Goal: Task Accomplishment & Management: Complete application form

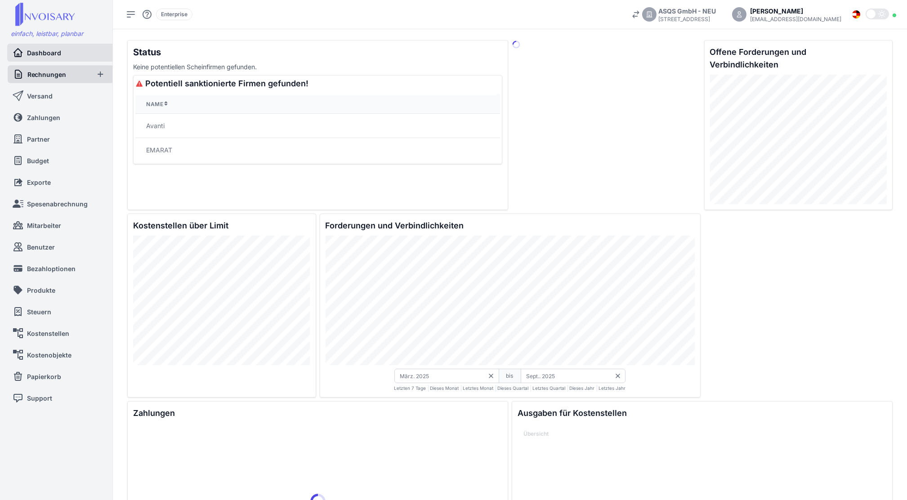
click at [67, 71] on link "Rechnungen" at bounding box center [51, 74] width 76 height 18
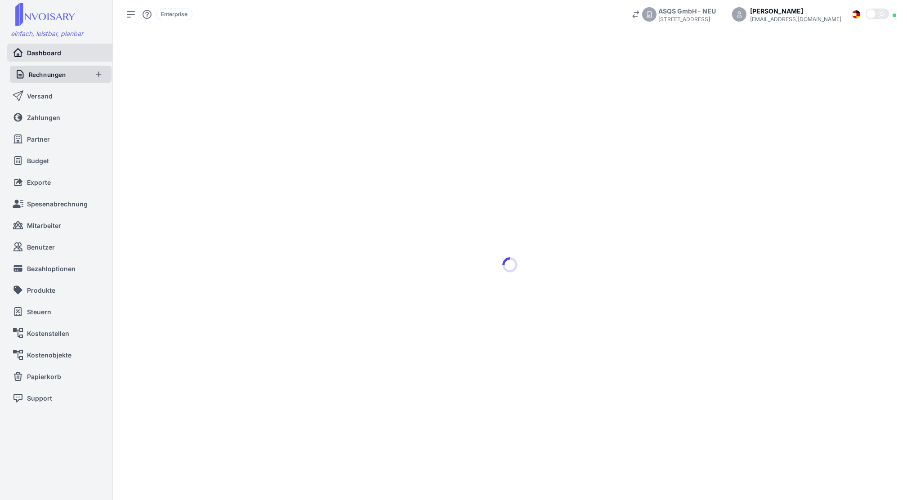
click at [31, 73] on span "Rechnungen" at bounding box center [47, 74] width 37 height 9
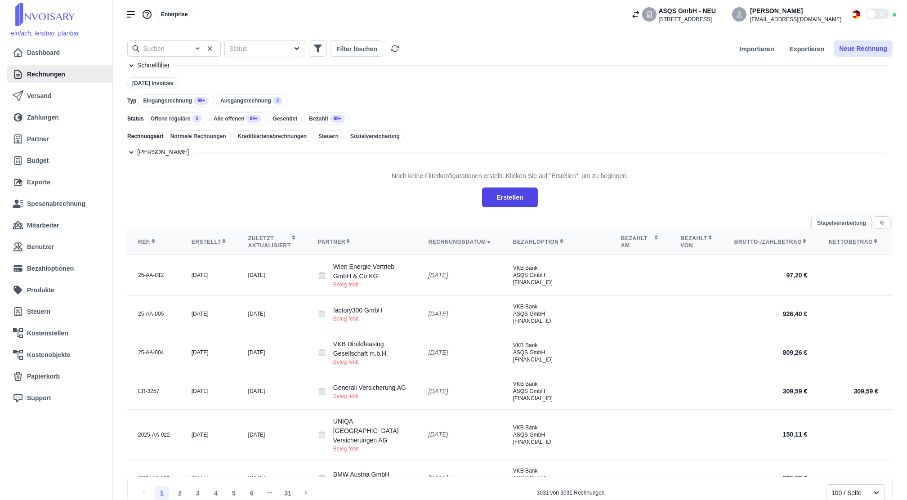
click at [881, 45] on button "Neue Rechnung" at bounding box center [863, 48] width 59 height 16
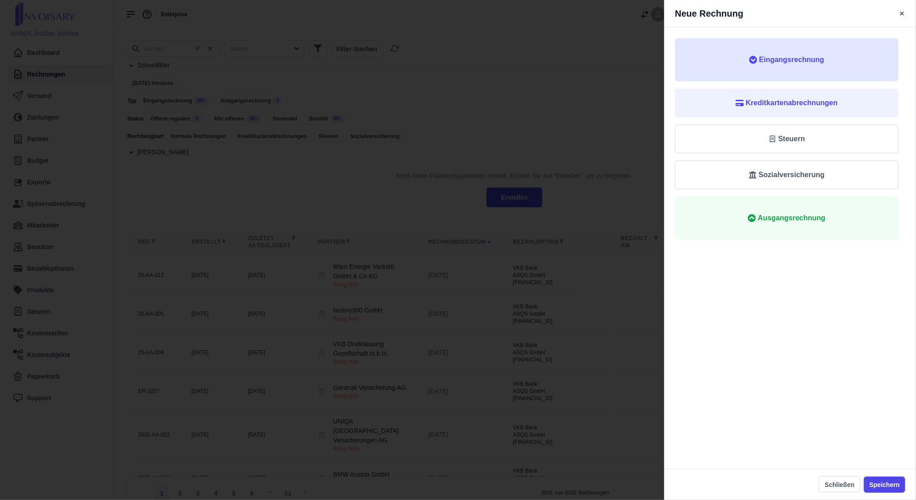
click at [858, 62] on span "Eingangsrechnung" at bounding box center [786, 59] width 195 height 11
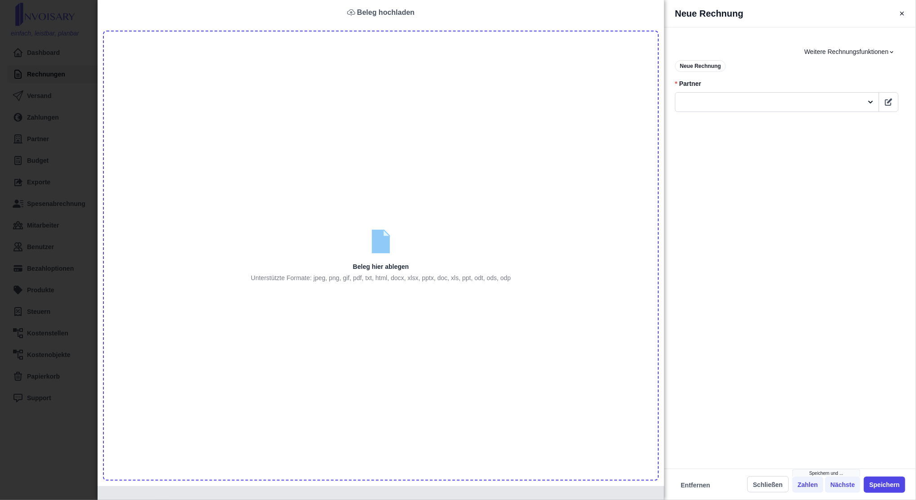
type input "C:\fakepath\Zahlungserinnerung (1).PDF"
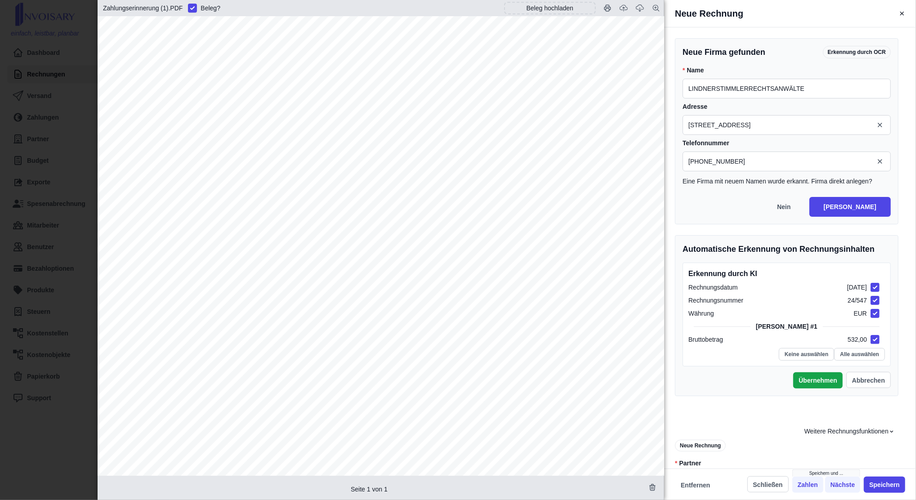
click at [727, 106] on label "Adresse" at bounding box center [787, 106] width 208 height 9
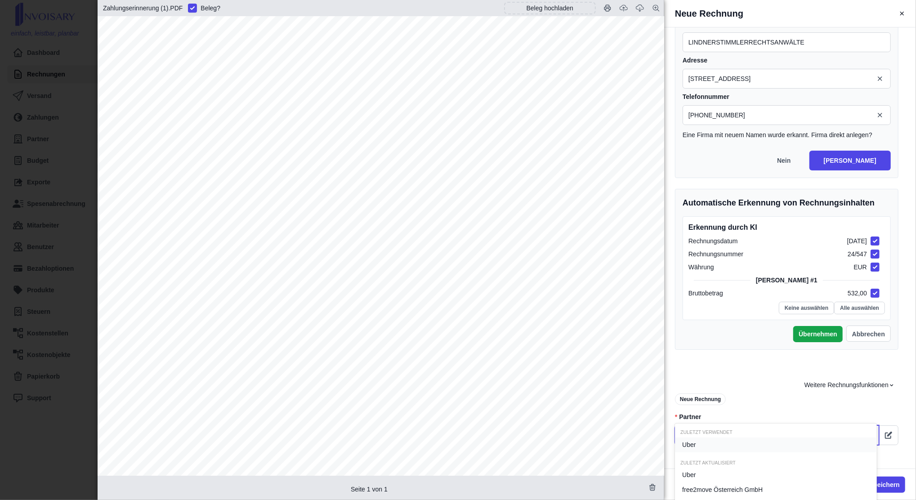
click at [746, 442] on div at bounding box center [768, 435] width 187 height 15
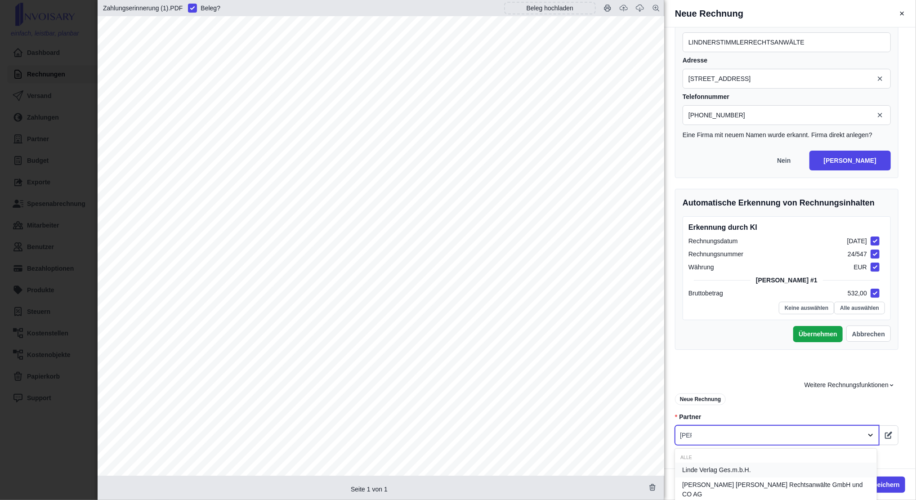
type input "lindn"
click at [748, 472] on span "[PERSON_NAME] [PERSON_NAME] Rechtsanwälte GmbH und CO AG" at bounding box center [777, 474] width 191 height 19
type input "LINDNERSTIMMLERRECHTSANWÄLTE"
type input "[STREET_ADDRESS]"
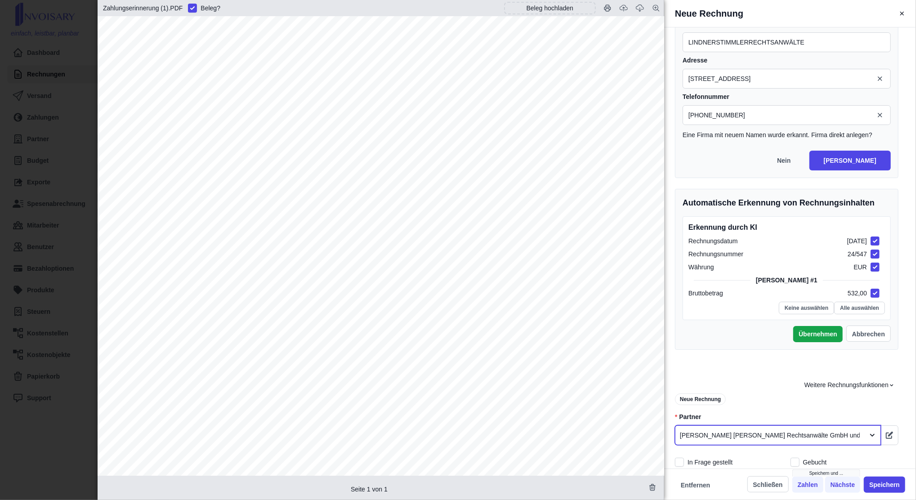
type input "LINDNERSTIMMLERRECHTSANWÄLTE"
type input "[STREET_ADDRESS]"
type input "LINDNERSTIMMLERRECHTSANWÄLTE"
type input "[STREET_ADDRESS]"
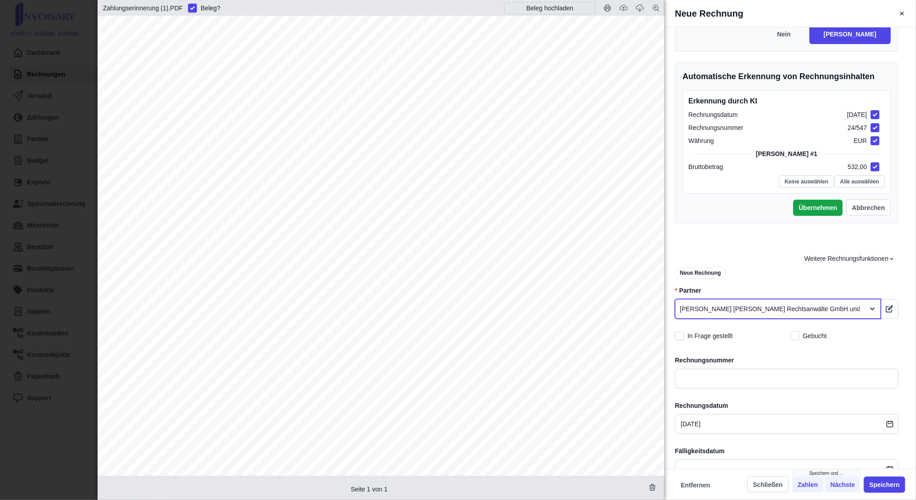
scroll to position [54, 0]
type input "LINDNERSTIMMLERRECHTSANWÄLTE"
type input "[STREET_ADDRESS]"
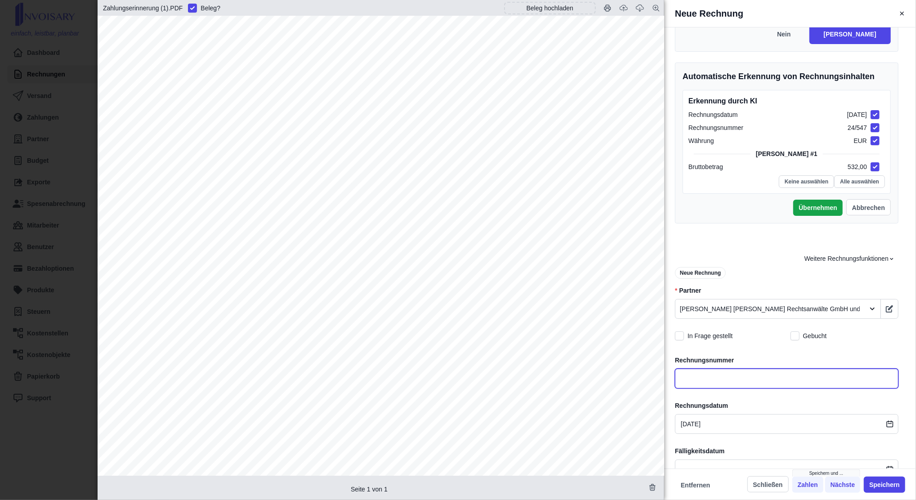
click at [688, 382] on input "text" at bounding box center [786, 379] width 223 height 20
type input "LINDNERSTIMMLERRECHTSANWÄLTE"
type input "[STREET_ADDRESS]"
type input "H"
click at [688, 382] on input "H" at bounding box center [786, 379] width 223 height 20
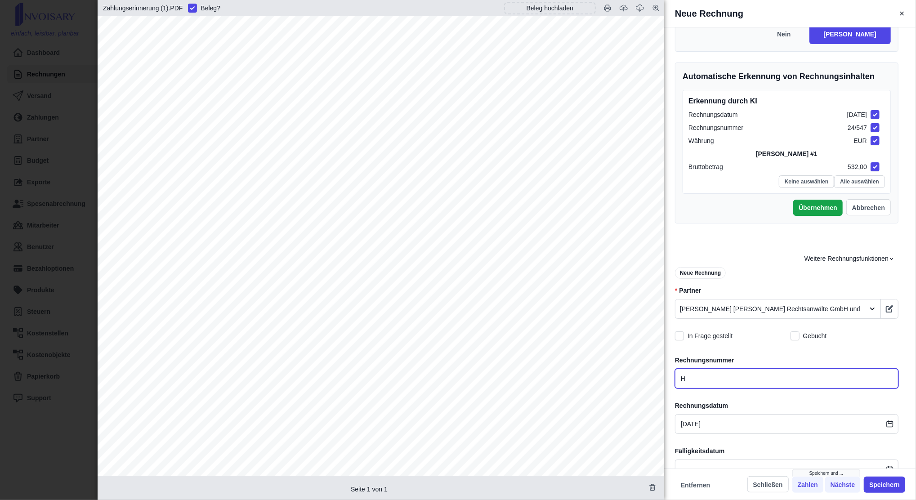
type input "LINDNERSTIMMLERRECHTSANWÄLTE"
type input "[STREET_ADDRESS]"
type input "Ho"
type input "LINDNERSTIMMLERRECHTSANWÄLTE"
type input "[STREET_ADDRESS]"
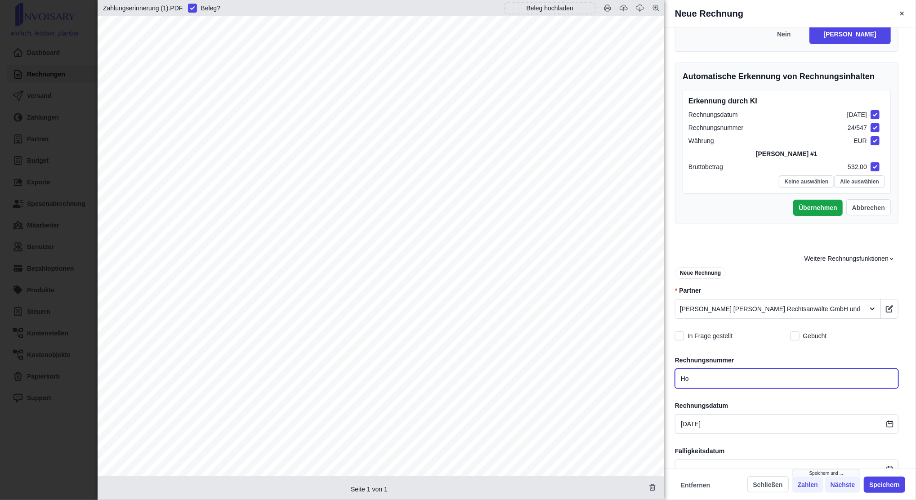
type input "Hon"
type input "LINDNERSTIMMLERRECHTSANWÄLTE"
type input "[STREET_ADDRESS]"
type input "Hono"
type input "LINDNERSTIMMLERRECHTSANWÄLTE"
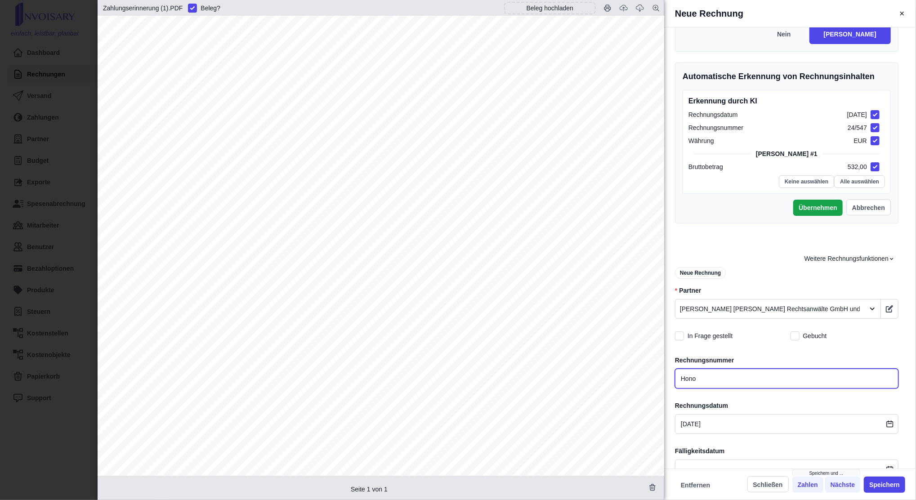
type input "[STREET_ADDRESS]"
type input "Honor"
type input "LINDNERSTIMMLERRECHTSANWÄLTE"
type input "[STREET_ADDRESS]"
type input "Honorar"
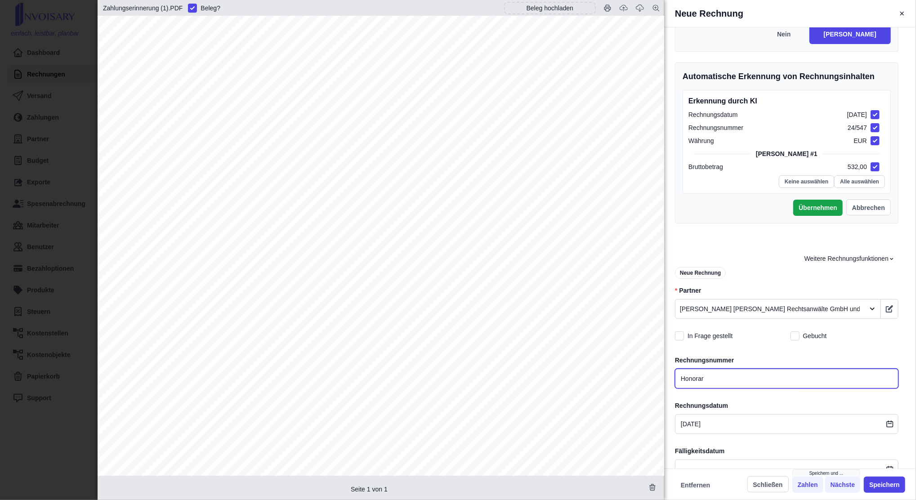
type input "LINDNERSTIMMLERRECHTSANWÄLTE"
type input "[STREET_ADDRESS]"
type input "LINDNERSTIMMLERRECHTSANWÄLTE"
type input "[STREET_ADDRESS]"
type input "Honorarn"
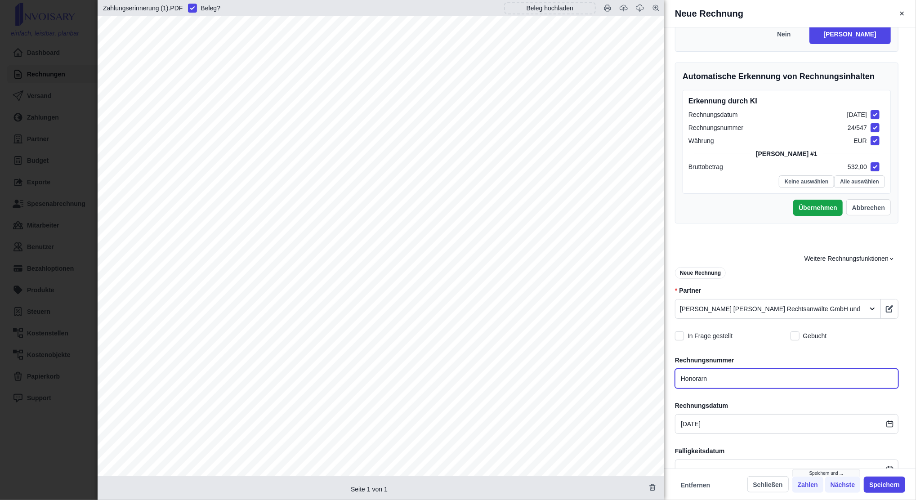
type input "LINDNERSTIMMLERRECHTSANWÄLTE"
type input "[STREET_ADDRESS]"
type input "Honorarno"
type input "LINDNERSTIMMLERRECHTSANWÄLTE"
type input "[STREET_ADDRESS]"
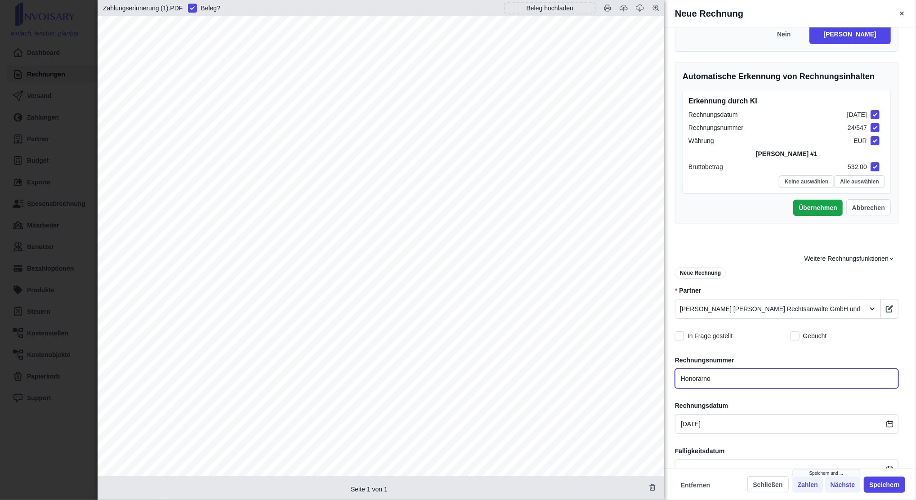
type input "Honorarnot"
type input "LINDNERSTIMMLERRECHTSANWÄLTE"
type input "[STREET_ADDRESS]"
type input "Honorarnote"
type input "LINDNERSTIMMLERRECHTSANWÄLTE"
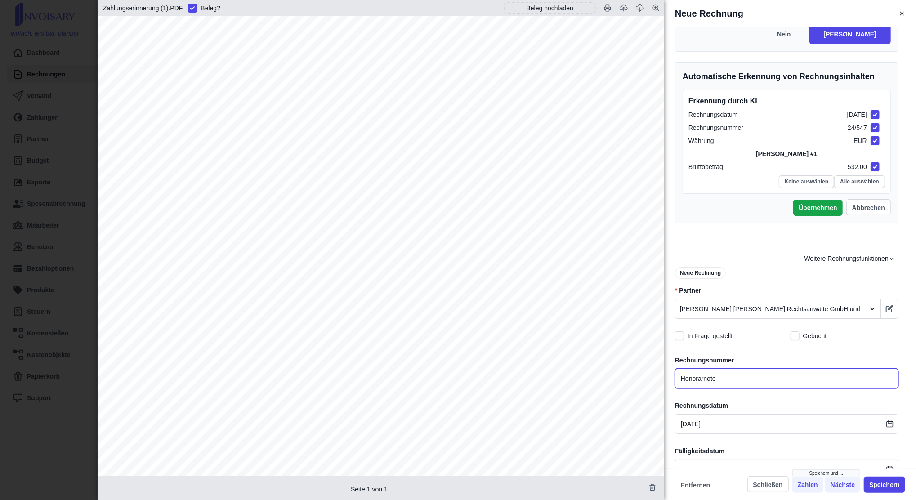
type input "[STREET_ADDRESS]"
type input "Honorarnote"
type input "LINDNERSTIMMLERRECHTSANWÄLTE"
type input "[STREET_ADDRESS]"
type input "Honorarnote N"
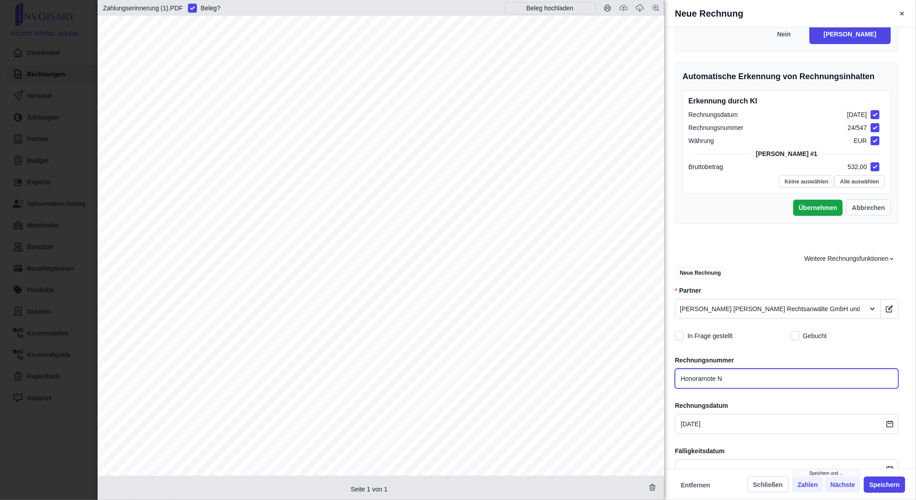
type input "LINDNERSTIMMLERRECHTSANWÄLTE"
type input "[STREET_ADDRESS]"
type input "Honorarnote Nr"
type input "LINDNERSTIMMLERRECHTSANWÄLTE"
type input "[STREET_ADDRESS]"
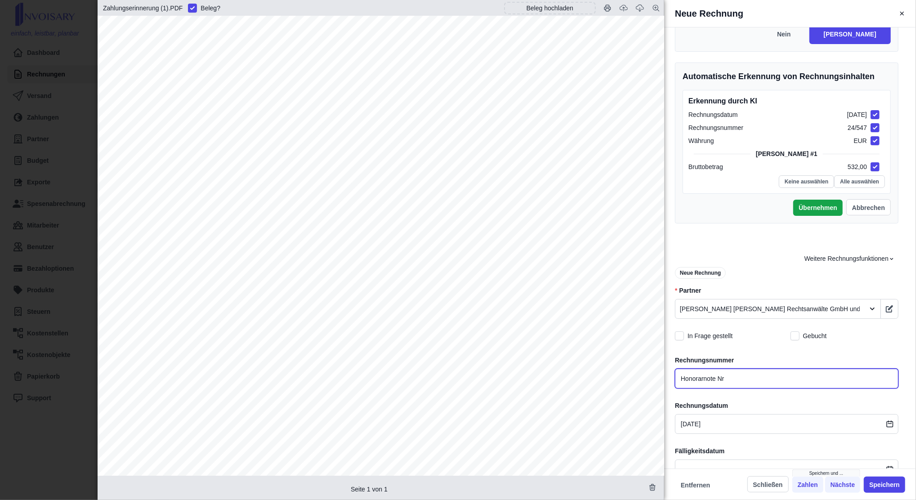
type input "Honorarnote Nr."
type input "LINDNERSTIMMLERRECHTSANWÄLTE"
type input "[STREET_ADDRESS]"
type input "Honorarnote Nr.2"
type input "LINDNERSTIMMLERRECHTSANWÄLTE"
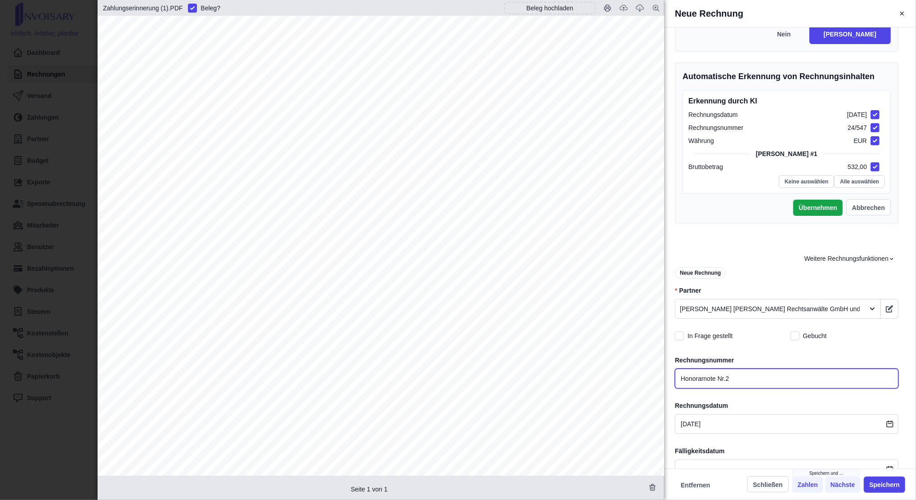
type input "[STREET_ADDRESS]"
type input "Honorarnote Nr.24"
type input "LINDNERSTIMMLERRECHTSANWÄLTE"
type input "[STREET_ADDRESS]"
type input "Honorarnote Nr.24/"
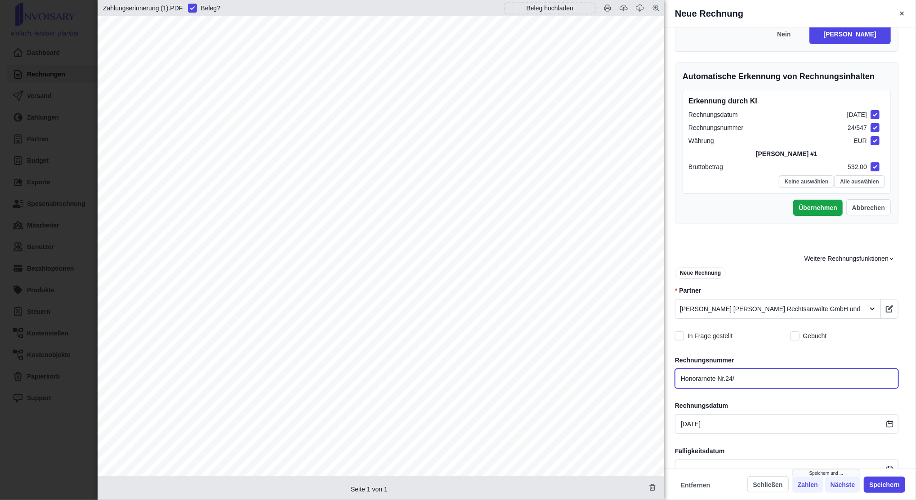
type input "LINDNERSTIMMLERRECHTSANWÄLTE"
type input "[STREET_ADDRESS]"
type input "Honorarnote Nr.24/5"
type input "LINDNERSTIMMLERRECHTSANWÄLTE"
type input "[STREET_ADDRESS]"
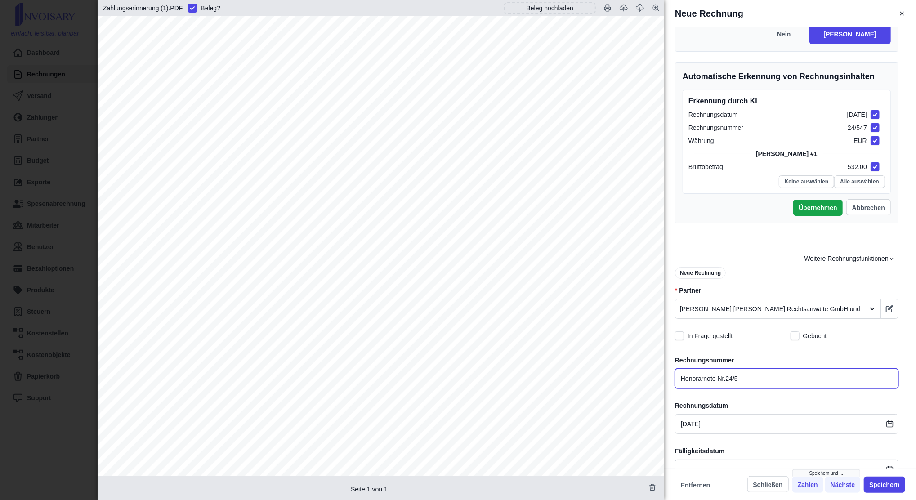
type input "Honorarnote Nr.24/54"
type input "LINDNERSTIMMLERRECHTSANWÄLTE"
type input "[STREET_ADDRESS]"
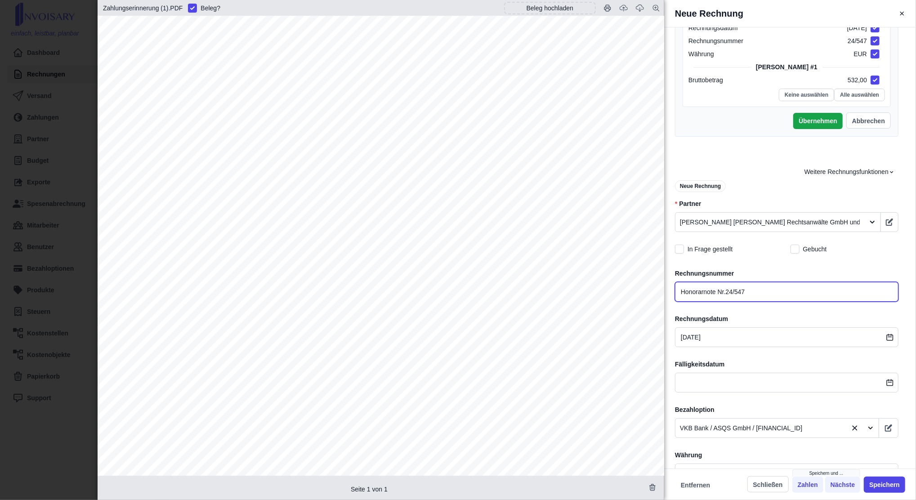
scroll to position [267, 0]
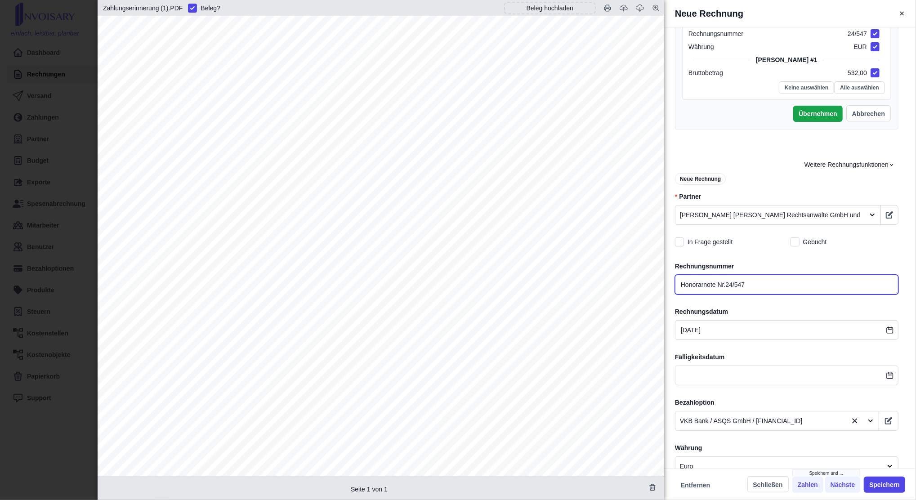
type input "Honorarnote Nr.24/547"
type input "LINDNERSTIMMLERRECHTSANWÄLTE"
type input "[STREET_ADDRESS]"
click at [709, 319] on div "Rechnungsdatum [DATE]" at bounding box center [786, 323] width 223 height 33
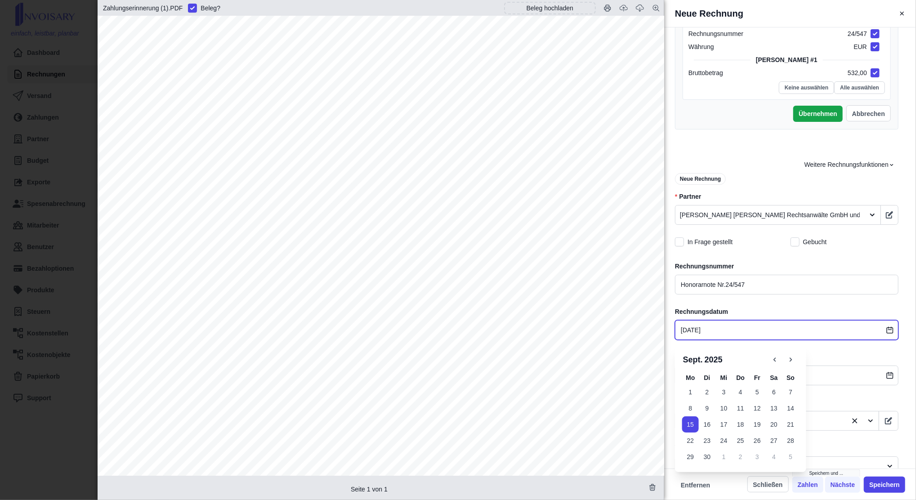
click at [709, 324] on input "[DATE]" at bounding box center [786, 330] width 223 height 20
click at [777, 360] on icon "button" at bounding box center [775, 360] width 8 height 8
click at [759, 424] on button "18" at bounding box center [757, 424] width 17 height 16
type input "LINDNERSTIMMLERRECHTSANWÄLTE"
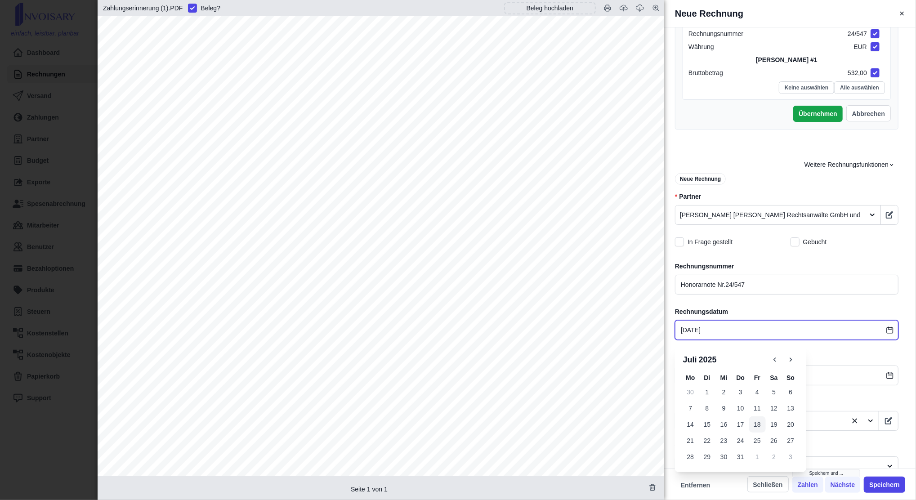
type input "[STREET_ADDRESS]"
type input "[DATE]"
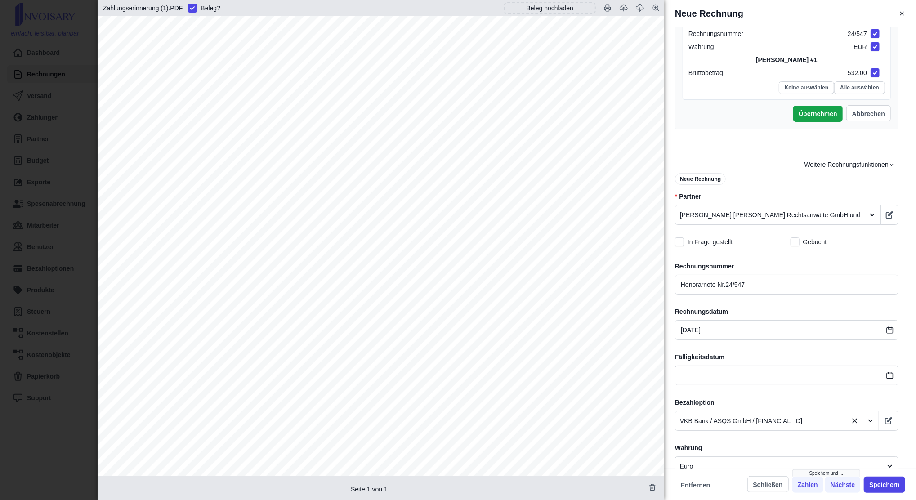
click at [827, 362] on div "Fälligkeitsdatum" at bounding box center [786, 369] width 223 height 33
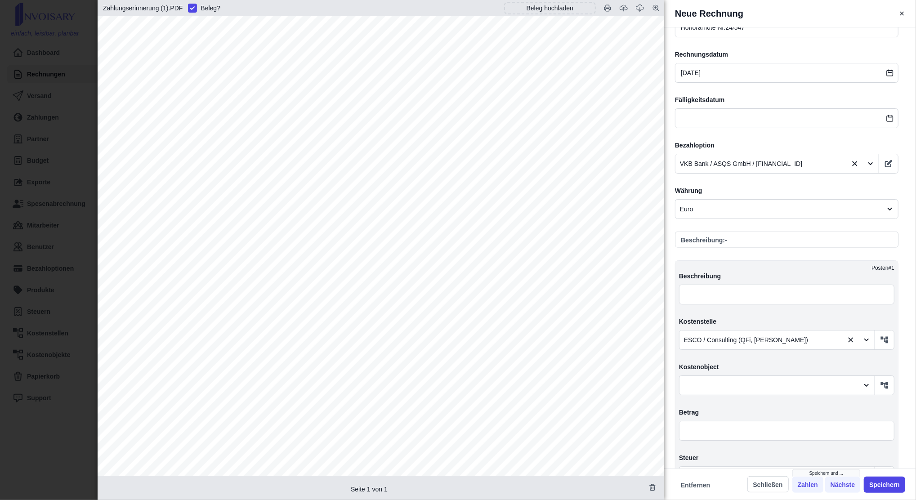
scroll to position [153, 0]
click at [709, 431] on input "text" at bounding box center [786, 431] width 215 height 20
type input "LINDNERSTIMMLERRECHTSANWÄLTE"
type input "[STREET_ADDRESS]"
type input "5,00"
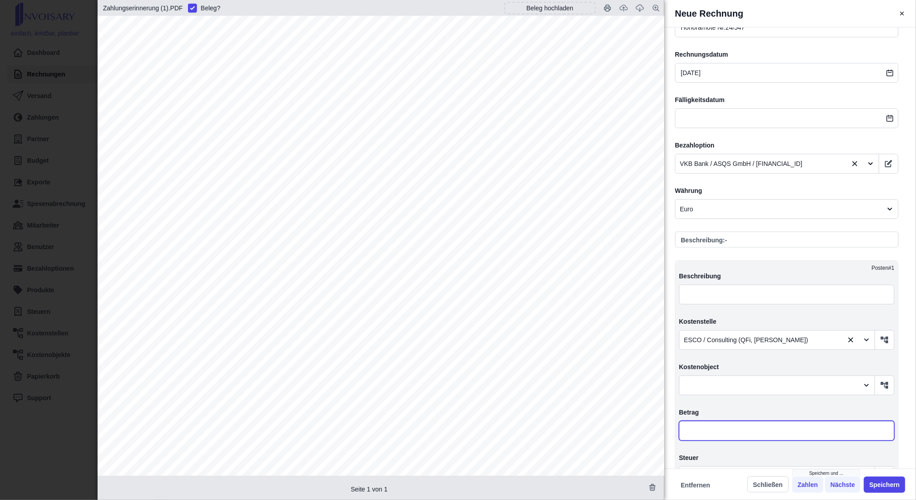
type input "6,00"
type input "1,00"
type input "LINDNERSTIMMLERRECHTSANWÄLTE"
type input "[STREET_ADDRESS]"
type input "LINDNERSTIMMLERRECHTSANWÄLTE"
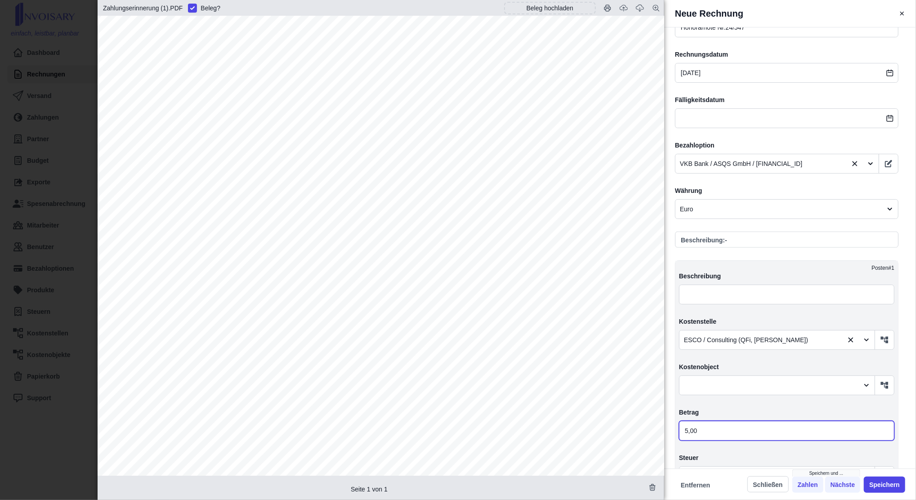
type input "[STREET_ADDRESS]"
type input "53,00"
type input "63,60"
type input "10,60"
type input "LINDNERSTIMMLERRECHTSANWÄLTE"
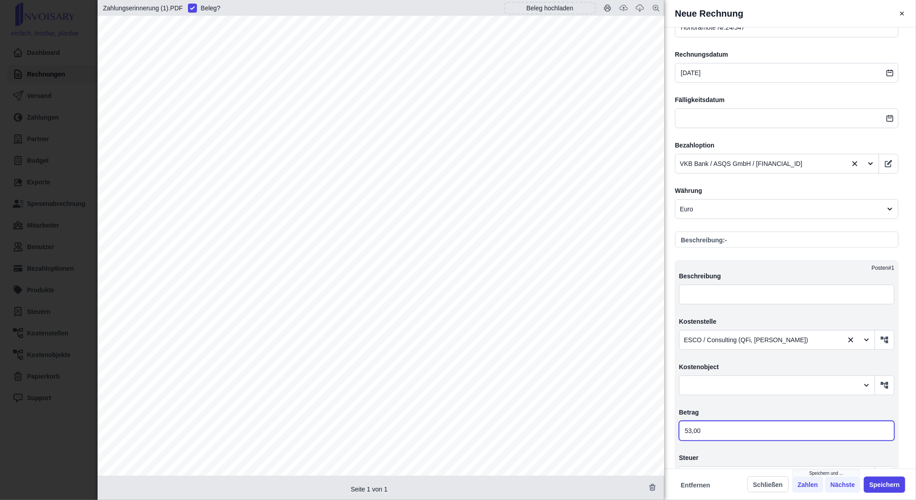
type input "[STREET_ADDRESS]"
type input "LINDNERSTIMMLERRECHTSANWÄLTE"
type input "[STREET_ADDRESS]"
type input "532,00"
type input "638,40"
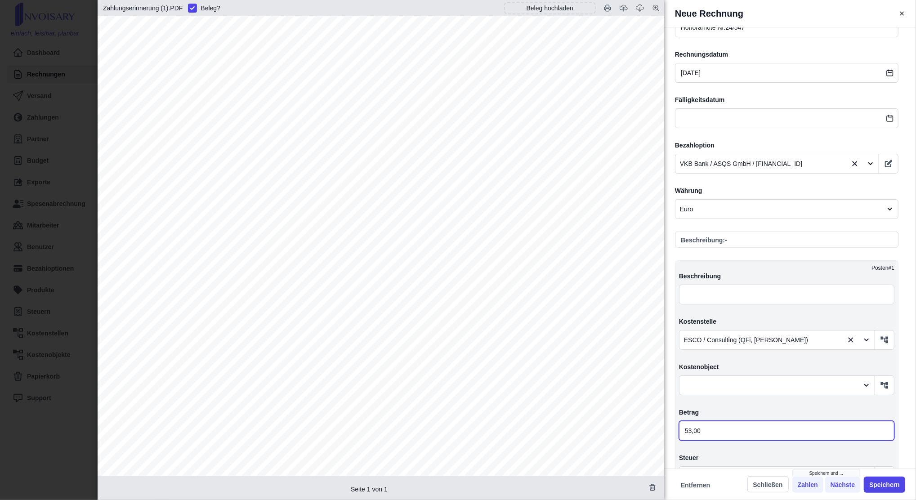
type input "106,40"
type input "LINDNERSTIMMLERRECHTSANWÄLTE"
type input "[STREET_ADDRESS]"
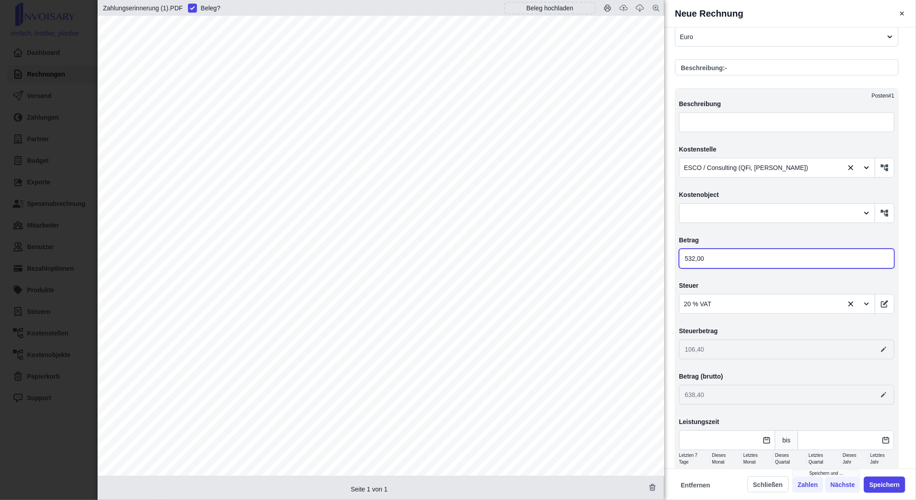
scroll to position [171, 0]
type input "532,00"
type input "LINDNERSTIMMLERRECHTSANWÄLTE"
type input "[STREET_ADDRESS]"
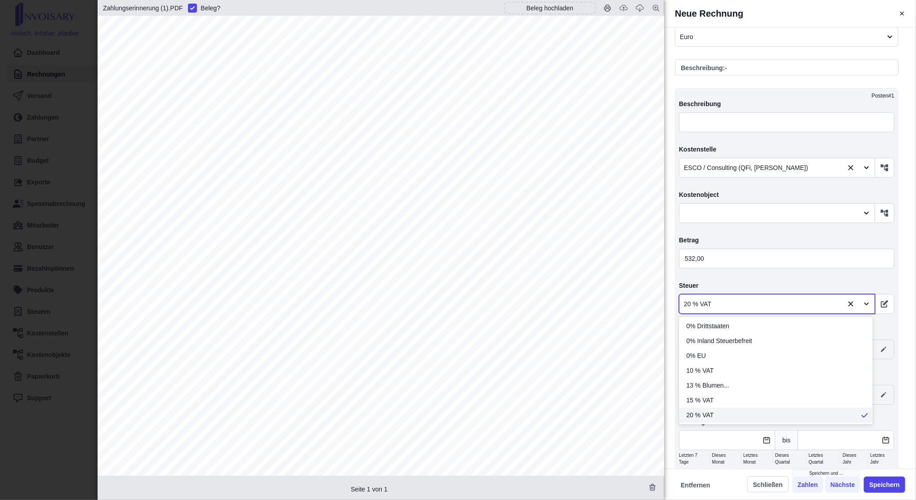
click at [750, 301] on div at bounding box center [761, 304] width 155 height 11
click at [745, 335] on div "0% Inland Steuerbefreit" at bounding box center [776, 341] width 194 height 15
type input "LINDNERSTIMMLERRECHTSANWÄLTE"
type input "[STREET_ADDRESS]"
type input "532,00"
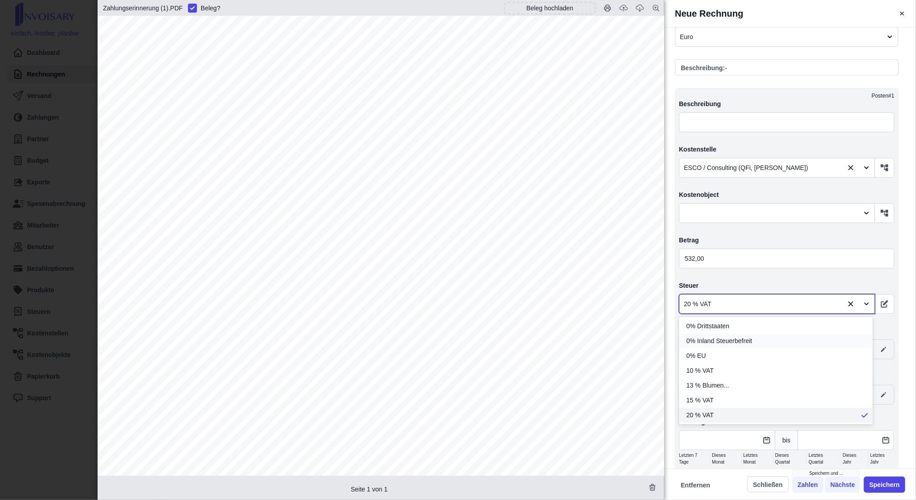
type input "0,00"
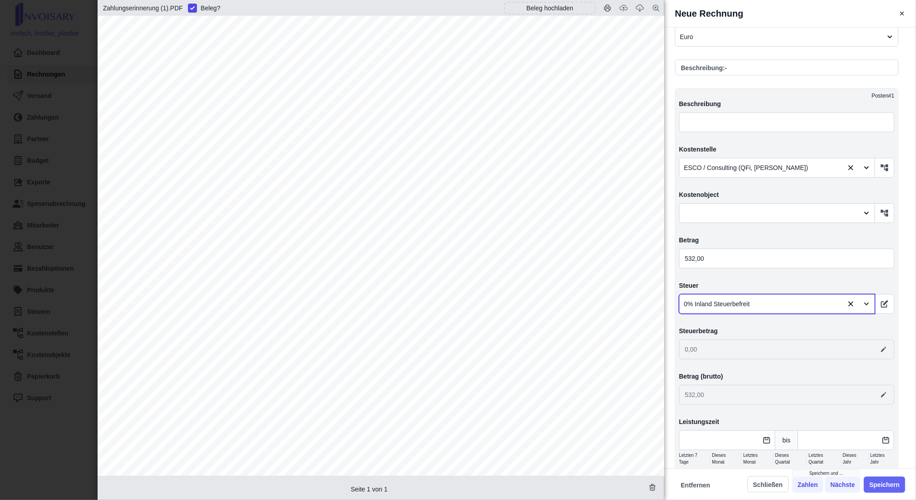
type input "LINDNERSTIMMLERRECHTSANWÄLTE"
type input "[STREET_ADDRESS]"
click at [879, 486] on button "Speichern" at bounding box center [884, 485] width 41 height 16
type input "LINDNERSTIMMLERRECHTSANWÄLTE"
type input "[STREET_ADDRESS]"
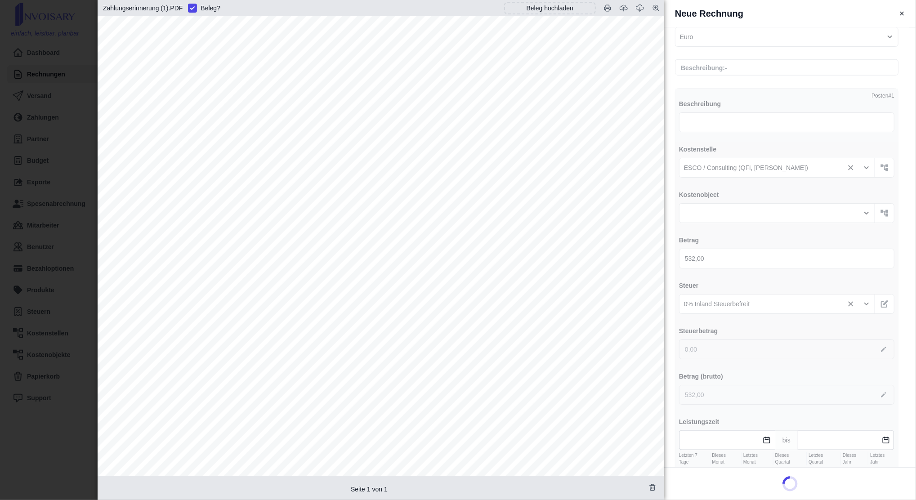
type input "LINDNERSTIMMLERRECHTSANWÄLTE"
type input "[STREET_ADDRESS]"
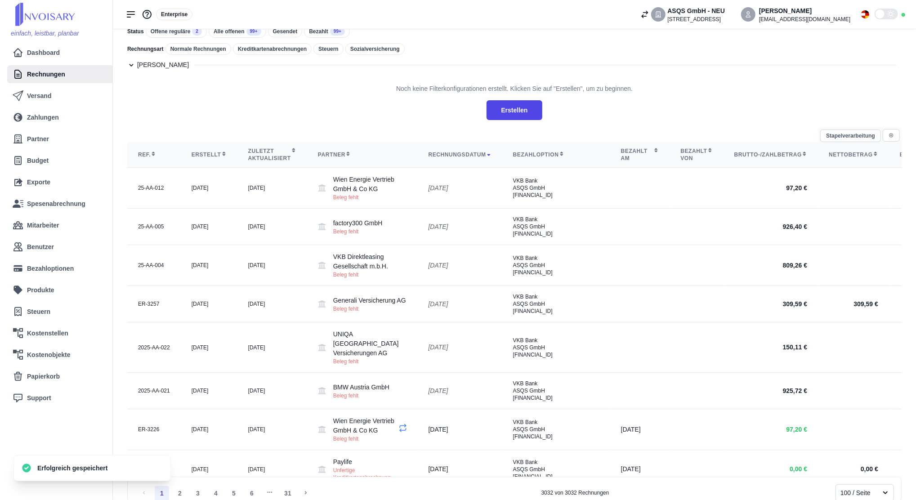
scroll to position [0, 0]
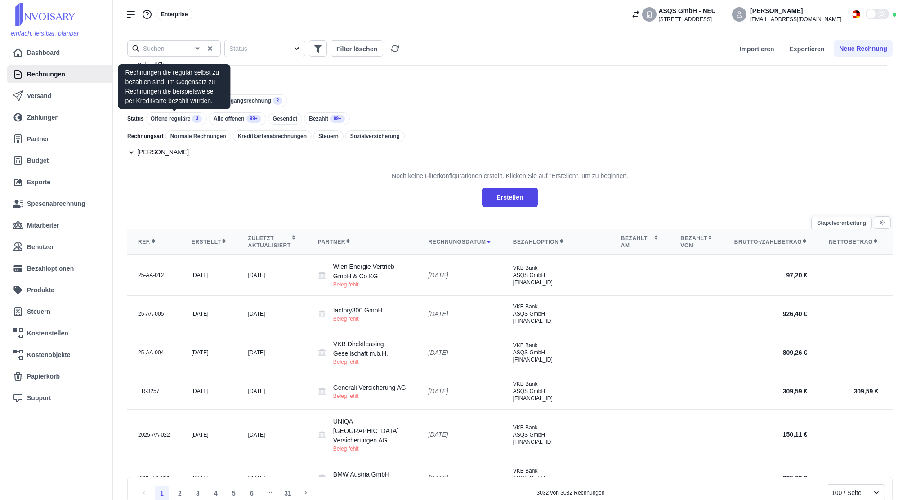
click at [178, 125] on div "Offene reguläre 3" at bounding box center [176, 118] width 61 height 13
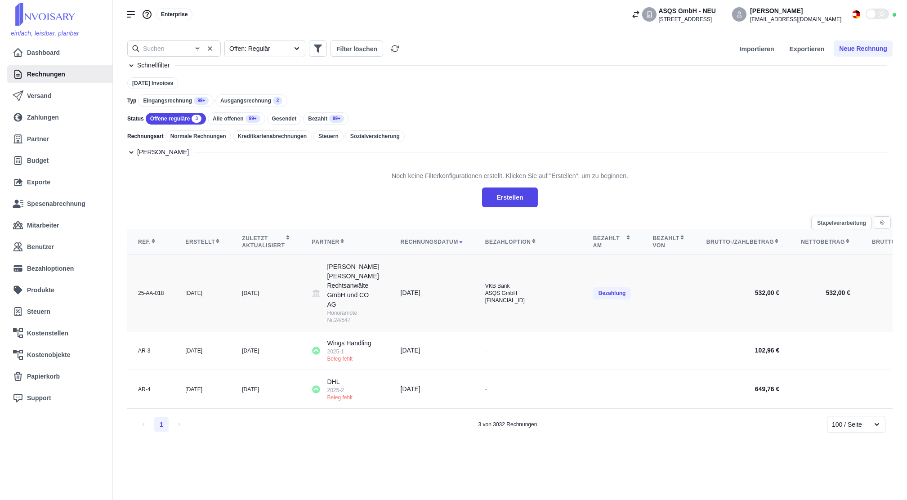
click at [242, 297] on div "[DATE]" at bounding box center [266, 293] width 48 height 7
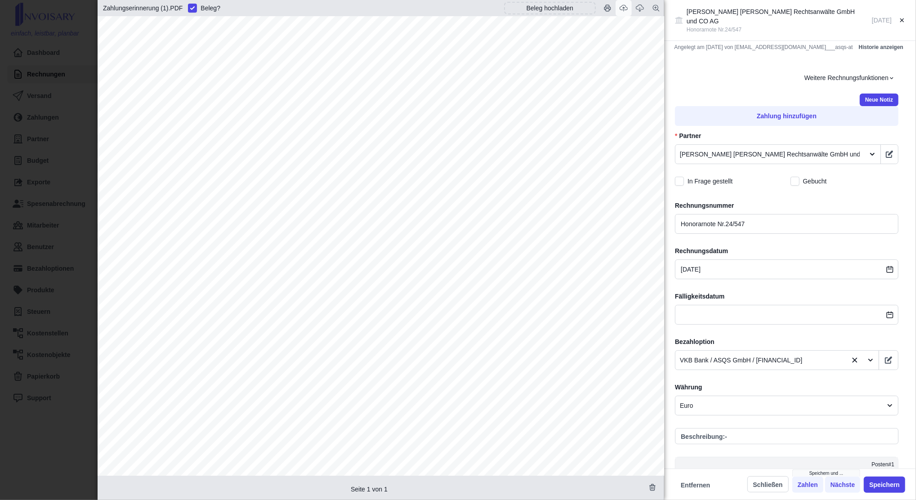
click at [628, 3] on button "button" at bounding box center [624, 8] width 16 height 16
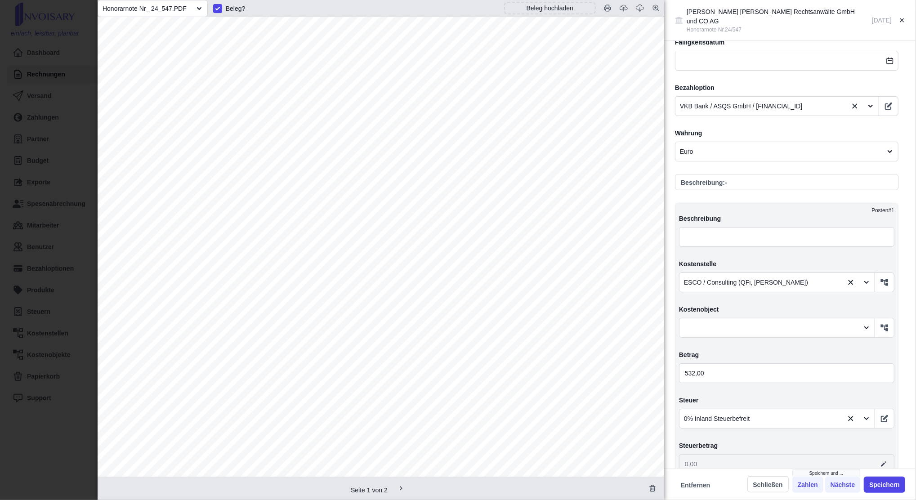
scroll to position [254, 0]
click at [722, 363] on input "532,00" at bounding box center [786, 373] width 215 height 20
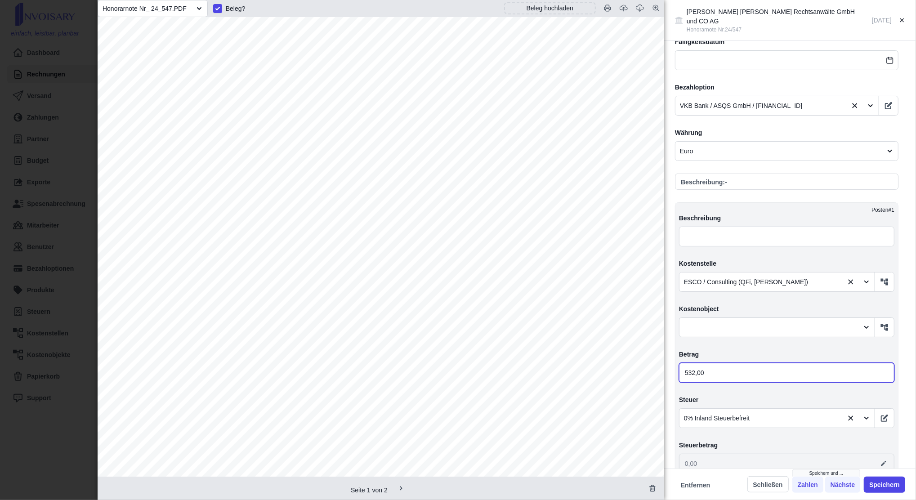
type input "4,00"
type input "44,00"
type input "443,00"
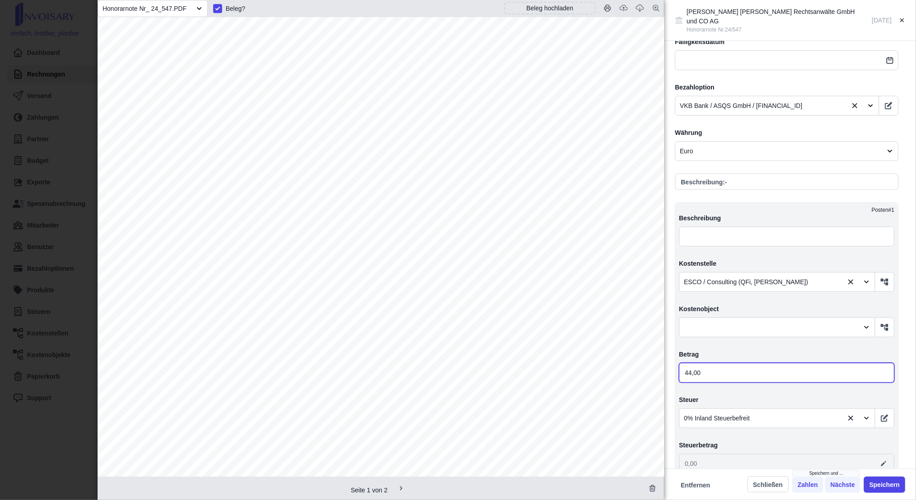
type input "443,00"
type input "443,30"
type input "443,33"
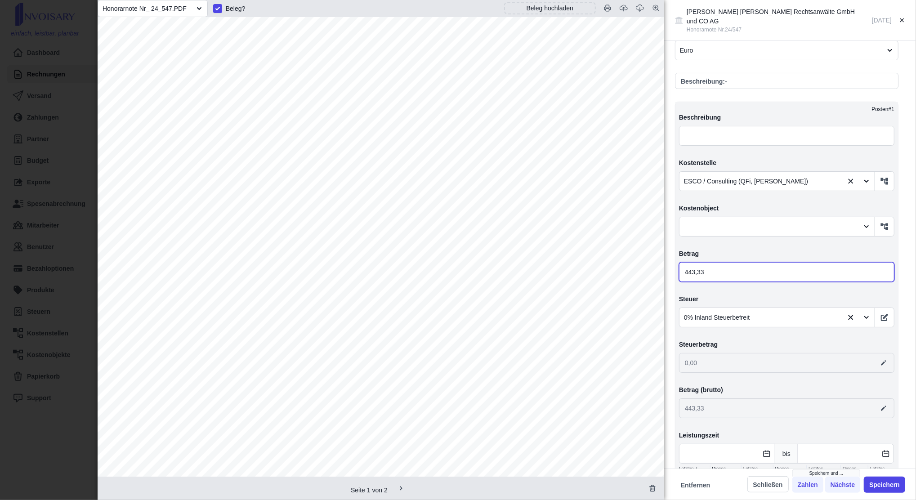
scroll to position [358, 0]
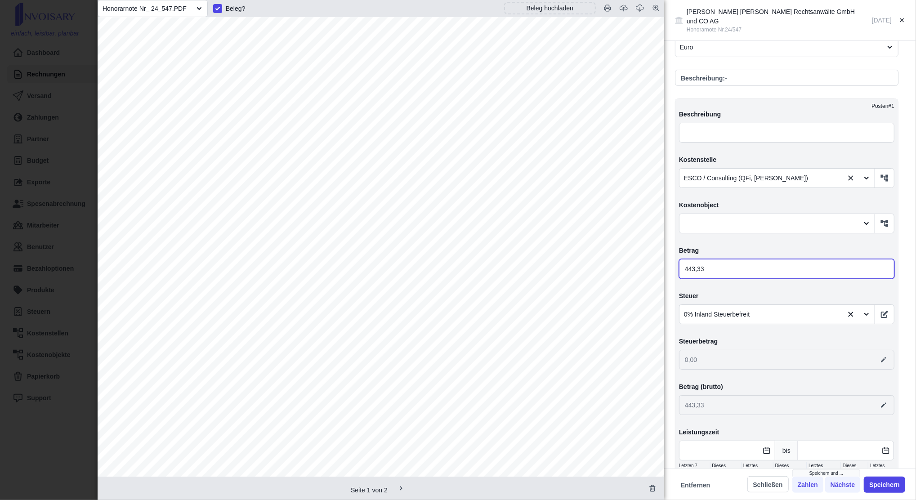
type input "443,33"
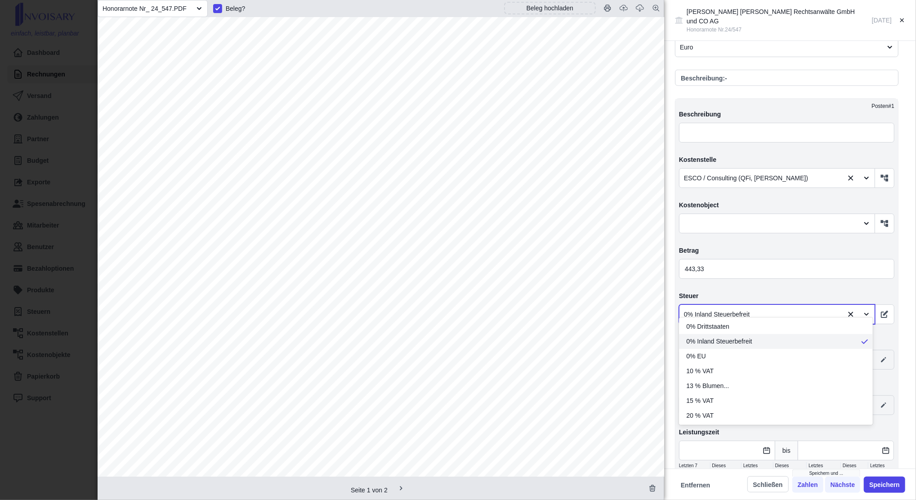
click at [725, 309] on div at bounding box center [761, 314] width 155 height 11
click at [711, 416] on span "20 % VAT" at bounding box center [699, 415] width 27 height 9
type input "88,67"
type input "532,00"
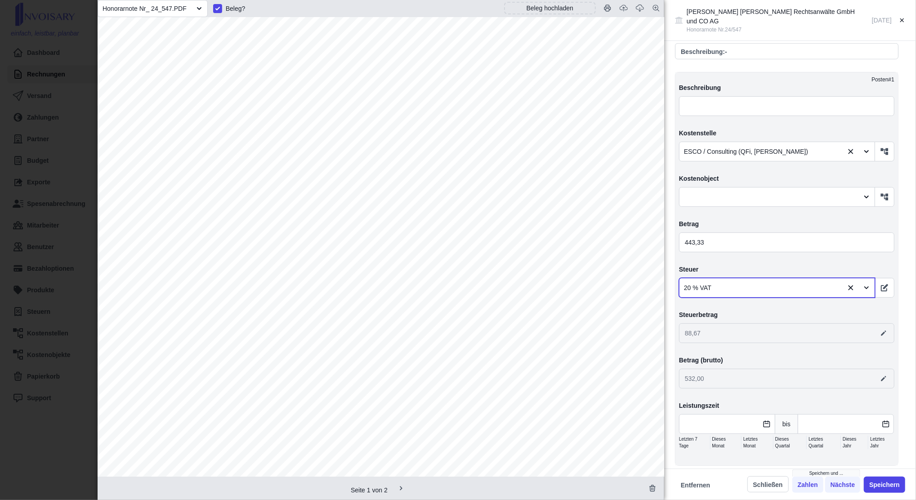
scroll to position [397, 0]
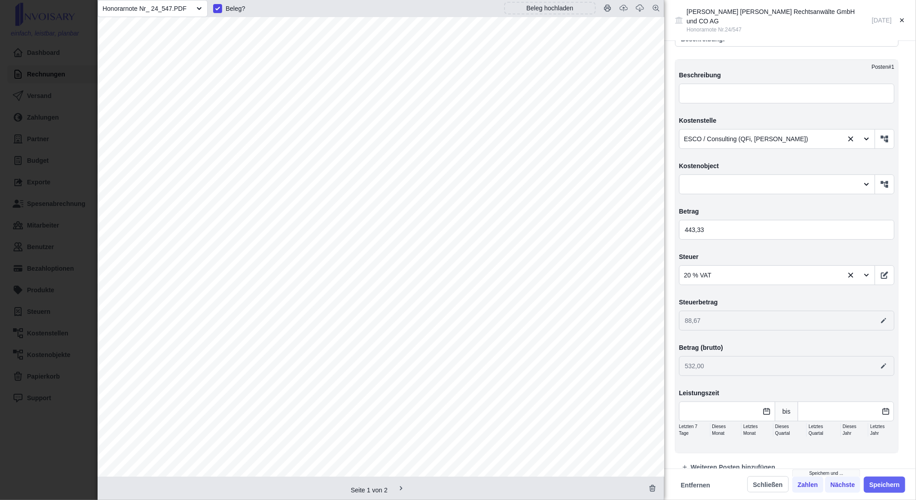
click at [889, 487] on button "Speichern" at bounding box center [884, 485] width 41 height 16
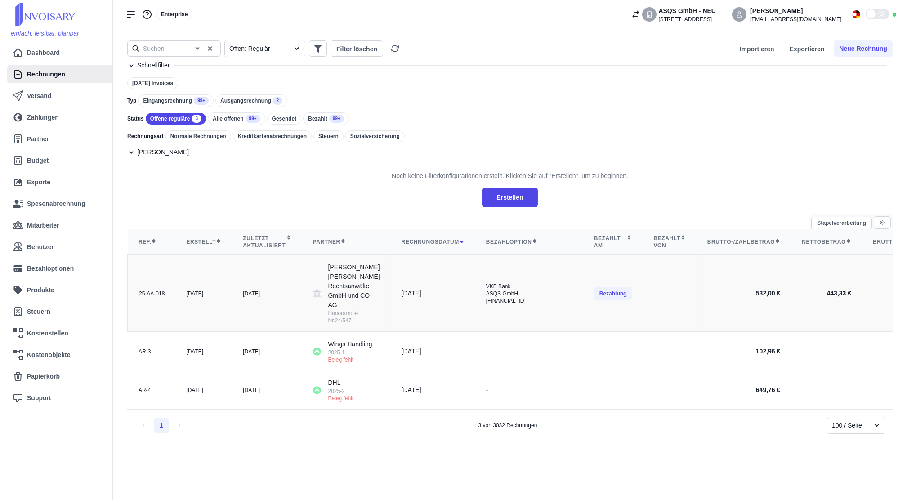
click at [400, 287] on td "[DATE]" at bounding box center [433, 293] width 85 height 77
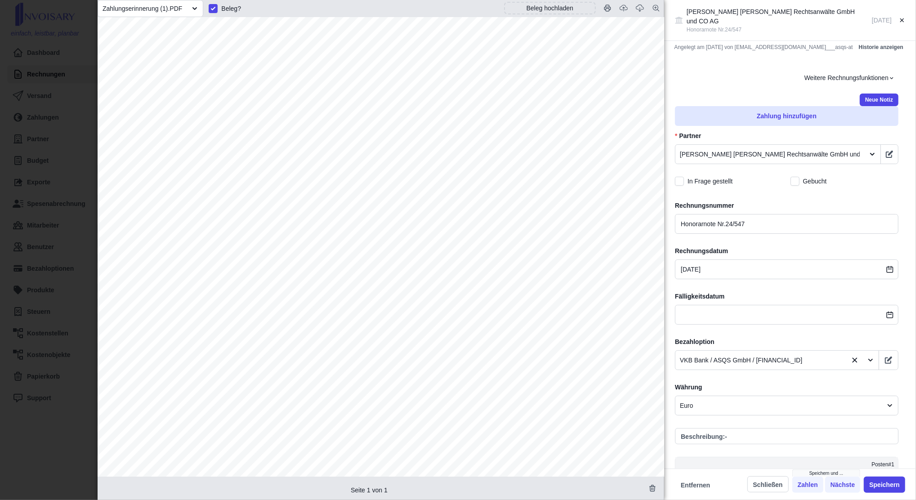
click at [734, 109] on button "Zahlung hinzufügen" at bounding box center [786, 116] width 223 height 20
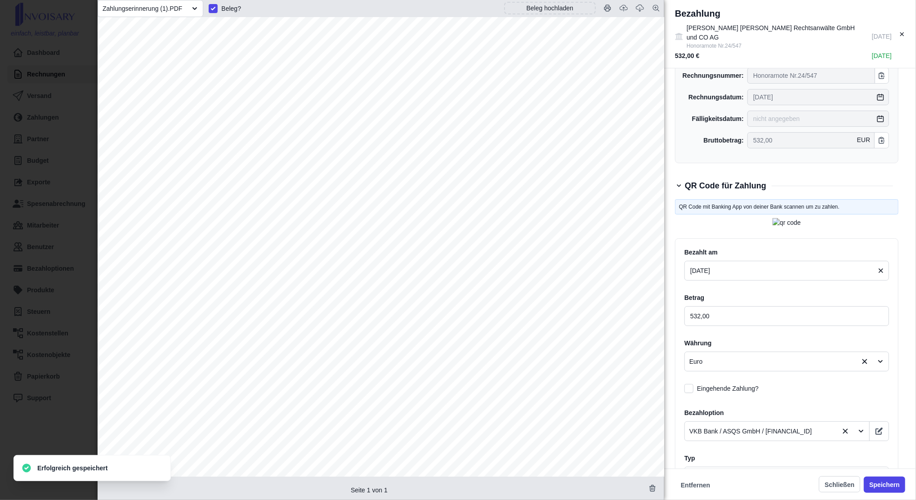
scroll to position [89, 0]
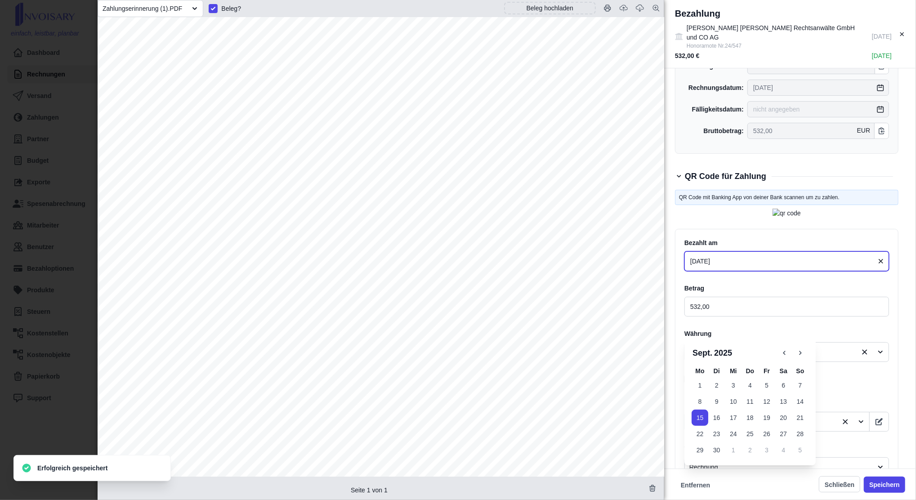
click at [754, 271] on input "[DATE]" at bounding box center [786, 261] width 205 height 20
click at [759, 404] on button "12" at bounding box center [767, 401] width 17 height 16
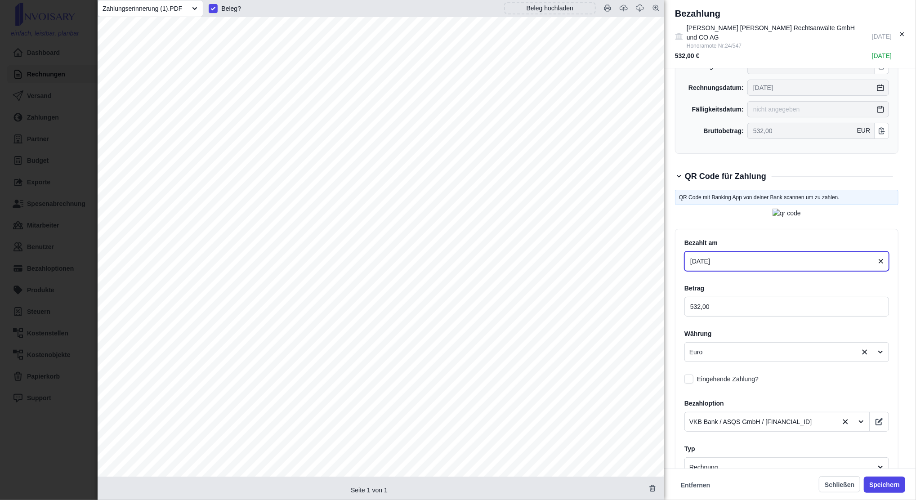
click at [744, 271] on input "[DATE]" at bounding box center [786, 261] width 205 height 20
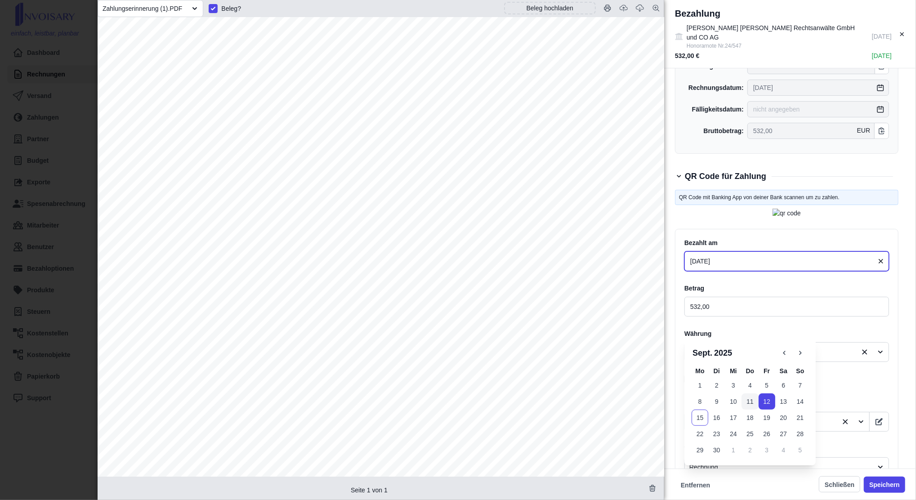
click at [748, 395] on button "11" at bounding box center [750, 401] width 17 height 16
type input "[DATE]"
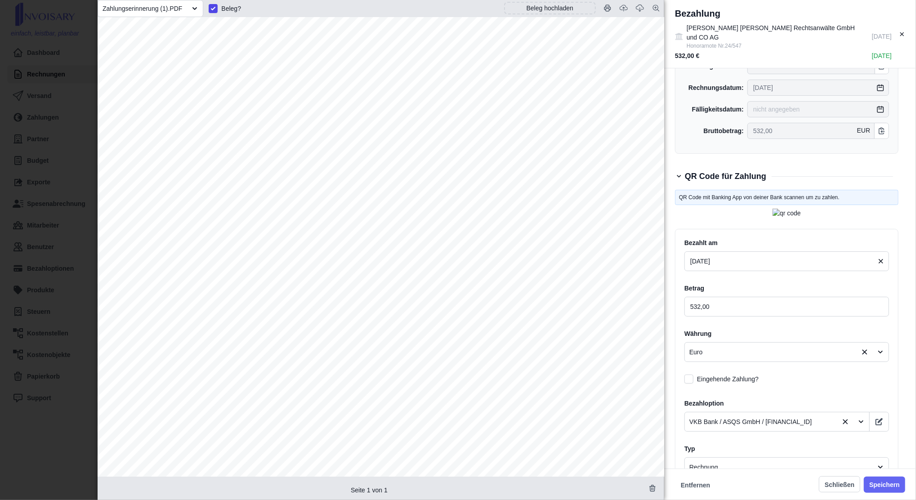
click at [884, 484] on button "Speichern" at bounding box center [884, 485] width 41 height 16
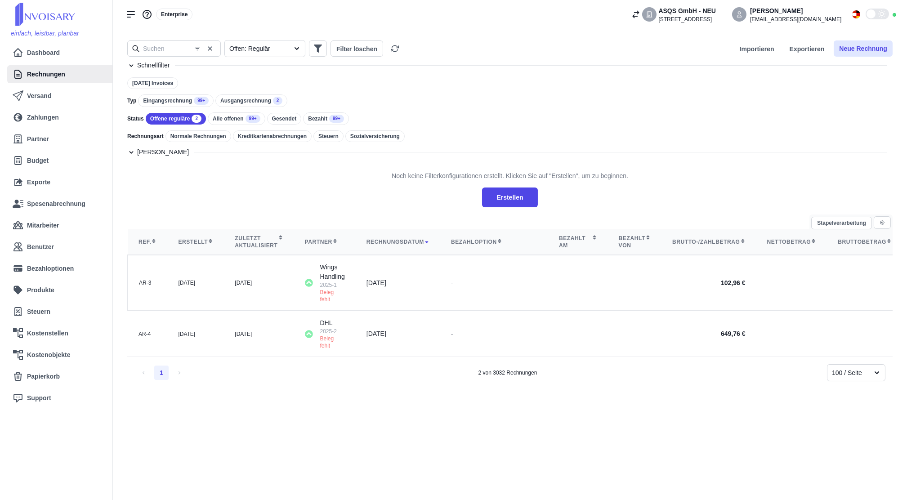
click at [859, 49] on button "Neue Rechnung" at bounding box center [863, 48] width 59 height 16
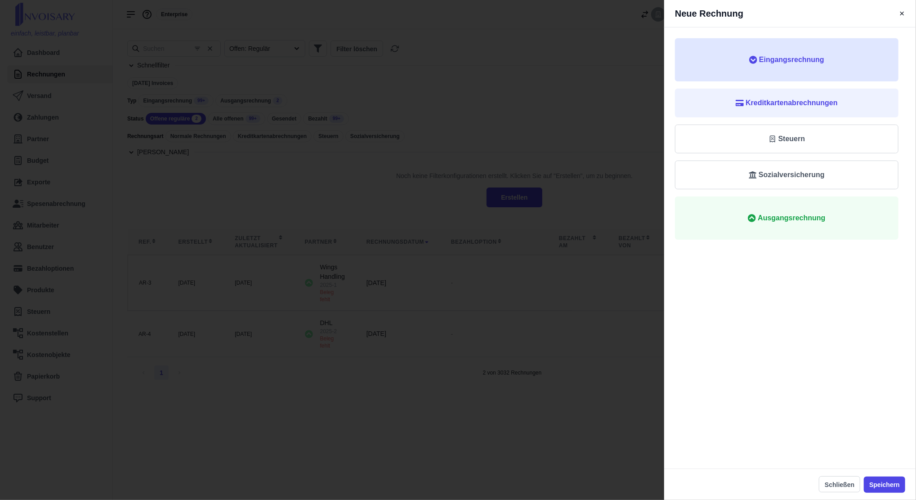
click at [816, 71] on button "Eingangsrechnung" at bounding box center [786, 59] width 223 height 43
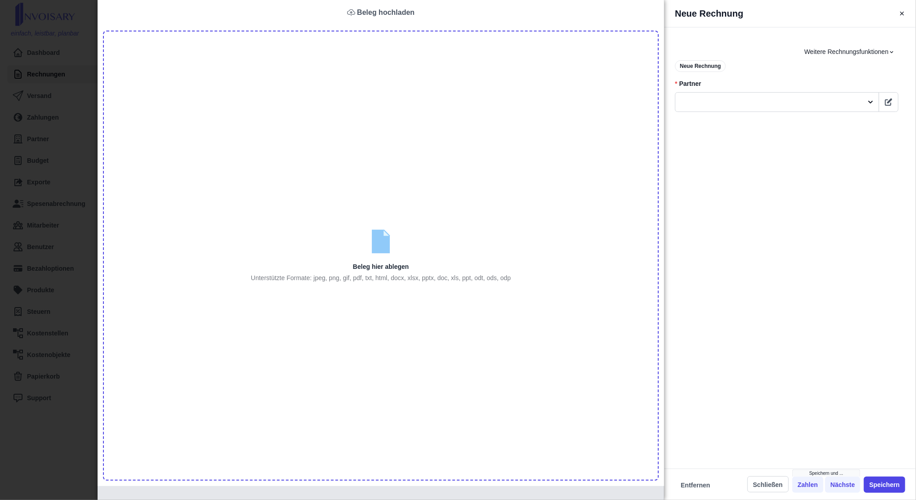
type input "C:\fakepath\Invoice-E2482CE0-0028_Aug4 (1).pdf"
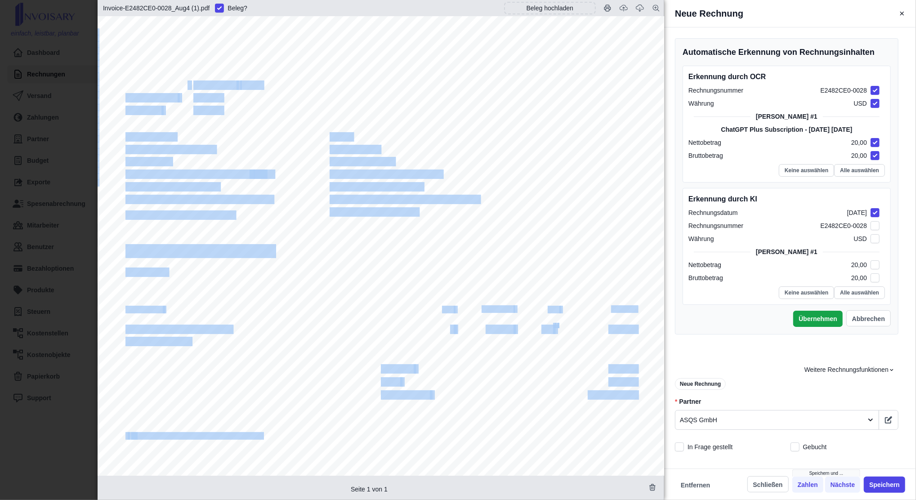
drag, startPoint x: 267, startPoint y: 80, endPoint x: 188, endPoint y: 80, distance: 78.7
click at [188, 80] on div "Page 1 of 1 Invoice Invoice number E2482CE0   0028 Date of issue [DATE] Date du…" at bounding box center [381, 382] width 567 height 733
drag, startPoint x: 188, startPoint y: 80, endPoint x: 202, endPoint y: 115, distance: 37.3
click at [202, 115] on div "Page 1 of 1 Invoice Invoice number E2482CE0   0028 Date of issue [DATE] Date du…" at bounding box center [381, 382] width 567 height 733
click at [199, 71] on div "Page 1 of 1 Invoice Invoice number E2482CE0   0028 Date of issue [DATE] Date du…" at bounding box center [381, 382] width 567 height 733
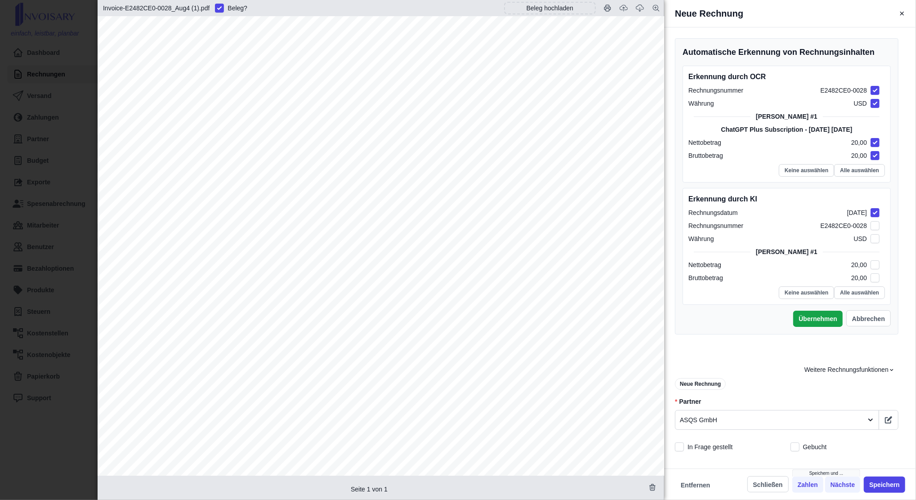
click at [192, 89] on div "Page 1 of 1 Invoice Invoice number E2482CE0   0028 Date of issue [DATE] Date du…" at bounding box center [381, 382] width 567 height 733
drag, startPoint x: 194, startPoint y: 86, endPoint x: 261, endPoint y: 89, distance: 66.6
click at [261, 89] on div "Page 1 of 1 Invoice Invoice number E2482CE0   0028 Date of issue [DATE] Date du…" at bounding box center [381, 382] width 567 height 733
copy div "E2482CE0   0028"
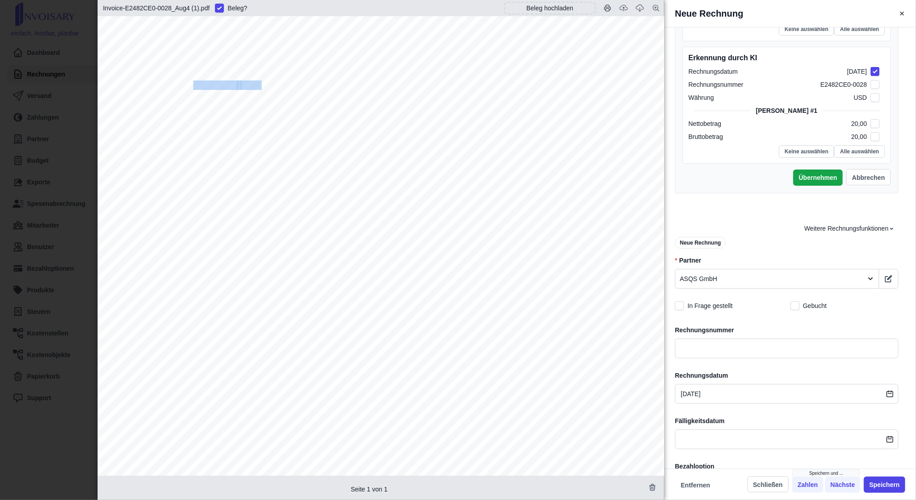
scroll to position [143, 0]
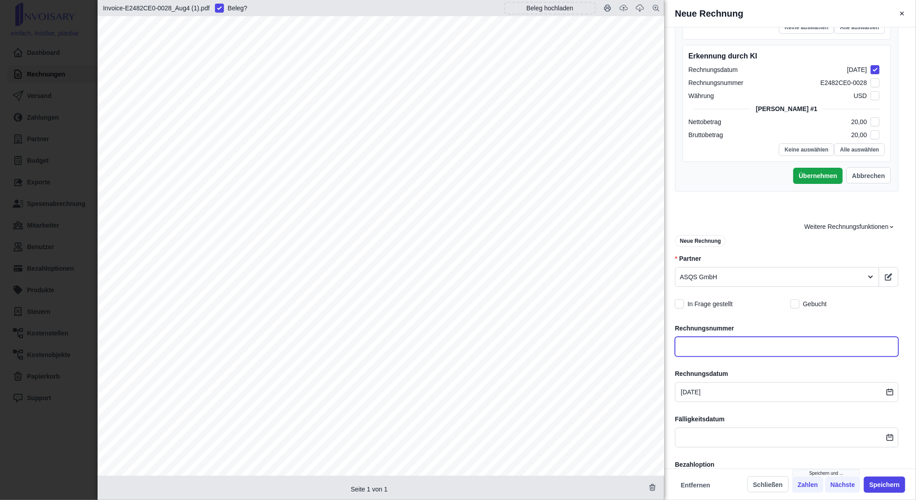
click at [690, 340] on input "text" at bounding box center [786, 347] width 223 height 20
paste input "E2482CE00028"
type input "E2482CE00028"
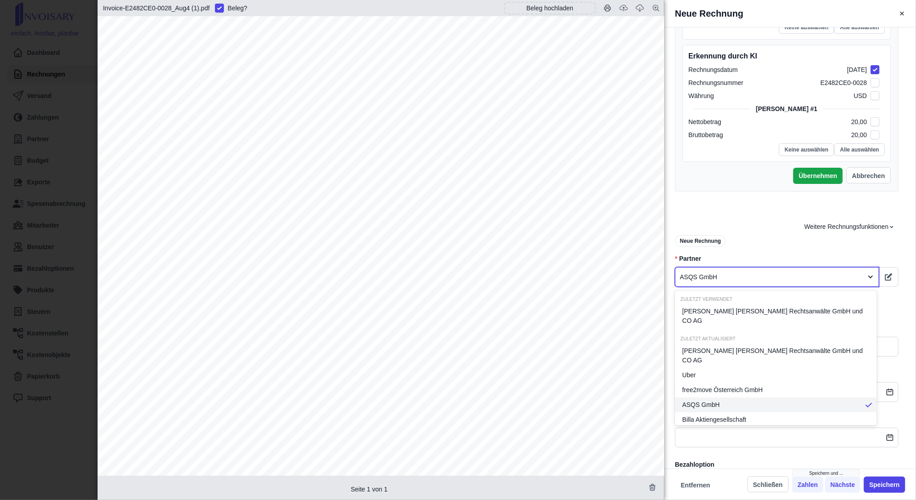
click at [710, 280] on div at bounding box center [769, 277] width 178 height 11
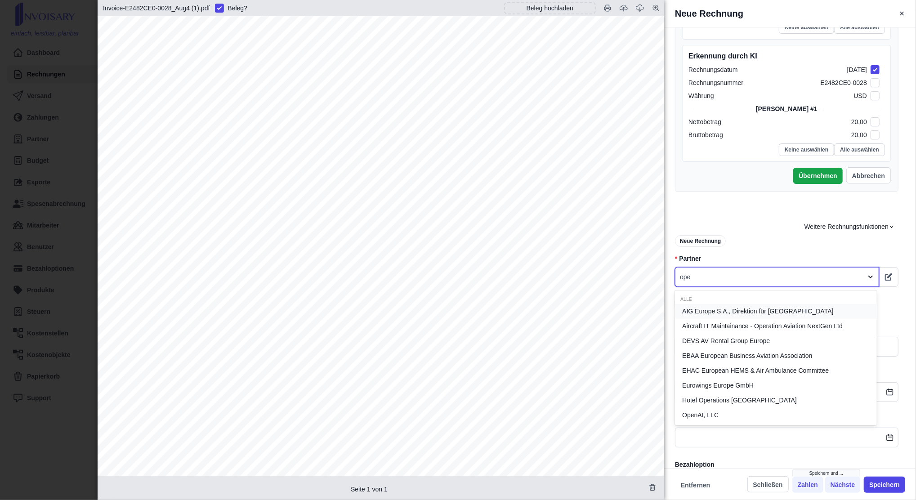
type input "open"
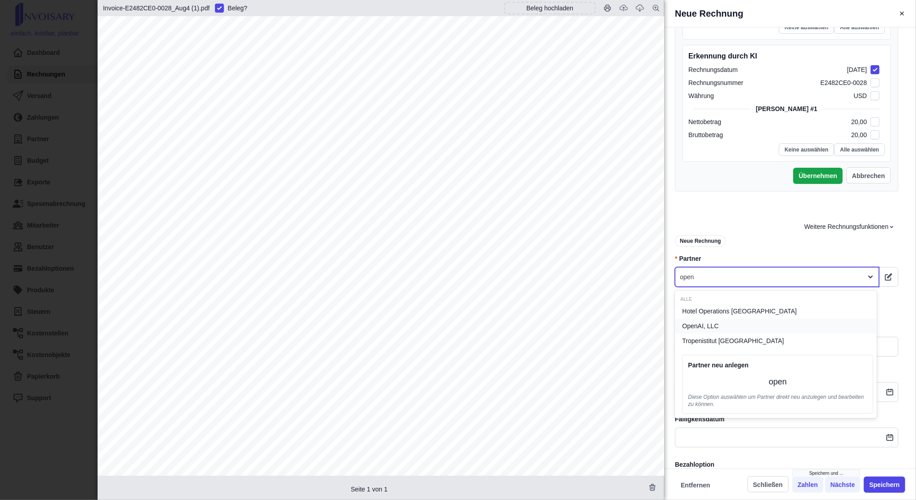
click at [716, 322] on div "OpenAI, LLC" at bounding box center [776, 326] width 202 height 15
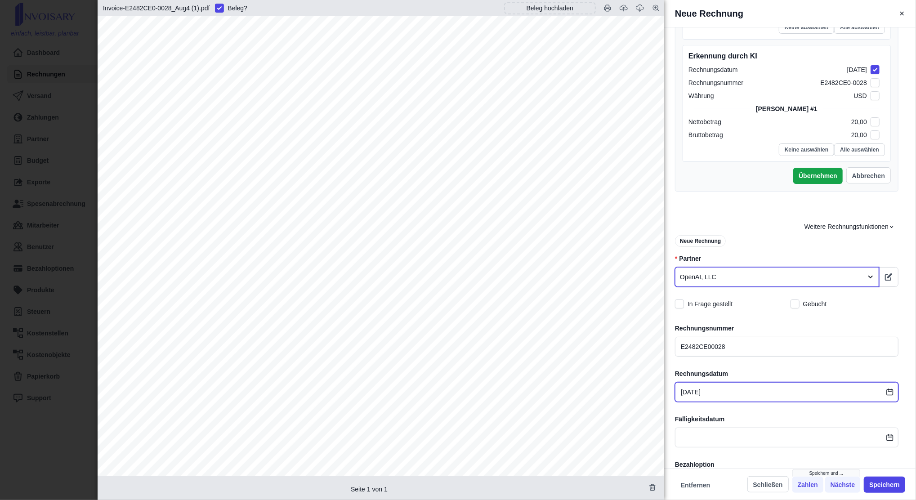
click at [728, 393] on input "[DATE]" at bounding box center [786, 392] width 223 height 20
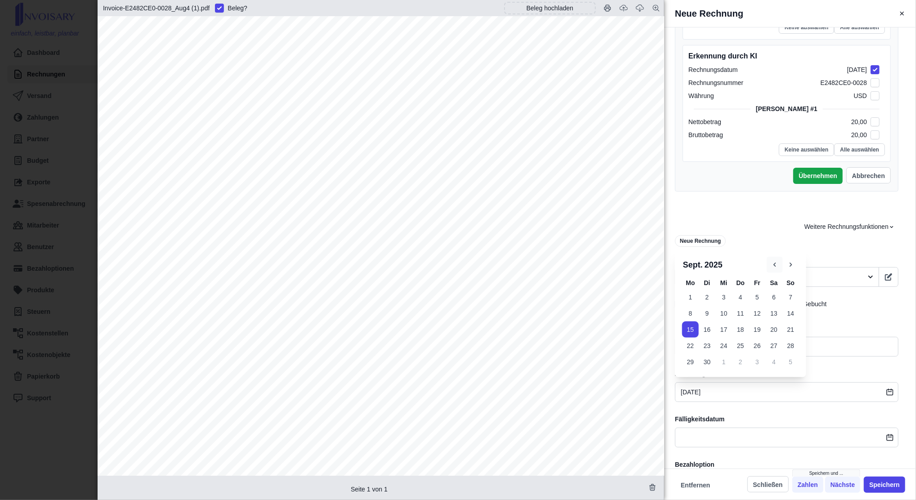
click at [774, 266] on icon "button" at bounding box center [775, 265] width 8 height 8
click at [693, 312] on button "4" at bounding box center [690, 313] width 17 height 16
type input "[DATE]"
click at [729, 419] on label "Fälligkeitsdatum" at bounding box center [786, 419] width 223 height 9
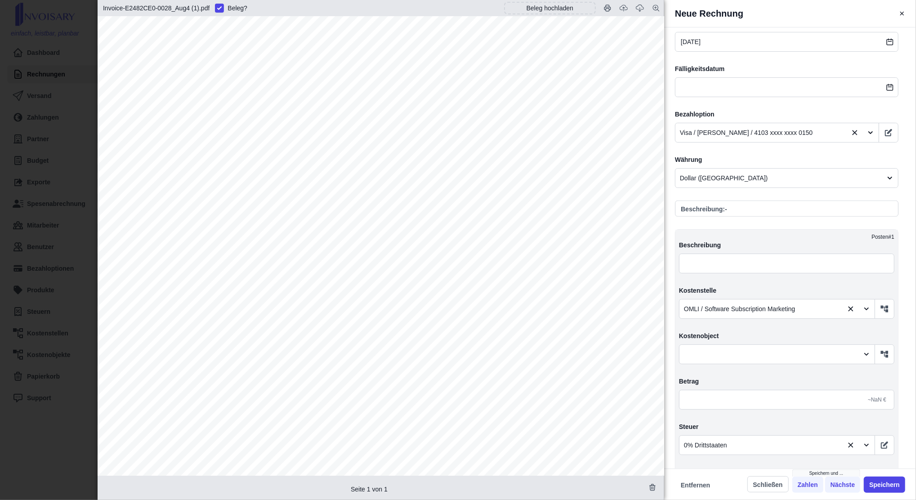
scroll to position [494, 0]
click at [698, 401] on input "text" at bounding box center [786, 399] width 215 height 20
type input "2,00"
type input "0,00"
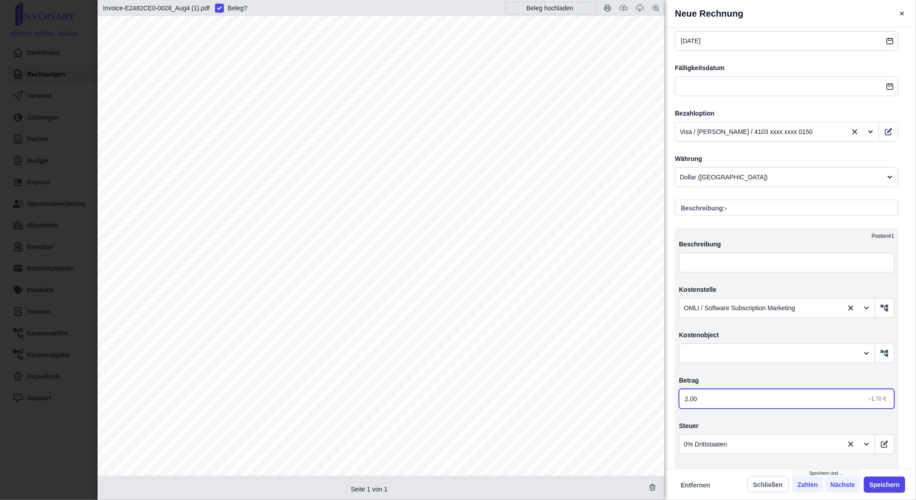
type input "20,00"
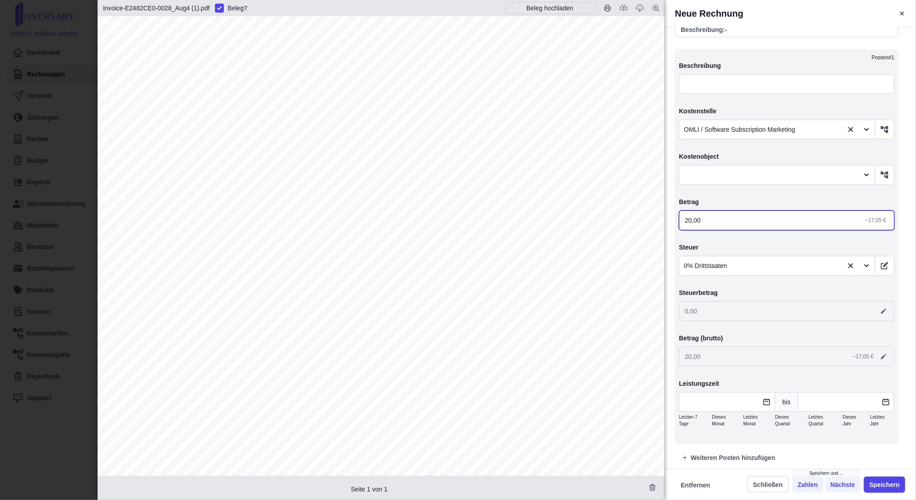
scroll to position [673, 0]
type input "20,00"
click at [878, 488] on button "Speichern" at bounding box center [884, 485] width 41 height 16
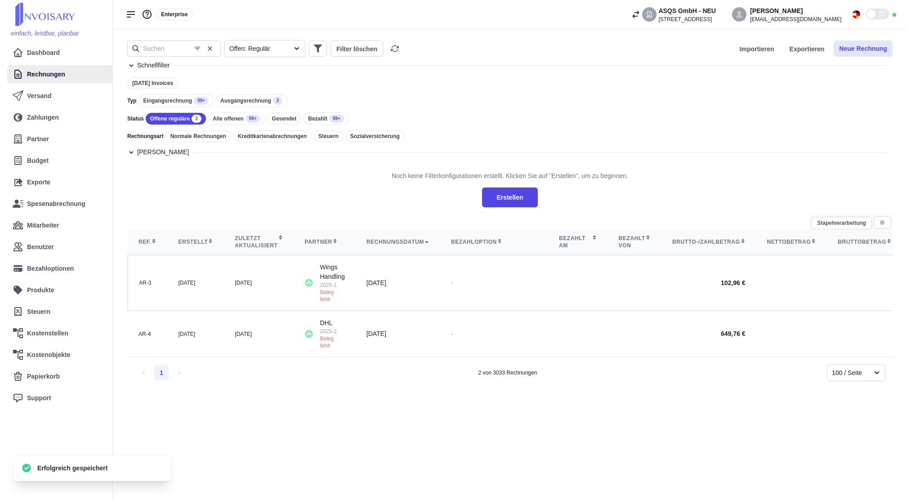
click at [870, 46] on button "Neue Rechnung" at bounding box center [863, 48] width 59 height 16
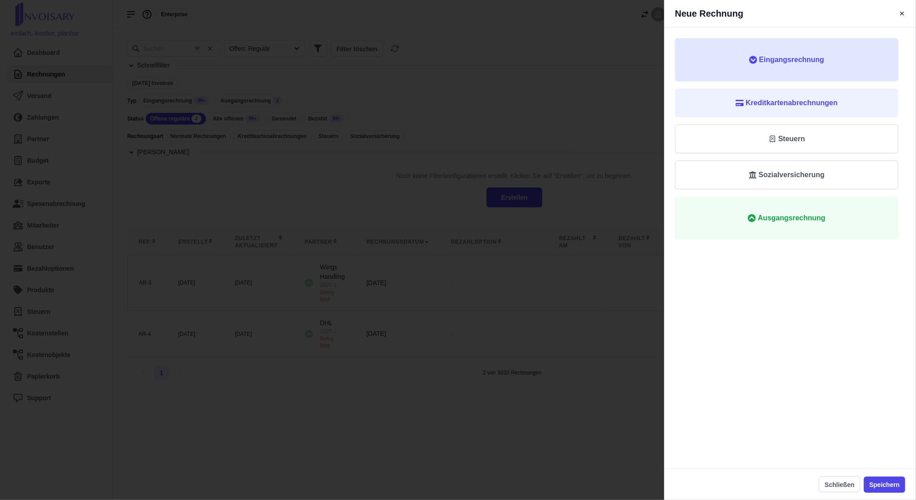
click at [818, 59] on span "Eingangsrechnung" at bounding box center [791, 59] width 65 height 11
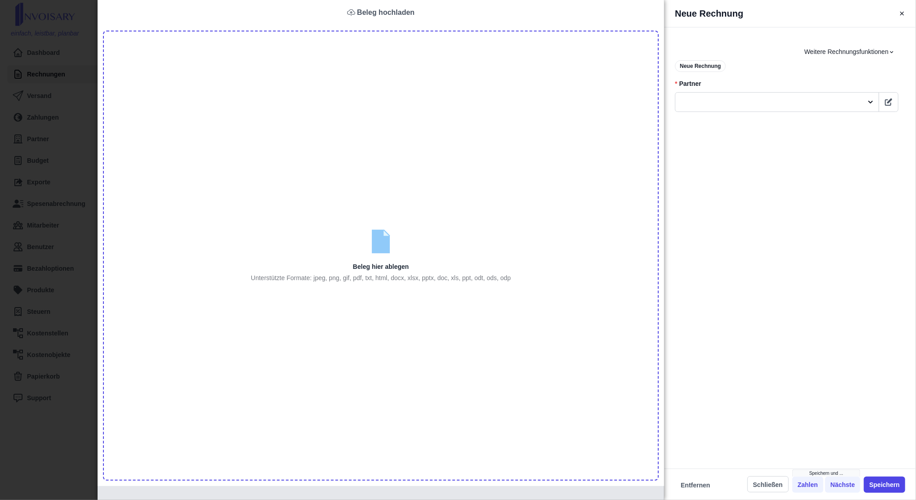
type input "C:\fakepath\WP Media_12800757_Aug12 (1).pdf"
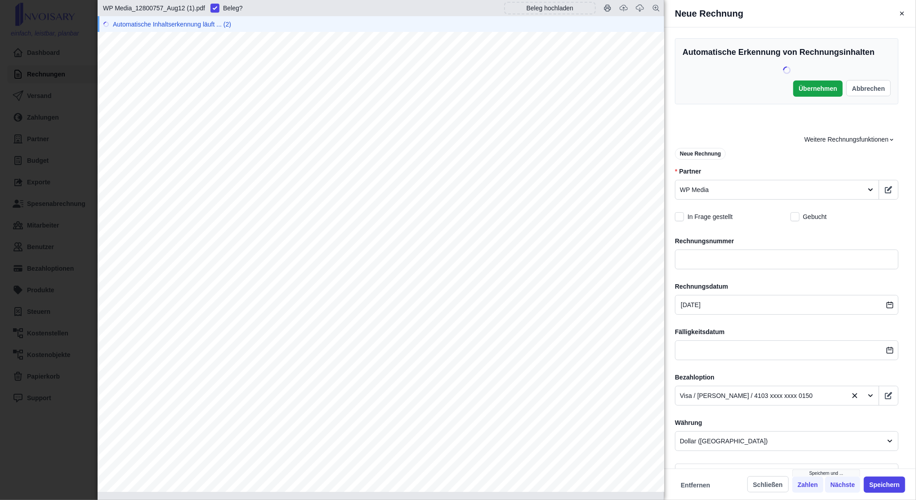
scroll to position [16, 0]
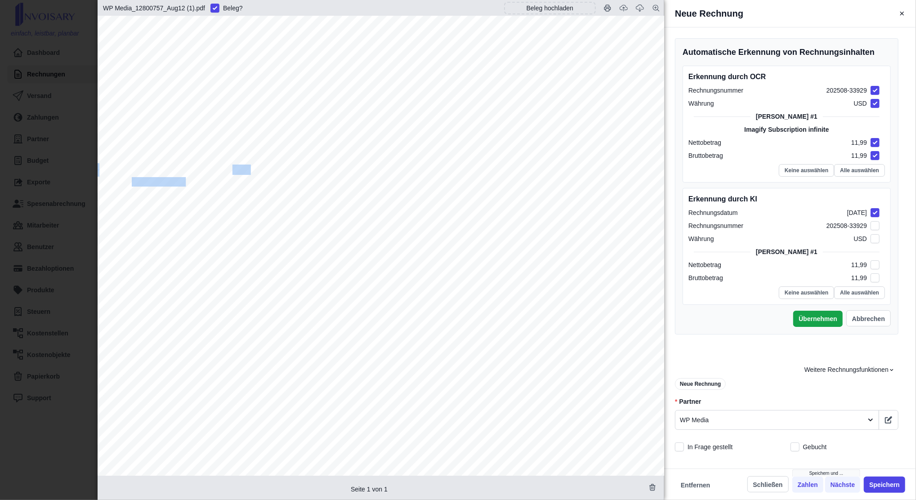
drag, startPoint x: 249, startPoint y: 183, endPoint x: 231, endPoint y: 168, distance: 23.6
click at [231, 168] on div "ASQS GmbH Asqs MARKETING [STREET_ADDRESS] Customer EU VAT number : ATU68100636 …" at bounding box center [381, 400] width 567 height 801
drag, startPoint x: 231, startPoint y: 168, endPoint x: 263, endPoint y: 192, distance: 40.6
click at [263, 192] on div "ASQS GmbH Asqs MARKETING [STREET_ADDRESS] Customer EU VAT number : ATU68100636 …" at bounding box center [381, 400] width 567 height 801
click at [243, 161] on div "ASQS GmbH Asqs MARKETING [STREET_ADDRESS] Customer EU VAT number : ATU68100636 …" at bounding box center [381, 400] width 567 height 801
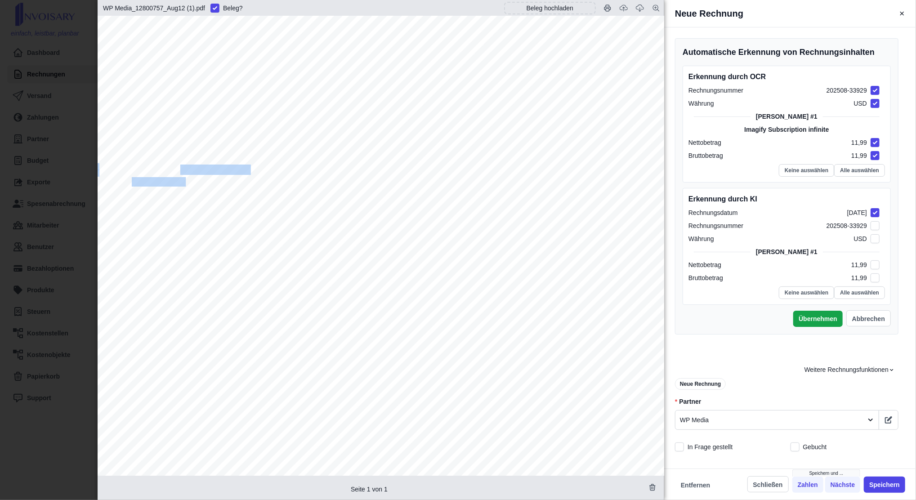
drag, startPoint x: 250, startPoint y: 173, endPoint x: 177, endPoint y: 167, distance: 73.0
click at [177, 167] on div "ASQS GmbH Asqs MARKETING [STREET_ADDRESS] Customer EU VAT number : ATU68100636 …" at bounding box center [381, 400] width 567 height 801
drag, startPoint x: 177, startPoint y: 167, endPoint x: 197, endPoint y: 199, distance: 37.4
click at [197, 199] on div "ASQS GmbH Asqs MARKETING [STREET_ADDRESS] Customer EU VAT number : ATU68100636 …" at bounding box center [381, 400] width 567 height 801
click at [264, 180] on div "ASQS GmbH Asqs MARKETING [STREET_ADDRESS] Customer EU VAT number : ATU68100636 …" at bounding box center [381, 400] width 567 height 801
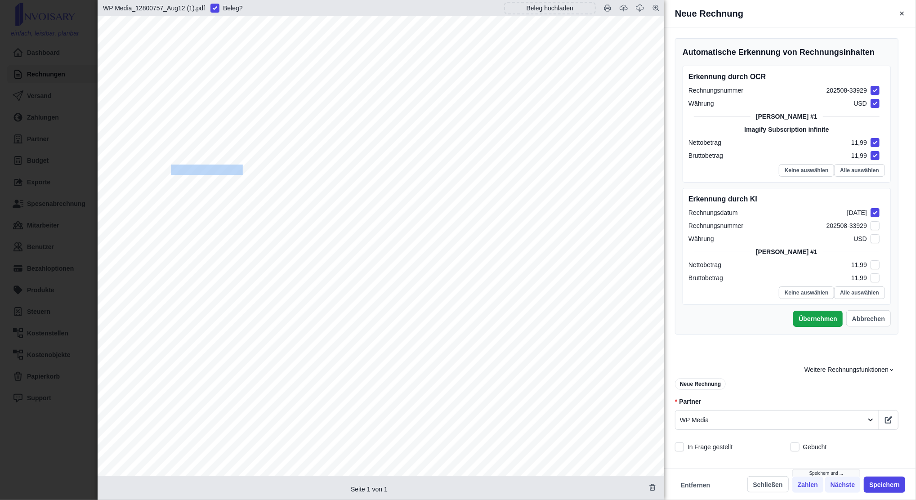
drag, startPoint x: 246, startPoint y: 169, endPoint x: 170, endPoint y: 169, distance: 76.0
click at [170, 169] on span "INVOICE N° 202508-33929" at bounding box center [190, 169] width 116 height 9
drag, startPoint x: 170, startPoint y: 169, endPoint x: 160, endPoint y: 193, distance: 26.1
click at [160, 193] on div "ASQS GmbH Asqs MARKETING [STREET_ADDRESS] Customer EU VAT number : ATU68100636 …" at bounding box center [381, 400] width 567 height 801
drag, startPoint x: 129, startPoint y: 168, endPoint x: 224, endPoint y: 165, distance: 95.4
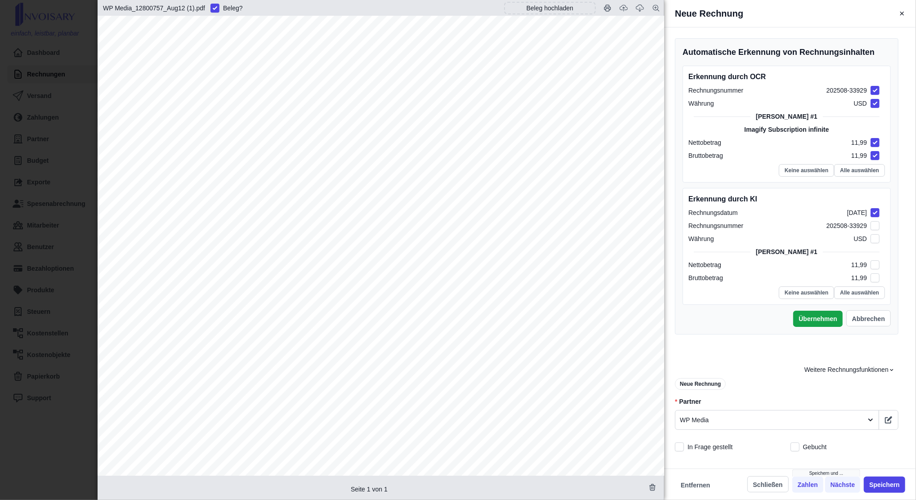
click at [224, 165] on div "ASQS GmbH Asqs MARKETING [STREET_ADDRESS] Customer EU VAT number : ATU68100636 …" at bounding box center [381, 400] width 567 height 801
click at [249, 166] on div "ASQS GmbH Asqs MARKETING [STREET_ADDRESS] Customer EU VAT number : ATU68100636 …" at bounding box center [381, 400] width 567 height 801
drag, startPoint x: 248, startPoint y: 168, endPoint x: 185, endPoint y: 167, distance: 62.5
click at [185, 167] on span "INVOICE N° 202508-33929" at bounding box center [190, 169] width 116 height 9
copy span "202508-33929"
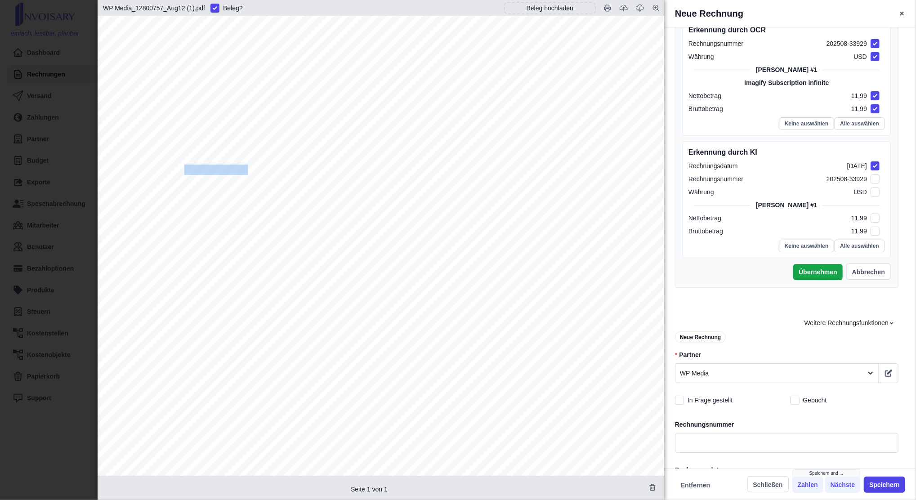
scroll to position [145, 0]
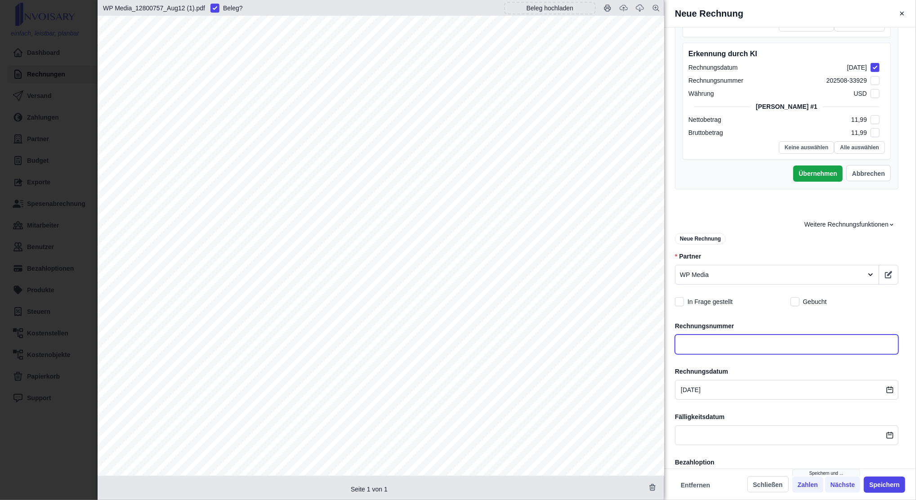
click at [733, 340] on input "text" at bounding box center [786, 345] width 223 height 20
paste input "202508-33929"
type input "202508-33929"
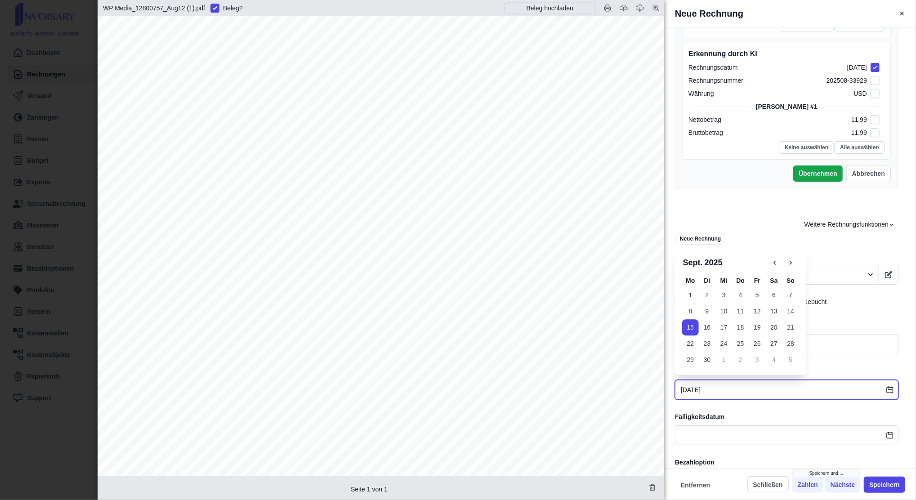
click at [694, 386] on input "[DATE]" at bounding box center [786, 390] width 223 height 20
click at [774, 263] on icon "button" at bounding box center [774, 263] width 2 height 4
click at [708, 328] on button "12" at bounding box center [707, 327] width 17 height 16
type input "[DATE]"
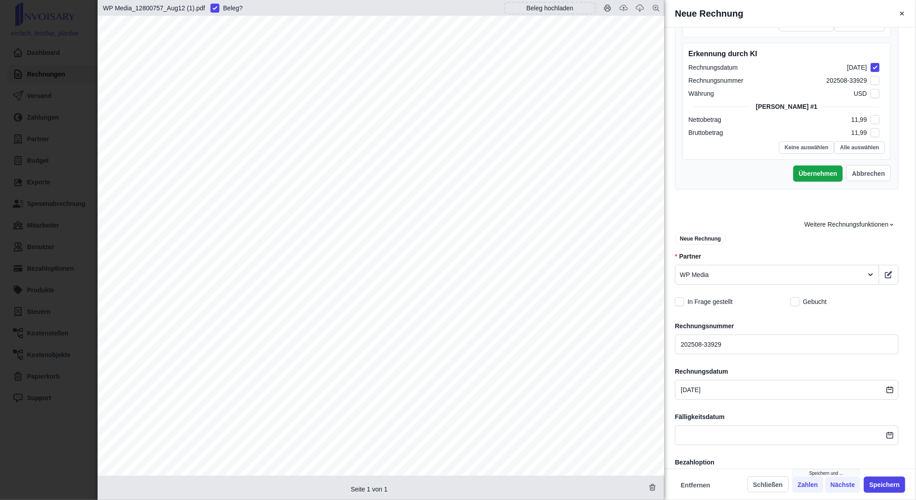
click at [716, 415] on label "Fälligkeitsdatum" at bounding box center [786, 416] width 223 height 9
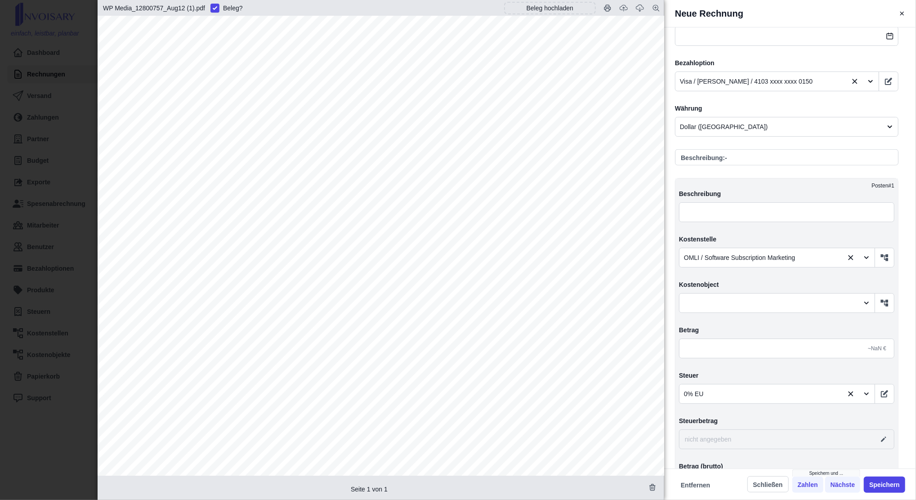
scroll to position [545, 0]
click at [707, 344] on input "text" at bounding box center [786, 348] width 215 height 20
type input "1,00"
type input "0,00"
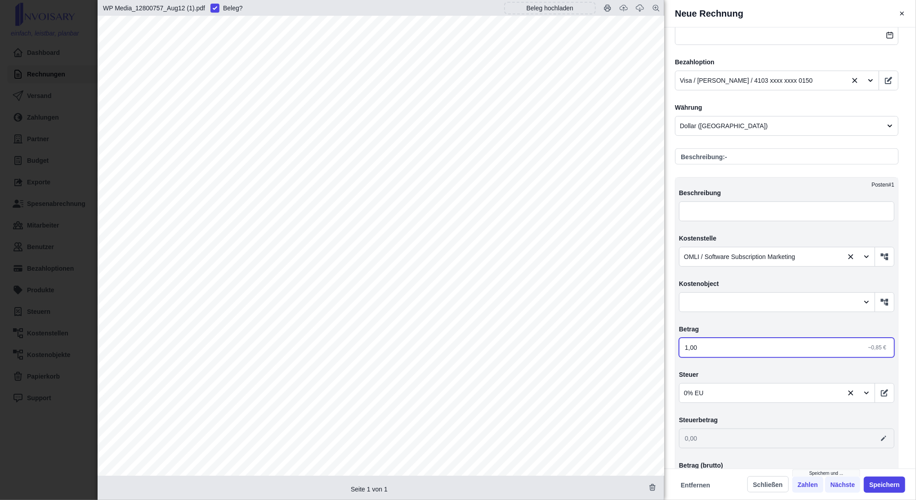
type input "11,00"
type input "11,90"
type input "11,99"
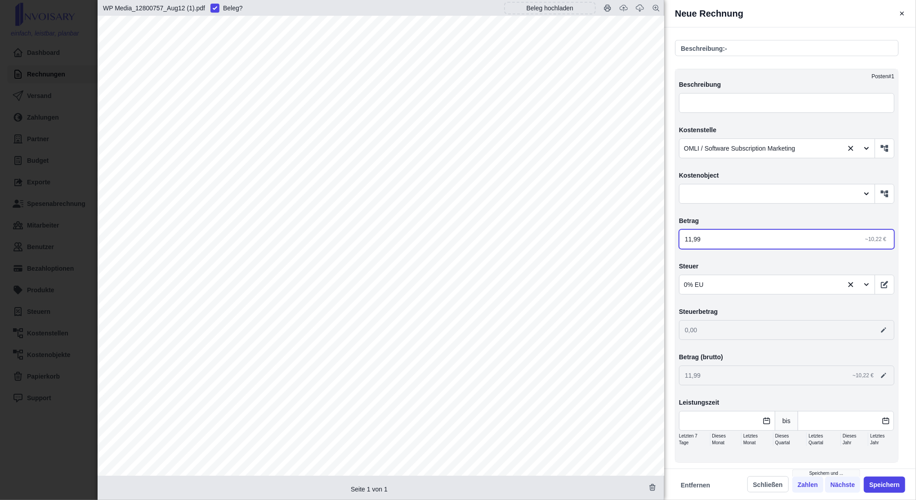
scroll to position [673, 0]
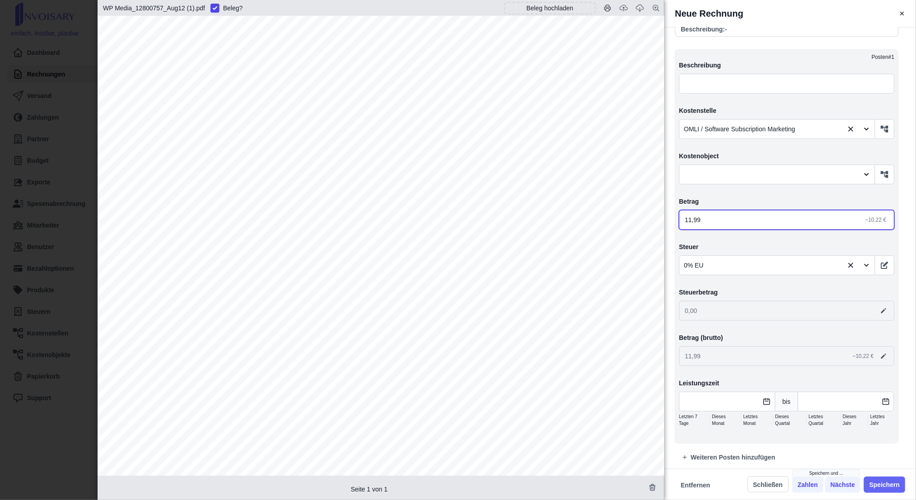
type input "11,99"
click at [880, 482] on button "Speichern" at bounding box center [884, 485] width 41 height 16
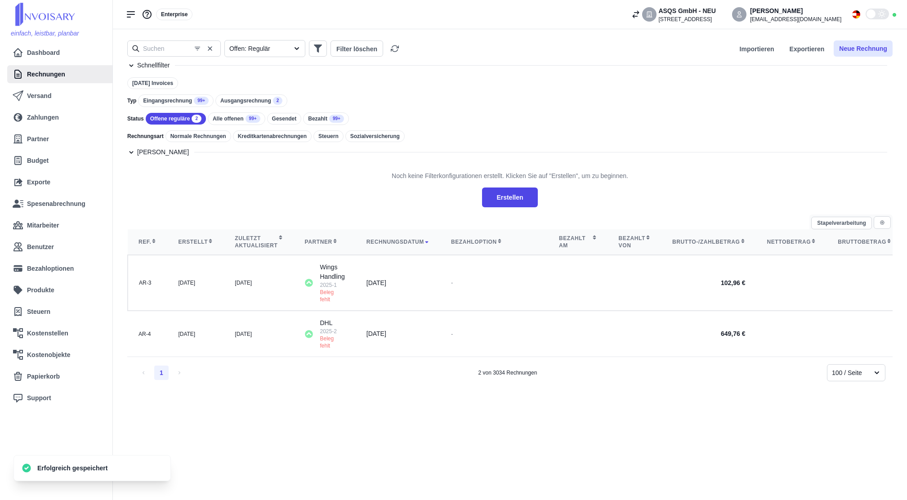
click at [866, 54] on button "Neue Rechnung" at bounding box center [863, 48] width 59 height 16
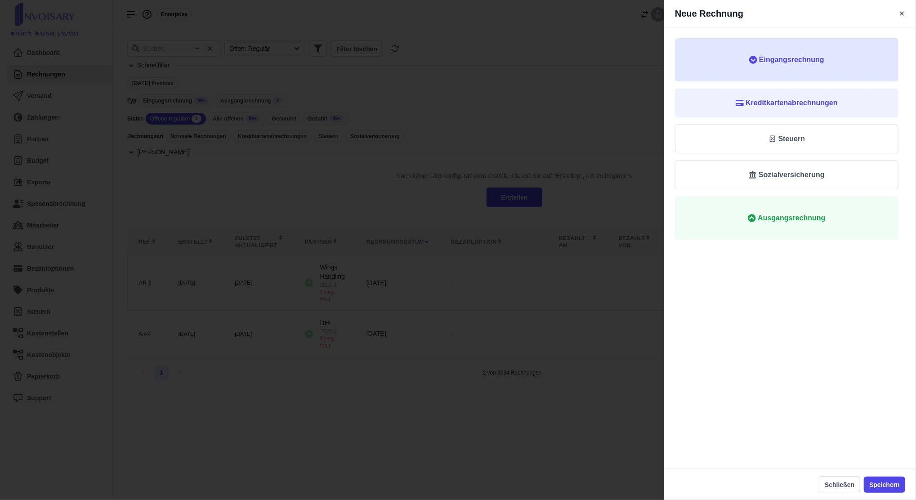
click at [826, 58] on span "Eingangsrechnung" at bounding box center [786, 59] width 195 height 11
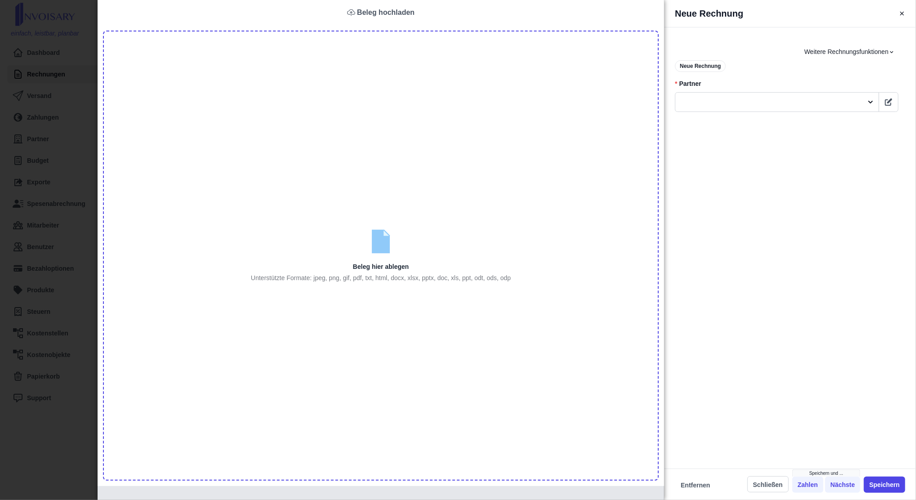
type input "C:\fakepath\Juicer Invoice-AEB7CE12-0033_Aug15 (1).pdf"
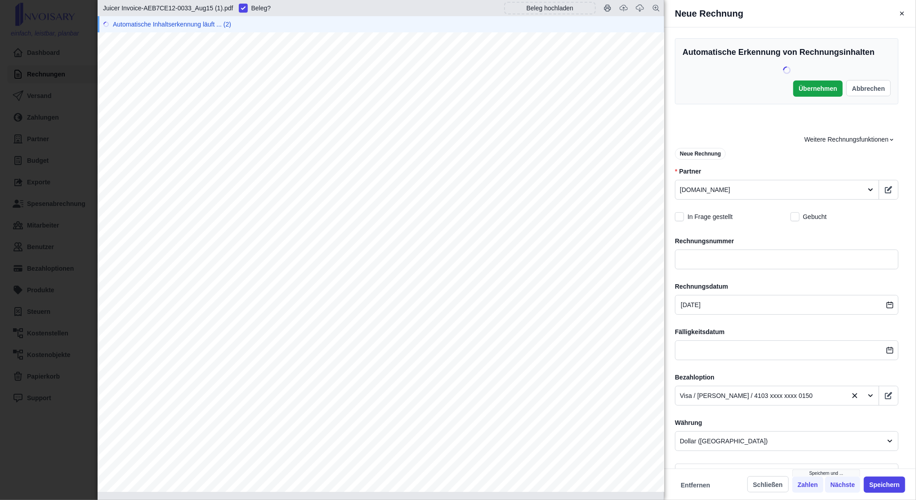
click at [204, 99] on span "AEB7CE12" at bounding box center [214, 102] width 42 height 9
click at [204, 104] on span "[DATE]" at bounding box center [207, 108] width 28 height 9
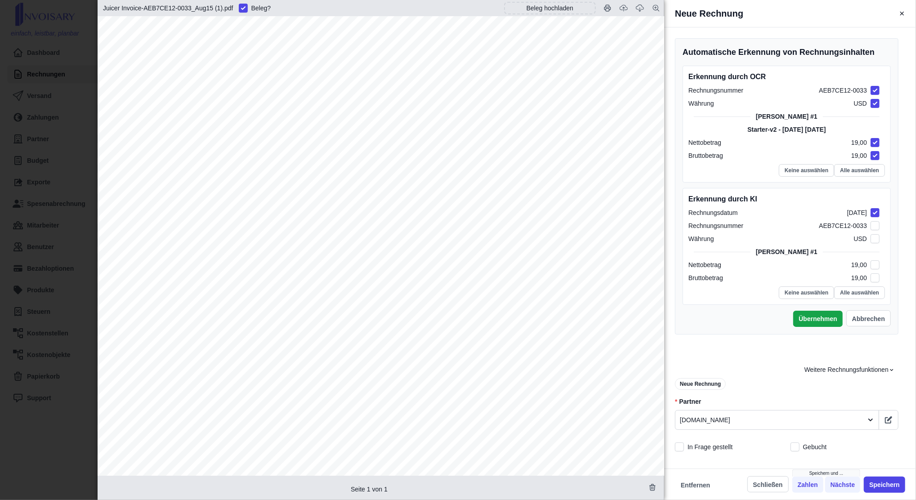
drag, startPoint x: 204, startPoint y: 99, endPoint x: 228, endPoint y: 150, distance: 56.7
click at [228, 150] on div "Page 1 of 1 Invoice Invoice number AEB7CE12   0033 Date of issue [DATE] Date du…" at bounding box center [381, 382] width 567 height 733
drag, startPoint x: 260, startPoint y: 86, endPoint x: 194, endPoint y: 86, distance: 66.1
click at [194, 86] on div "Page 1 of 1 Invoice Invoice number AEB7CE12   0033 Date of issue [DATE] Date du…" at bounding box center [381, 382] width 567 height 733
copy div "AEB7CE12   0033"
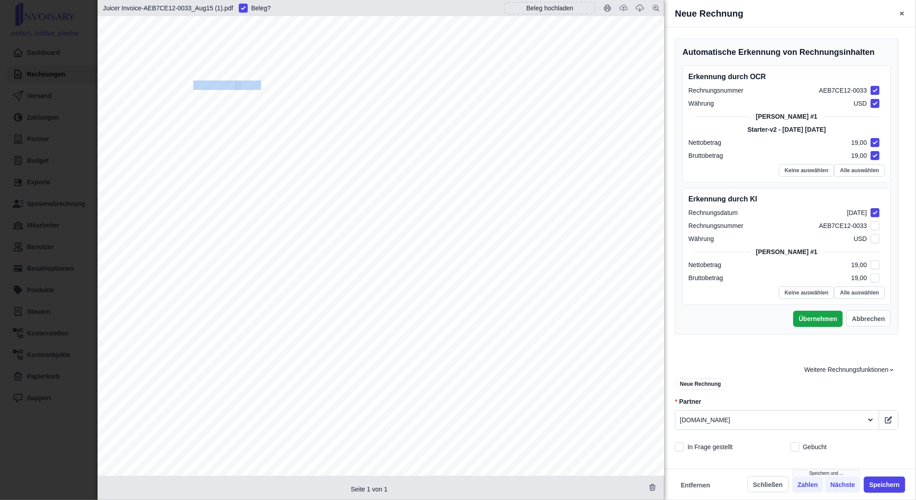
click at [194, 86] on span "AEB7CE12" at bounding box center [214, 85] width 42 height 9
drag, startPoint x: 259, startPoint y: 84, endPoint x: 194, endPoint y: 86, distance: 65.2
click at [194, 86] on div "Page 1 of 1 Invoice Invoice number AEB7CE12   0033 Date of issue [DATE] Date du…" at bounding box center [381, 382] width 567 height 733
copy div "AEB7CE12   0033"
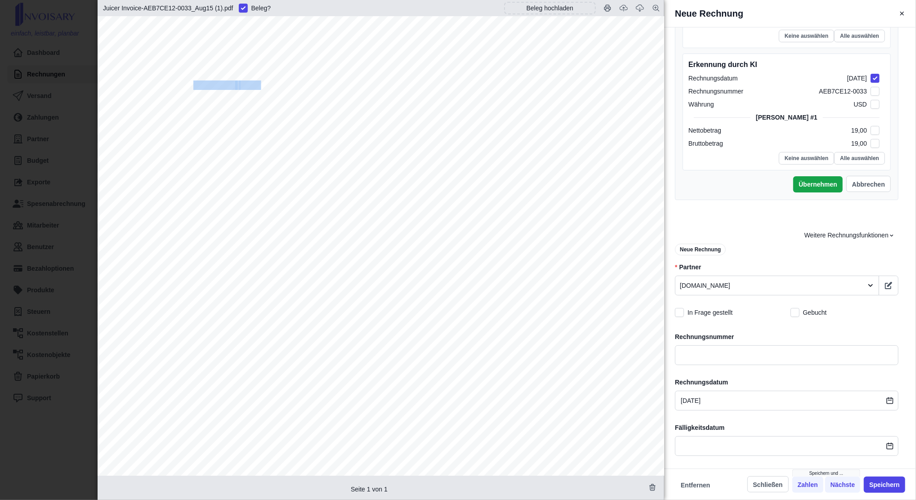
scroll to position [140, 0]
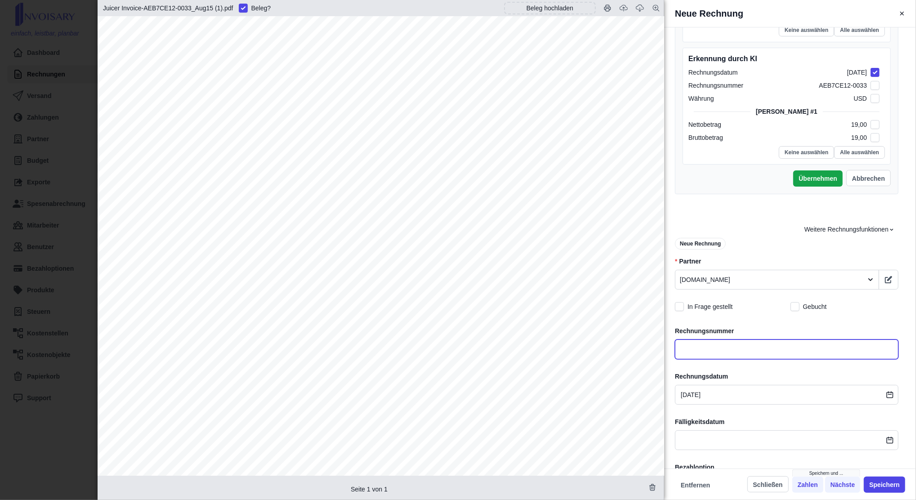
click at [713, 346] on input "text" at bounding box center [786, 349] width 223 height 20
paste input "AEB7CE120033"
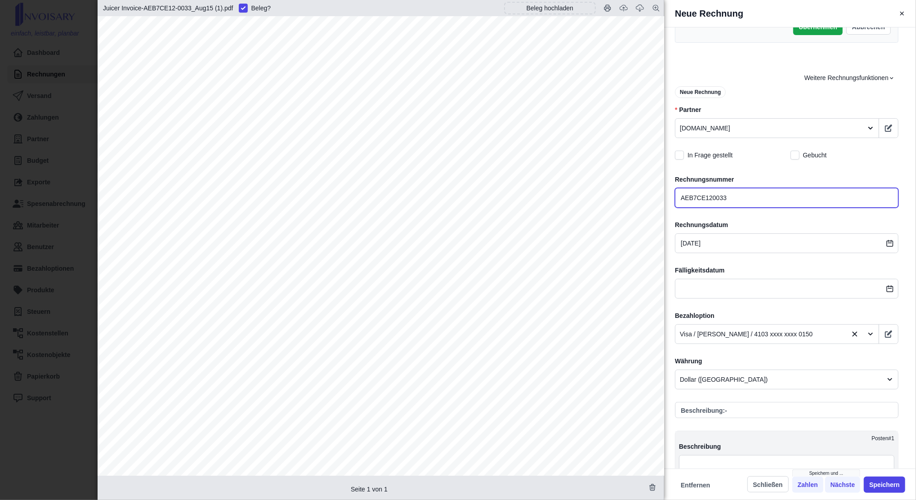
scroll to position [291, 0]
type input "AEB7CE120033"
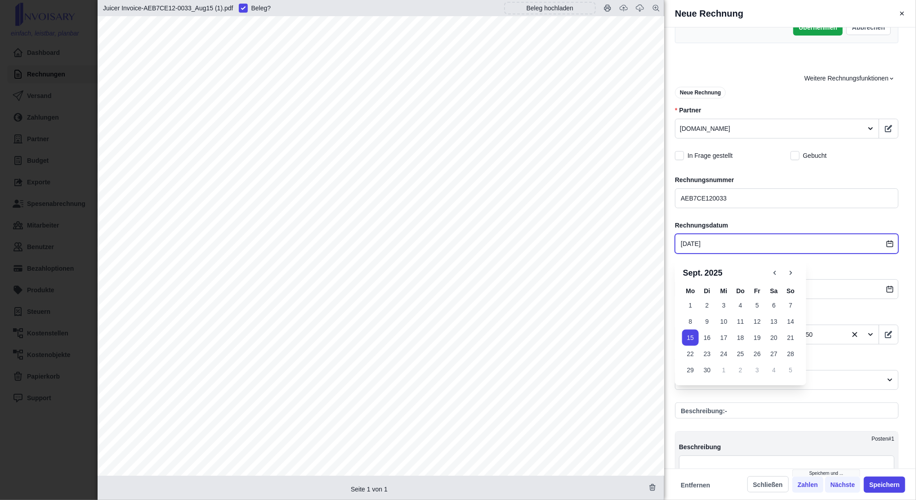
click at [714, 245] on input "[DATE]" at bounding box center [786, 244] width 223 height 20
click at [781, 272] on button "button" at bounding box center [775, 273] width 16 height 16
click at [756, 341] on button "15" at bounding box center [757, 338] width 17 height 16
type input "[DATE]"
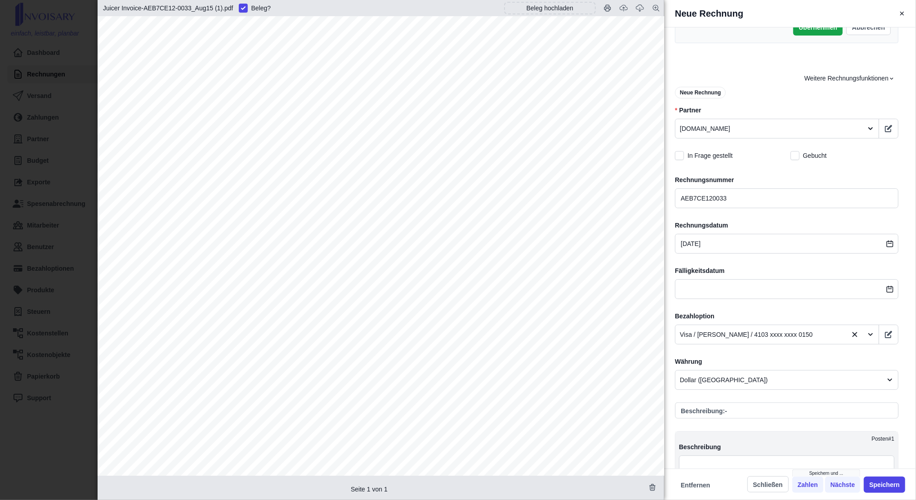
click at [832, 317] on label "Bezahloption" at bounding box center [786, 316] width 223 height 9
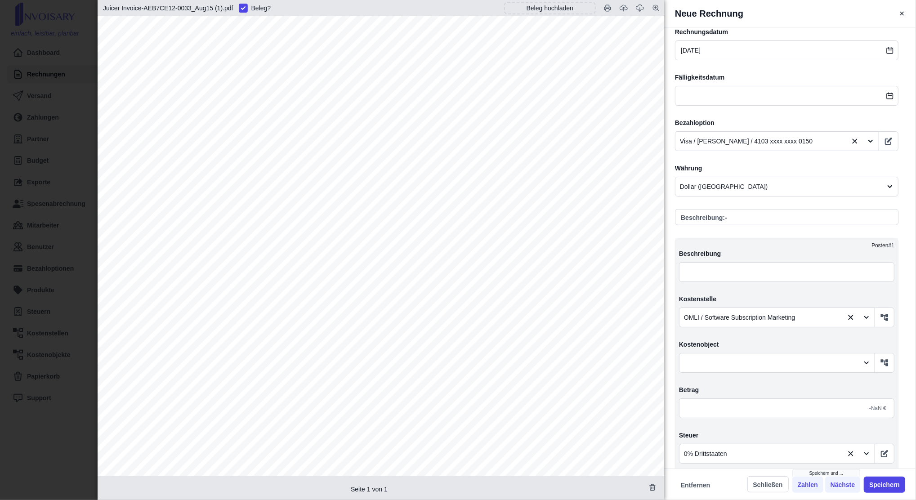
scroll to position [69, 0]
click at [685, 409] on input "text" at bounding box center [786, 408] width 215 height 20
type input "1,00"
type input "0,00"
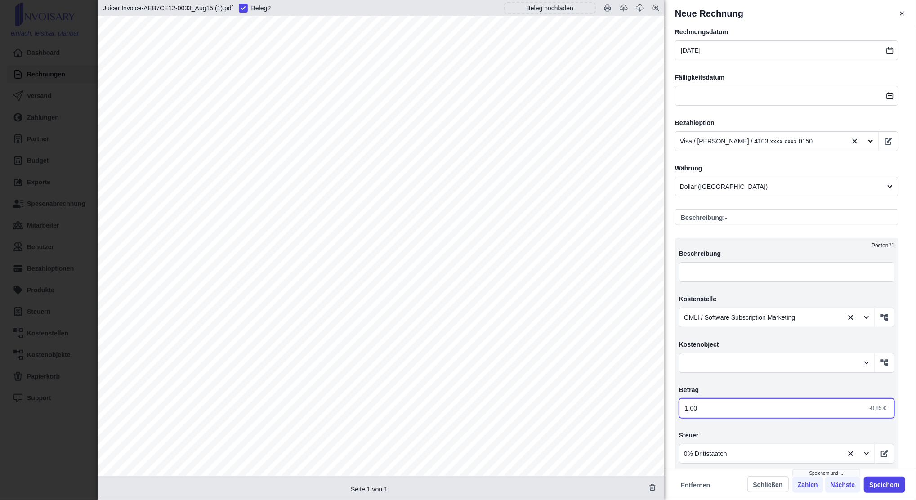
type input "19,00"
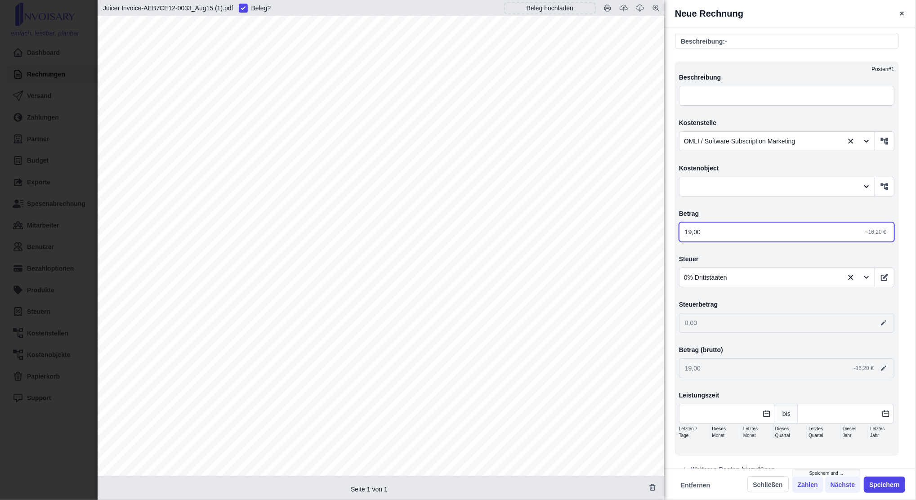
scroll to position [662, 0]
type input "19,00"
click at [877, 485] on button "Speichern" at bounding box center [884, 485] width 41 height 16
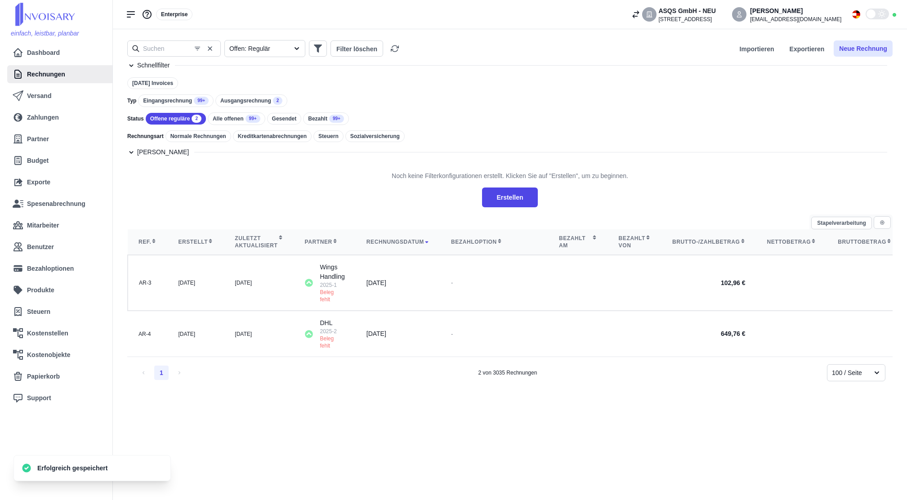
click at [865, 51] on button "Neue Rechnung" at bounding box center [863, 48] width 59 height 16
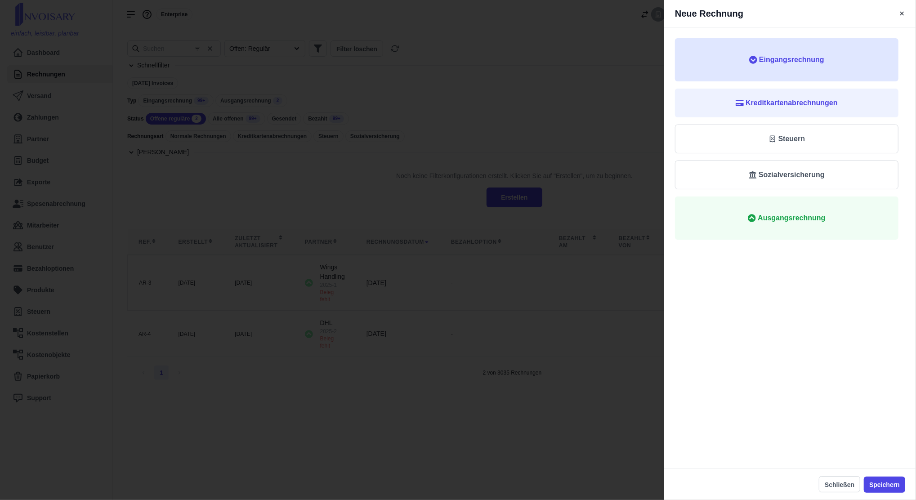
click at [797, 69] on button "Eingangsrechnung" at bounding box center [786, 59] width 223 height 43
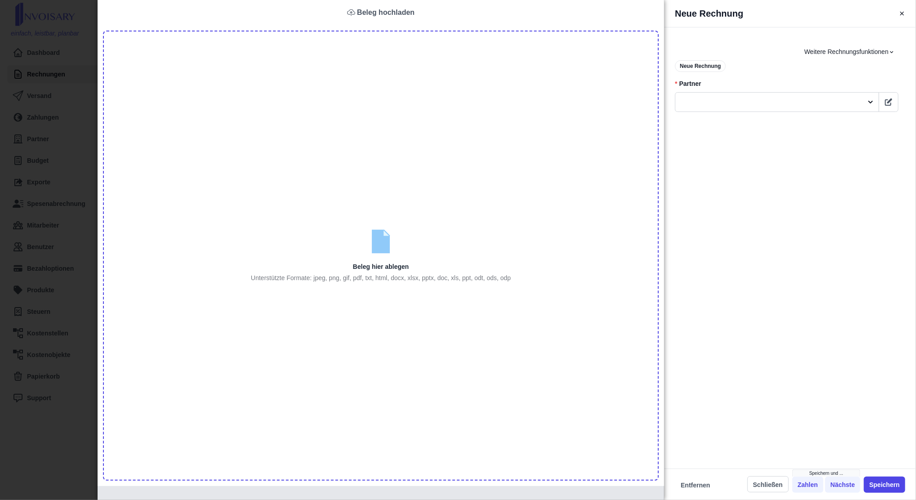
type input "C:\fakepath\f208a4db-8453-11f0-864e-fa163e5bee62_Aug28 (1).pdf"
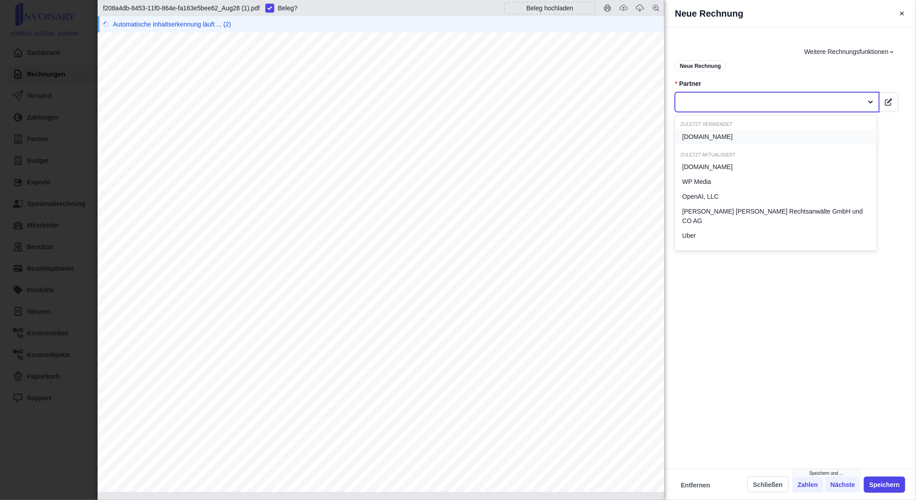
click at [707, 101] on div at bounding box center [769, 102] width 178 height 11
type input "flyer"
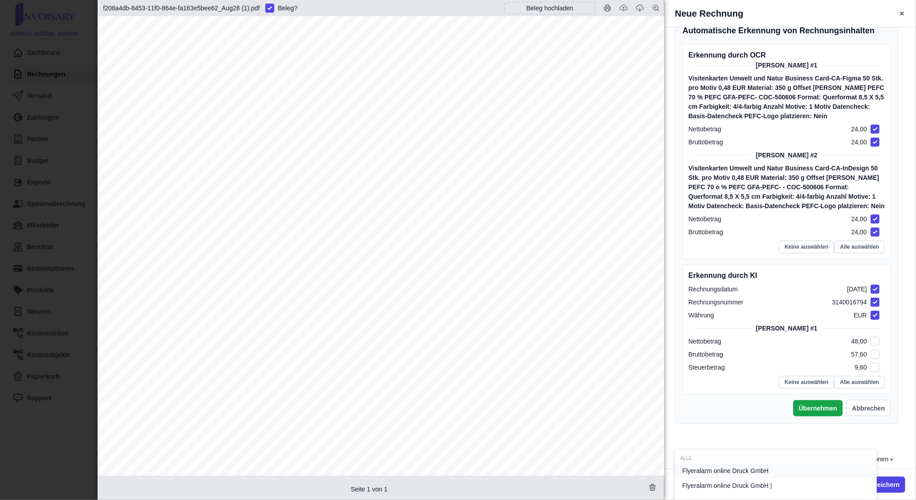
scroll to position [293, 0]
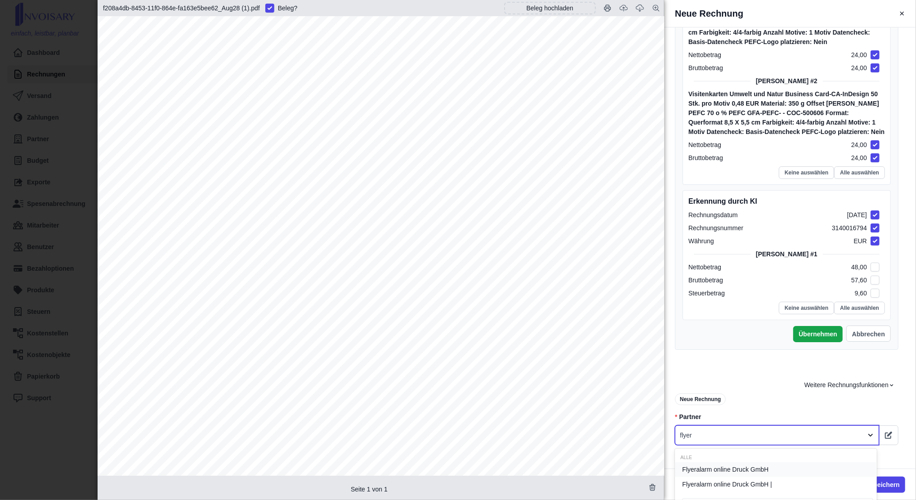
click at [741, 469] on span "Flyeralarm online Druck GmbH" at bounding box center [725, 469] width 86 height 9
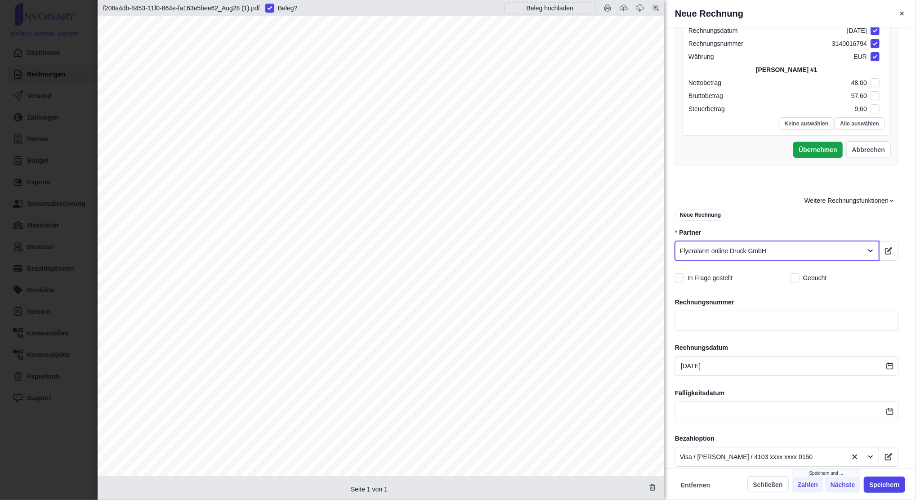
scroll to position [478, 0]
click at [622, 162] on span "3140016794" at bounding box center [613, 165] width 42 height 8
copy span "3140016794"
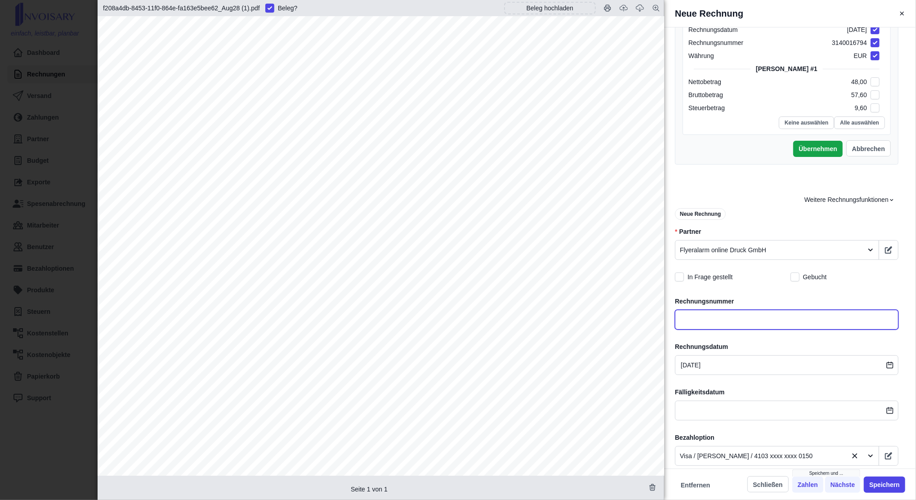
click at [693, 314] on input "text" at bounding box center [786, 320] width 223 height 20
paste input "3140016794"
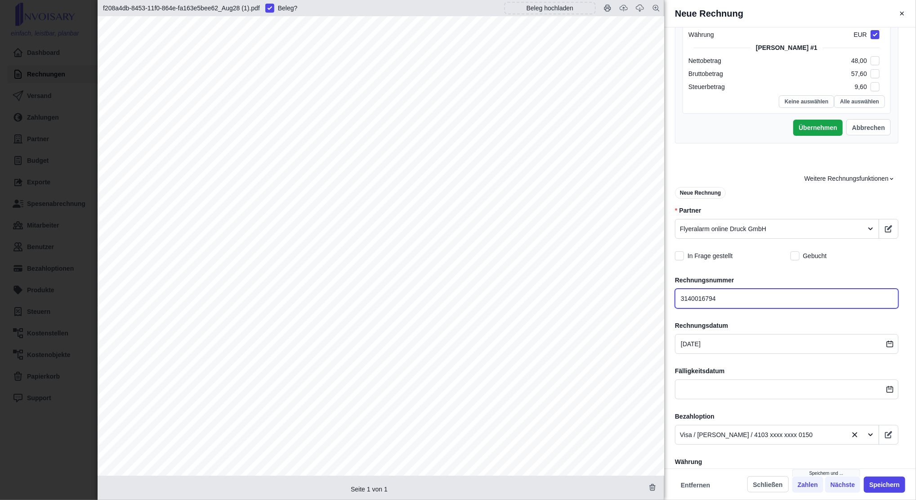
scroll to position [500, 0]
type input "3140016794"
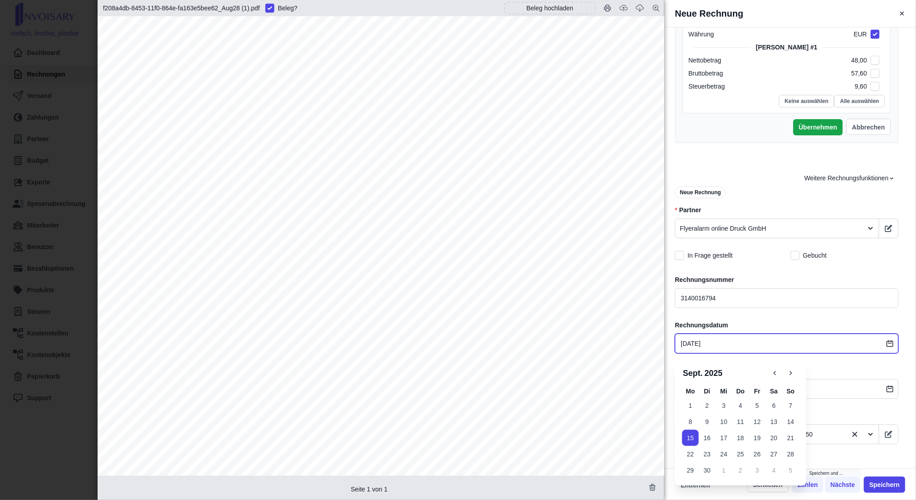
click at [707, 347] on input "[DATE]" at bounding box center [786, 344] width 223 height 20
click at [773, 372] on icon "button" at bounding box center [775, 373] width 8 height 8
click at [745, 476] on button "28" at bounding box center [740, 470] width 17 height 16
type input "[DATE]"
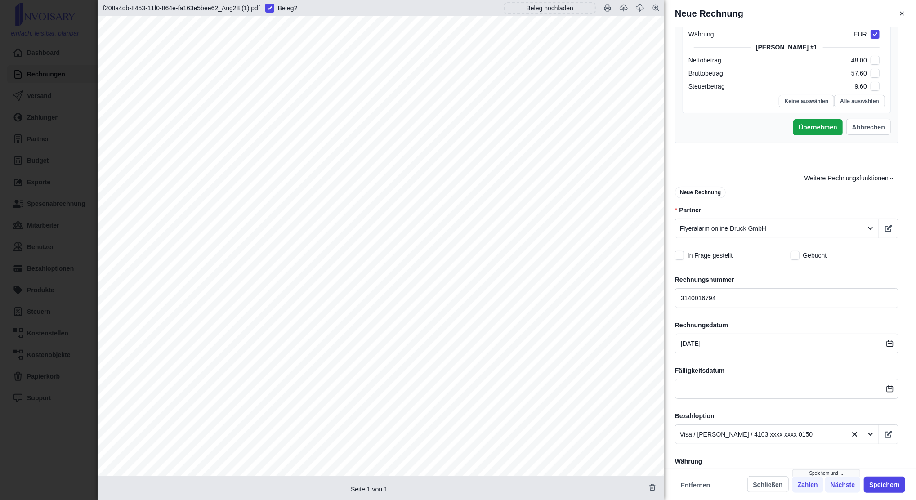
click at [834, 375] on label "Fälligkeitsdatum" at bounding box center [786, 370] width 223 height 9
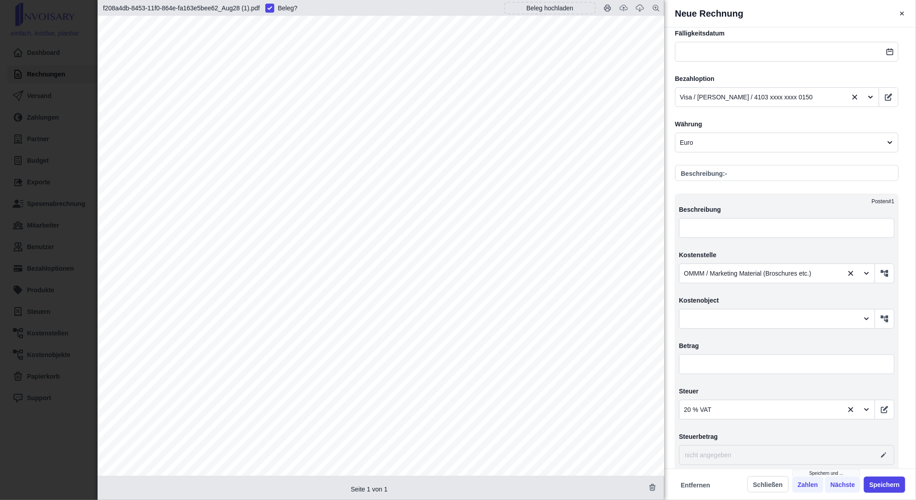
scroll to position [357, 0]
click at [710, 364] on input "text" at bounding box center [786, 364] width 215 height 20
type input "5,00"
type input "1,00"
type input "6,00"
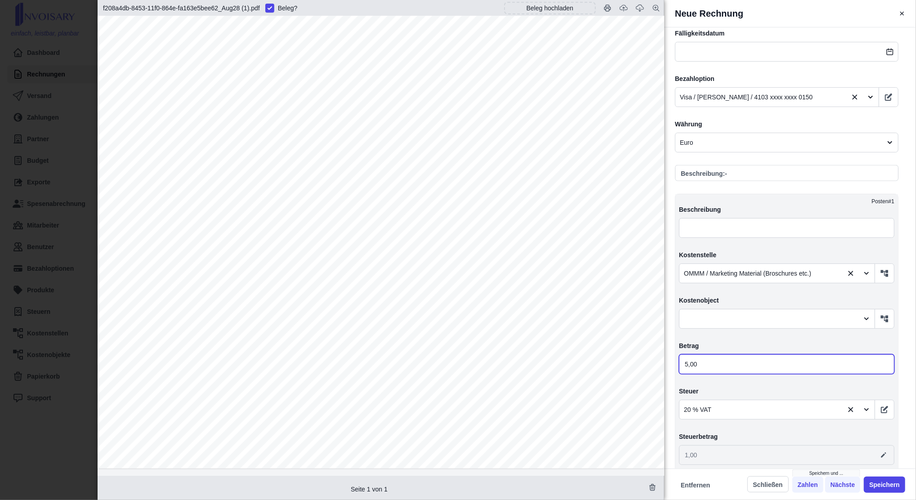
type input "57,00"
type input "11,40"
type input "68,40"
type input "57,60"
type input "11,52"
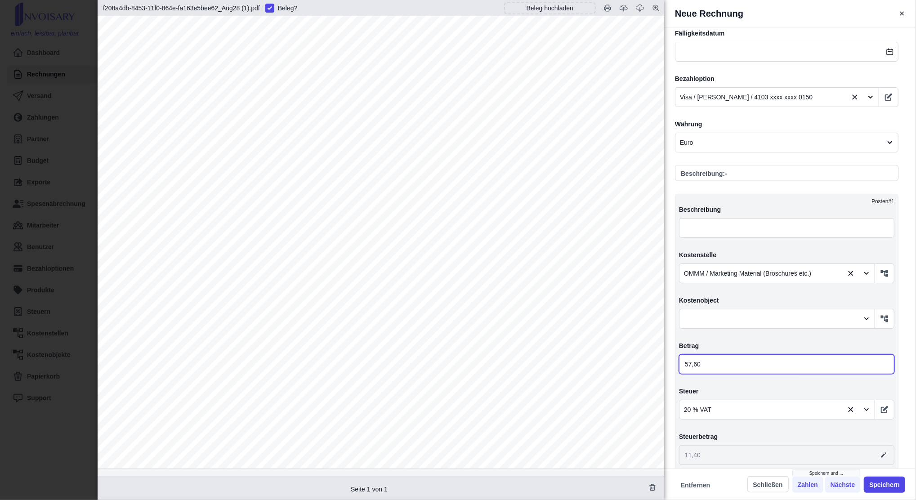
type input "69,12"
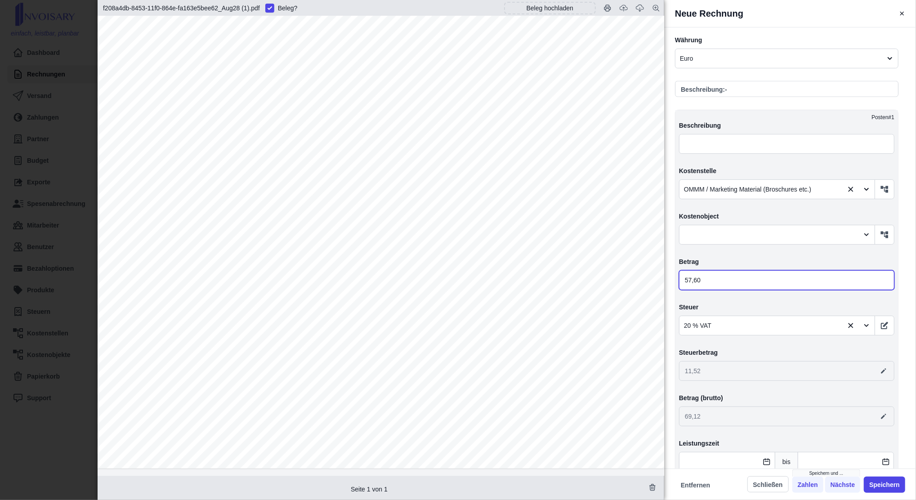
scroll to position [943, 0]
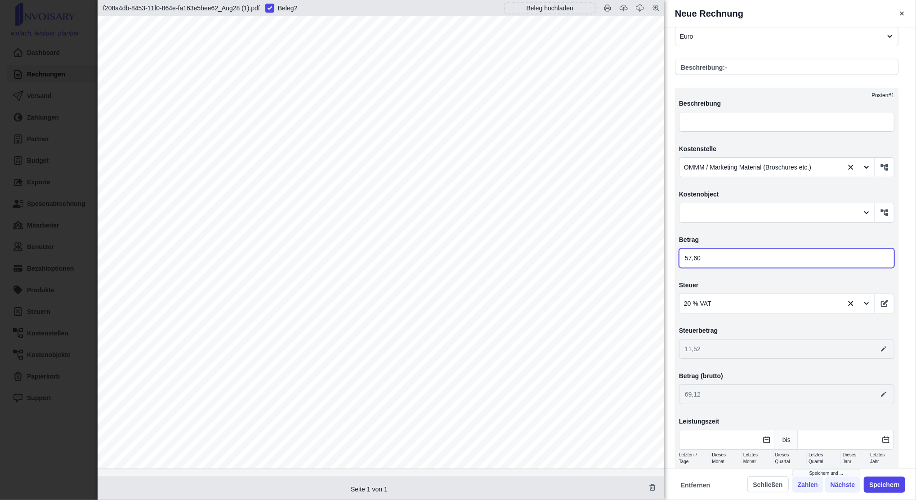
type input "57,00"
type input "11,40"
type input "68,40"
type input "0,00"
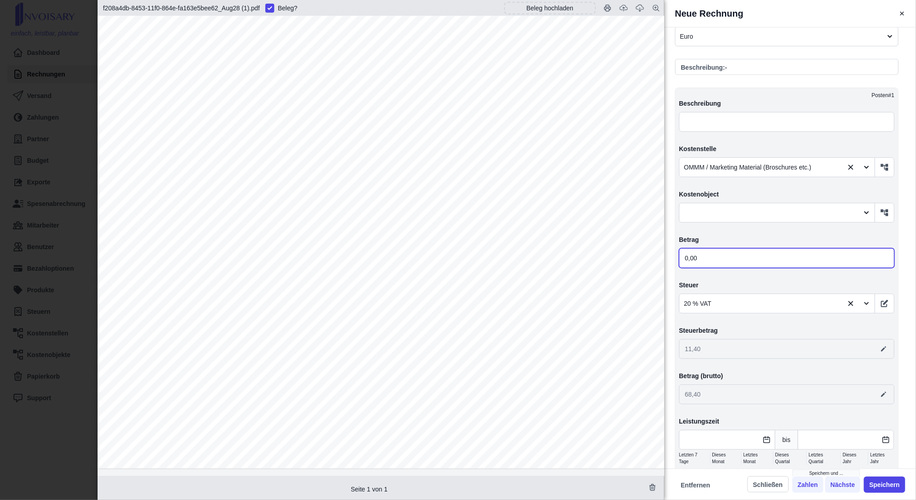
type input "0,00"
type input "40,00"
type input "8,00"
type input "48,00"
type input "480,00"
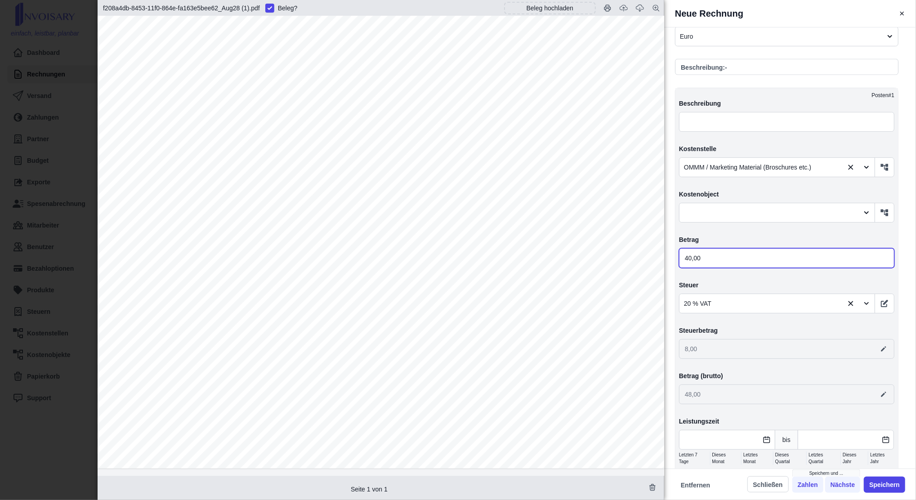
type input "96,00"
type input "576,00"
type input "48,00"
type input "9,60"
type input "57,60"
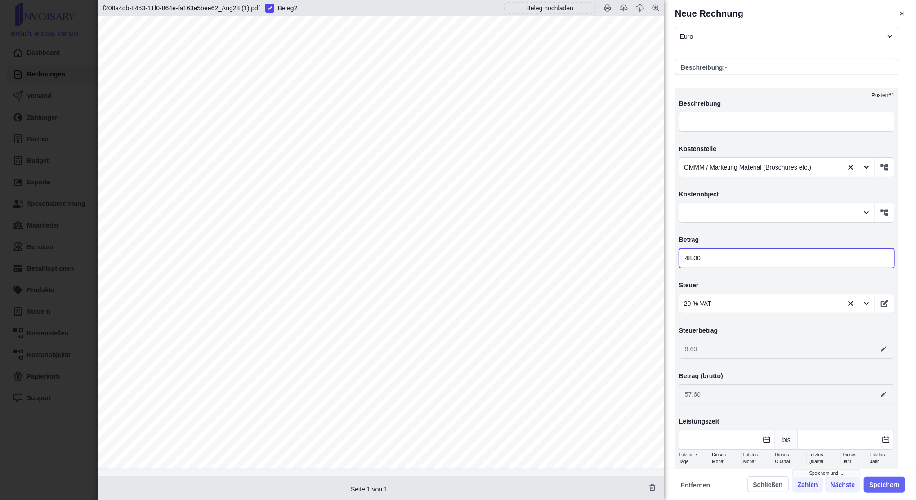
type input "48,00"
click at [889, 487] on button "Speichern" at bounding box center [884, 485] width 41 height 16
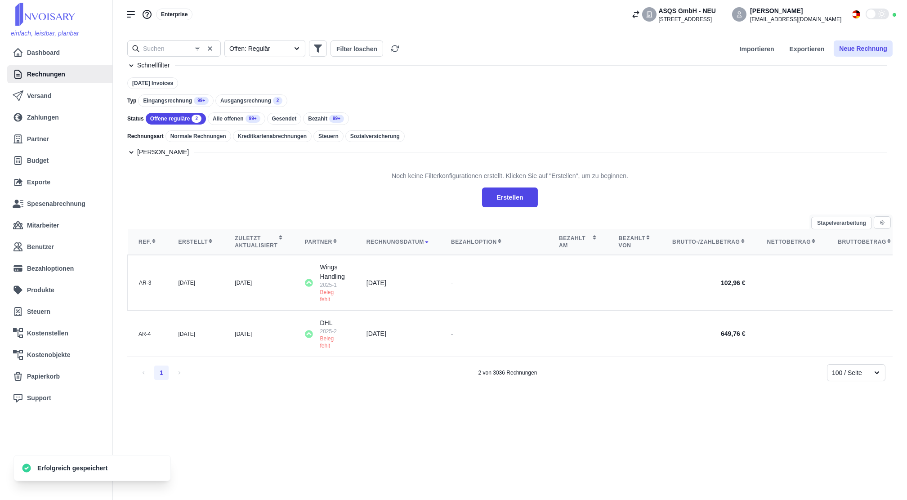
click at [848, 47] on button "Neue Rechnung" at bounding box center [863, 48] width 59 height 16
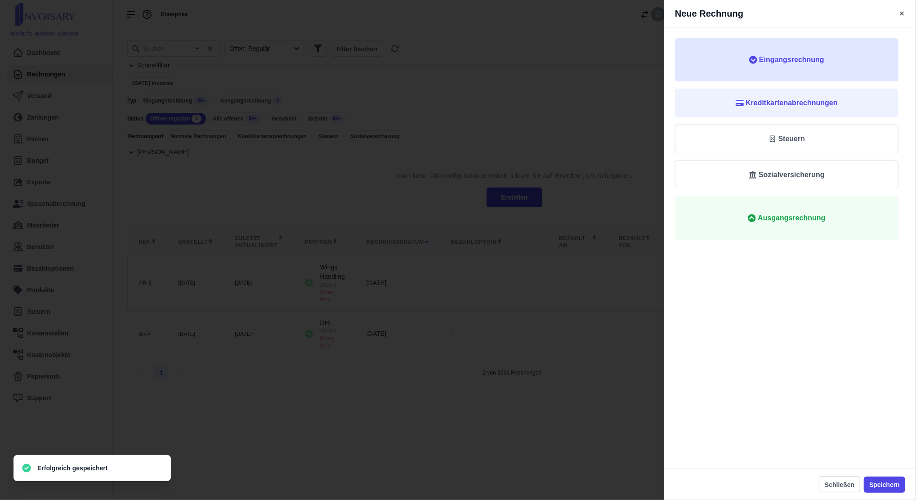
click at [777, 73] on button "Eingangsrechnung" at bounding box center [786, 59] width 223 height 43
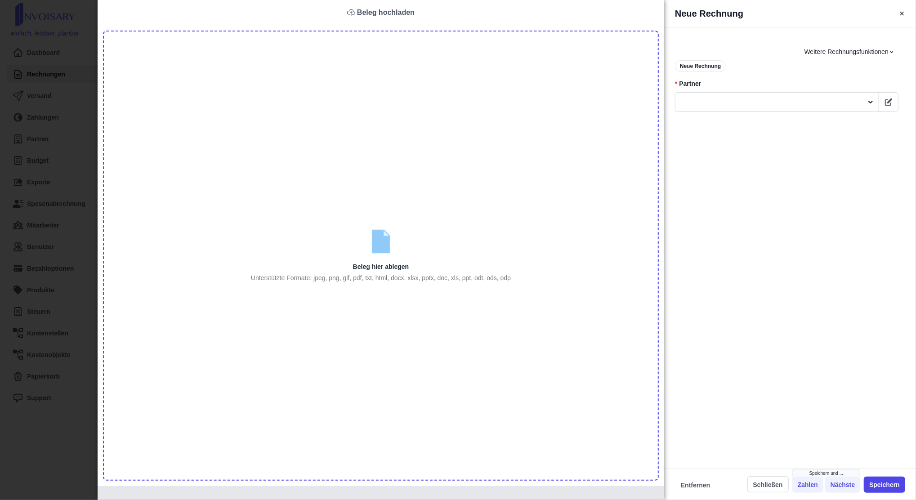
type input "C:\fakepath\781134999056 (1).pdf"
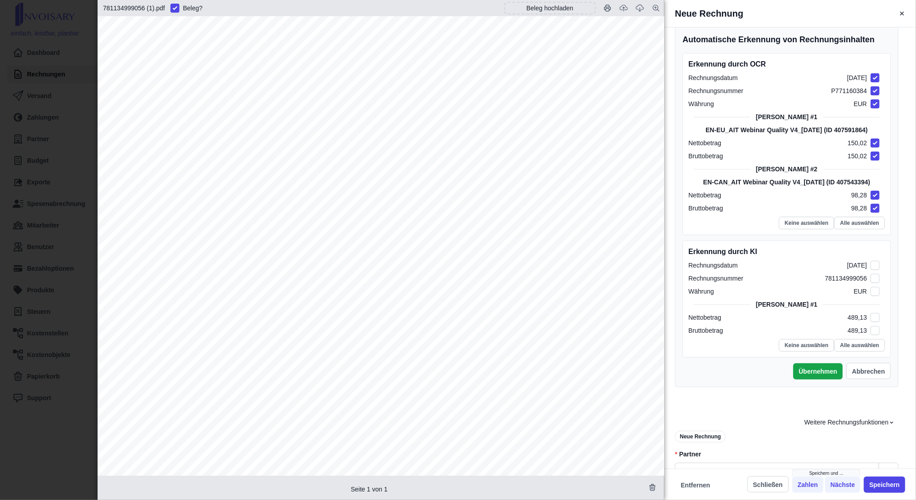
scroll to position [283, 0]
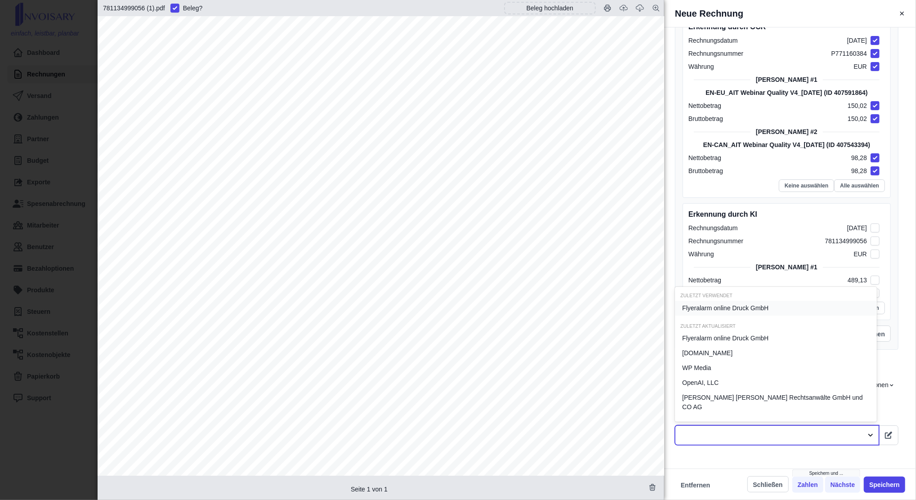
click at [766, 430] on div at bounding box center [769, 435] width 178 height 11
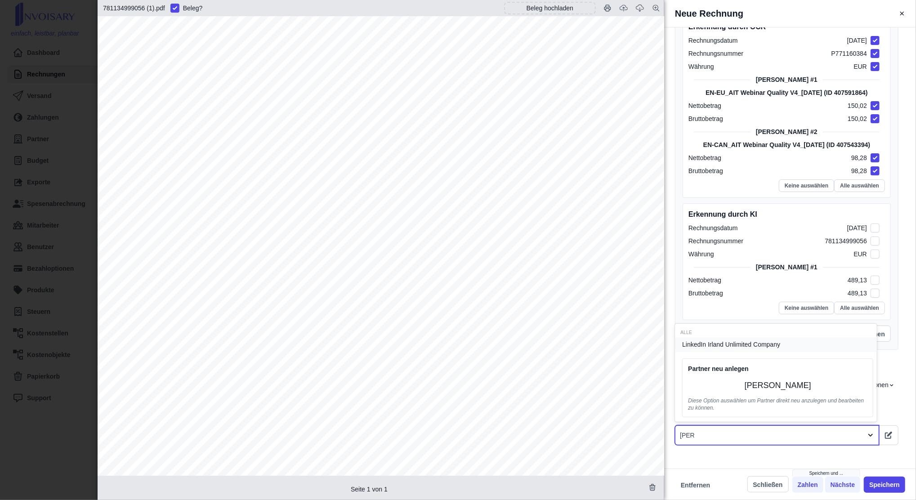
type input "linked"
click at [749, 351] on div "LinkedIn Irland Unlimited Company" at bounding box center [776, 344] width 202 height 15
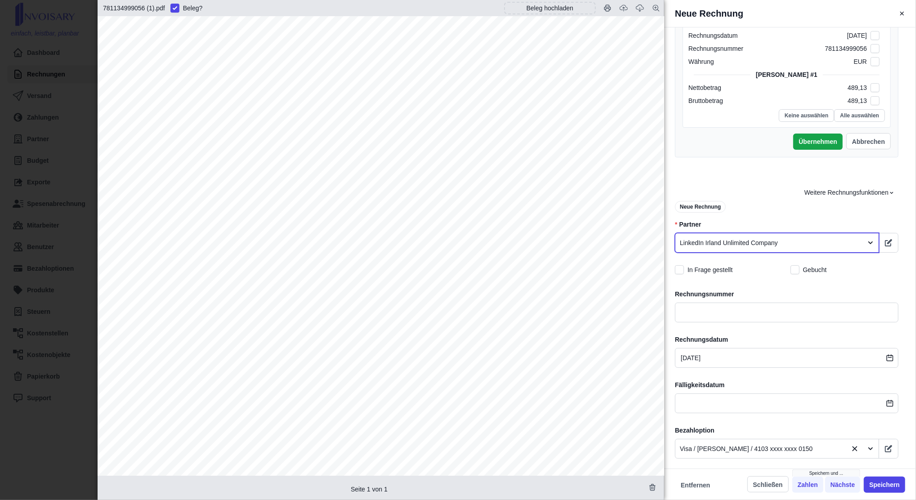
scroll to position [477, 0]
click at [140, 109] on span "781134999056" at bounding box center [145, 108] width 56 height 9
copy span "781134999056"
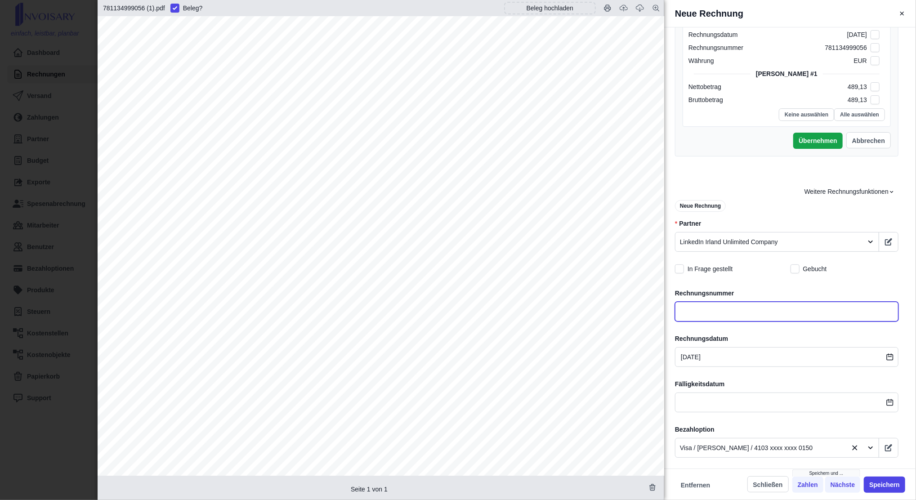
click at [739, 321] on input "text" at bounding box center [786, 312] width 223 height 20
paste input "781134999056"
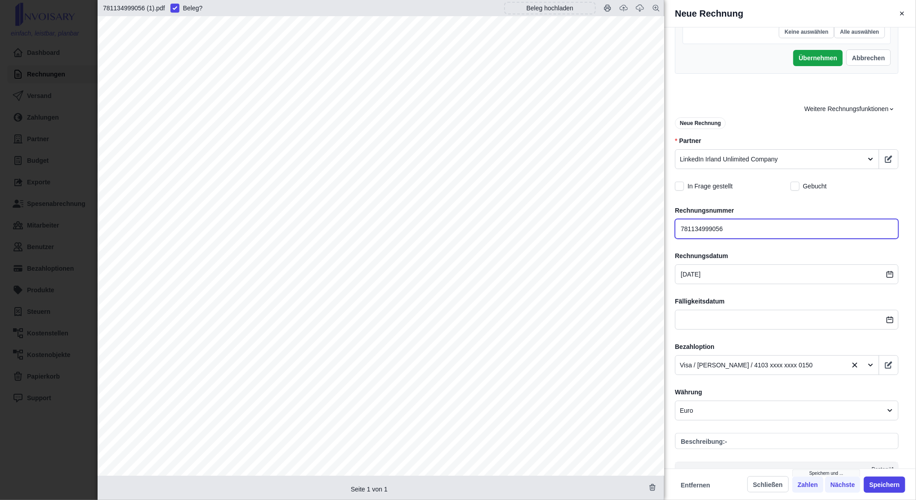
scroll to position [560, 0]
type input "781134999056"
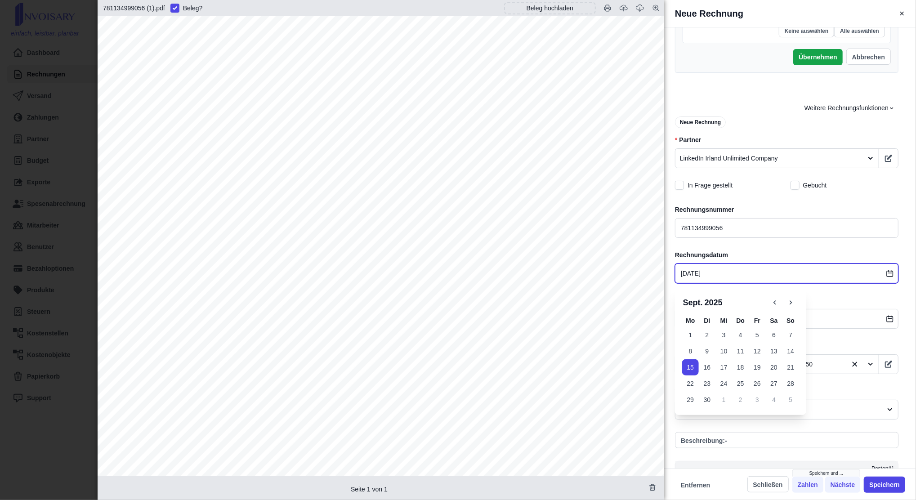
click at [739, 271] on input "[DATE]" at bounding box center [786, 273] width 223 height 20
click at [774, 301] on icon "button" at bounding box center [774, 302] width 2 height 4
click at [757, 384] on button "22" at bounding box center [757, 383] width 17 height 16
type input "[DATE]"
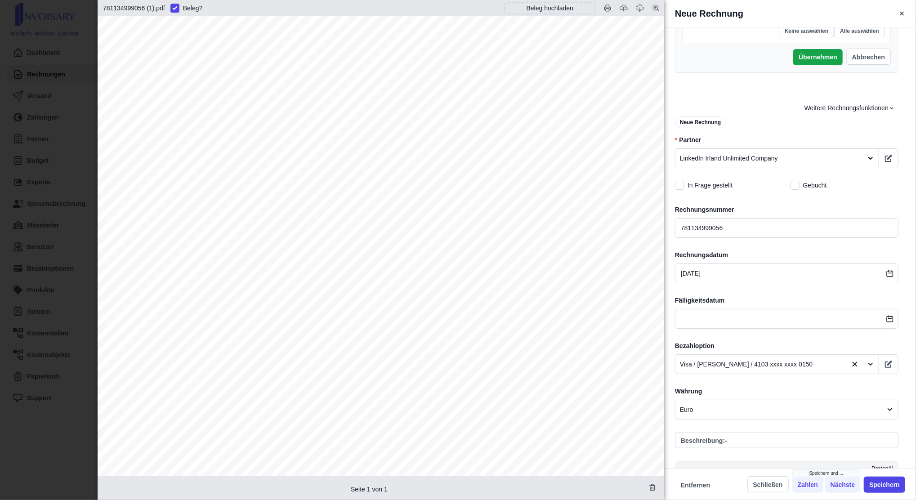
click at [839, 344] on label "Bezahloption" at bounding box center [786, 345] width 223 height 9
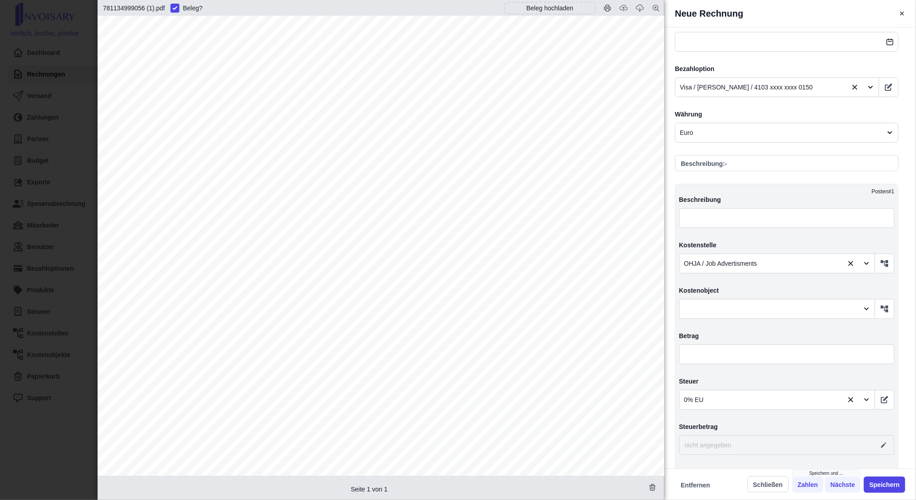
scroll to position [170, 0]
click at [709, 360] on input "text" at bounding box center [786, 354] width 215 height 20
type input "4,00"
type input "0,00"
type input "4,00"
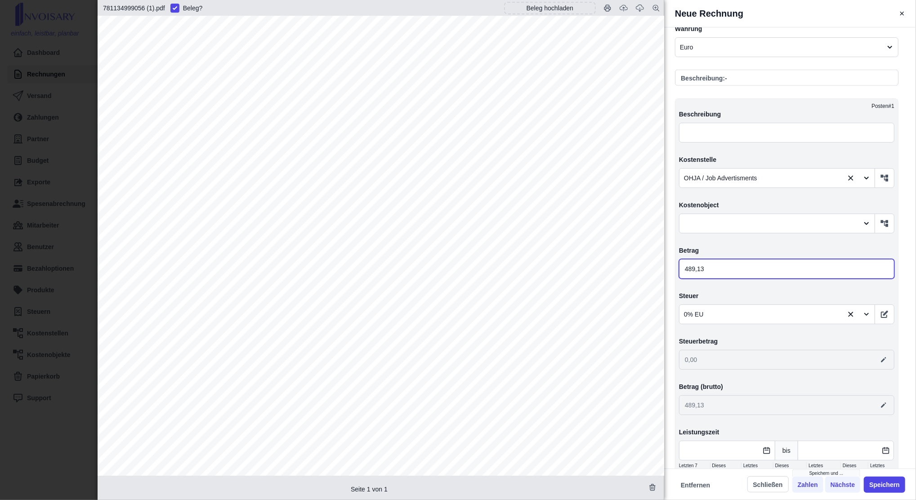
scroll to position [0, 0]
click at [878, 484] on button "Speichern" at bounding box center [884, 485] width 41 height 16
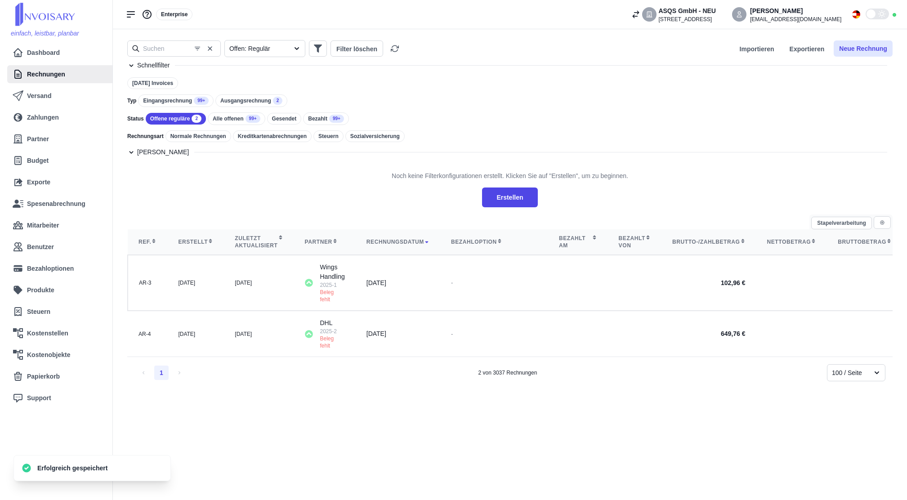
click at [861, 40] on button "Neue Rechnung" at bounding box center [863, 48] width 59 height 16
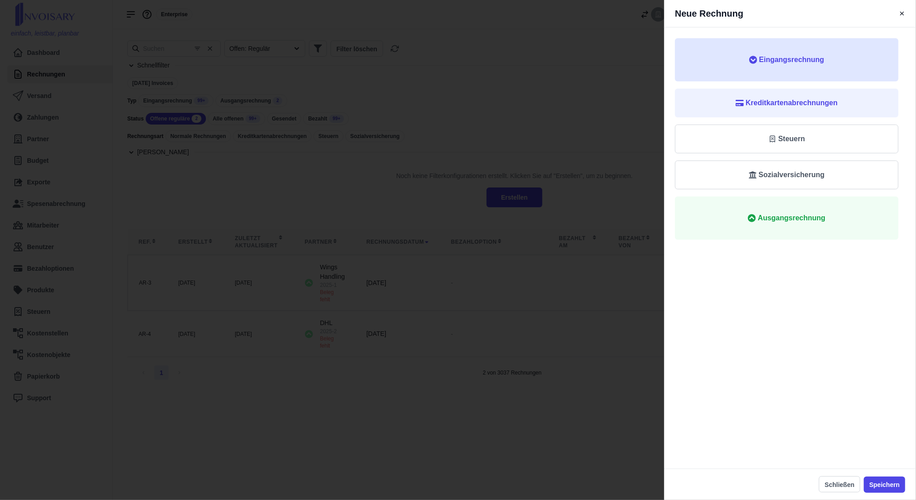
click at [821, 70] on button "Eingangsrechnung" at bounding box center [786, 59] width 223 height 43
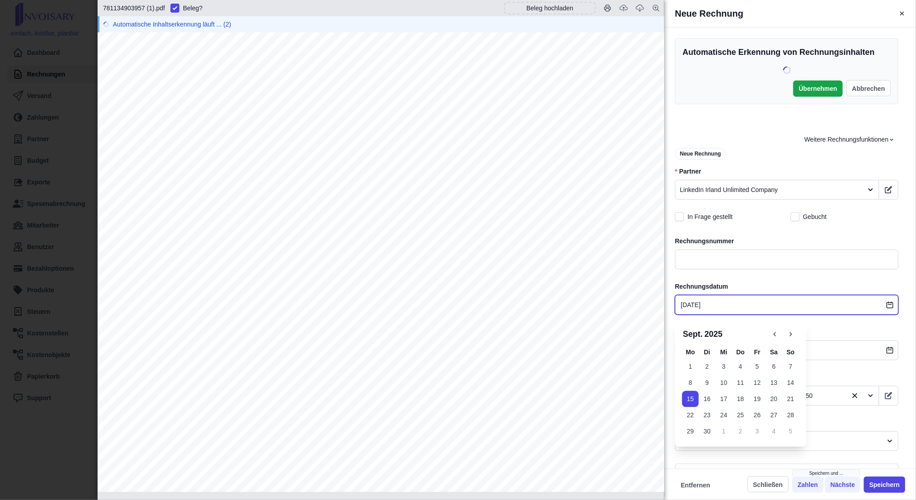
click at [759, 305] on input "[DATE]" at bounding box center [786, 305] width 223 height 20
click at [773, 339] on button "button" at bounding box center [775, 334] width 16 height 16
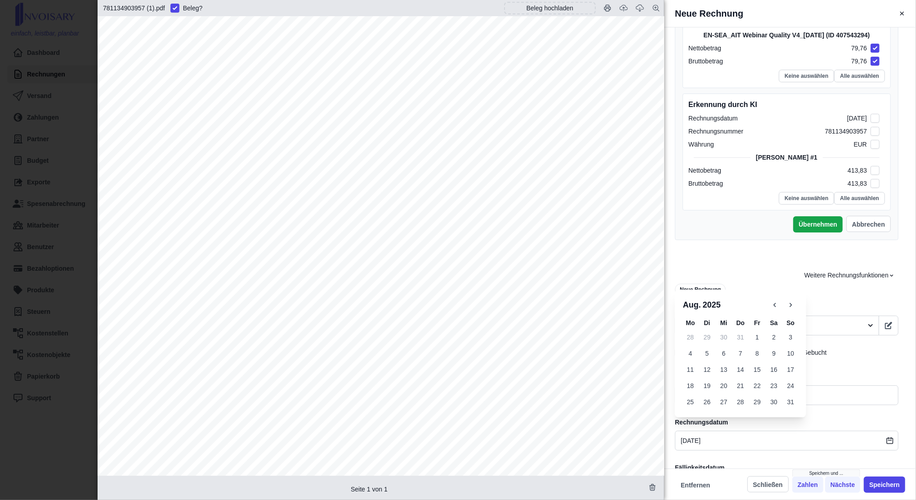
scroll to position [275, 0]
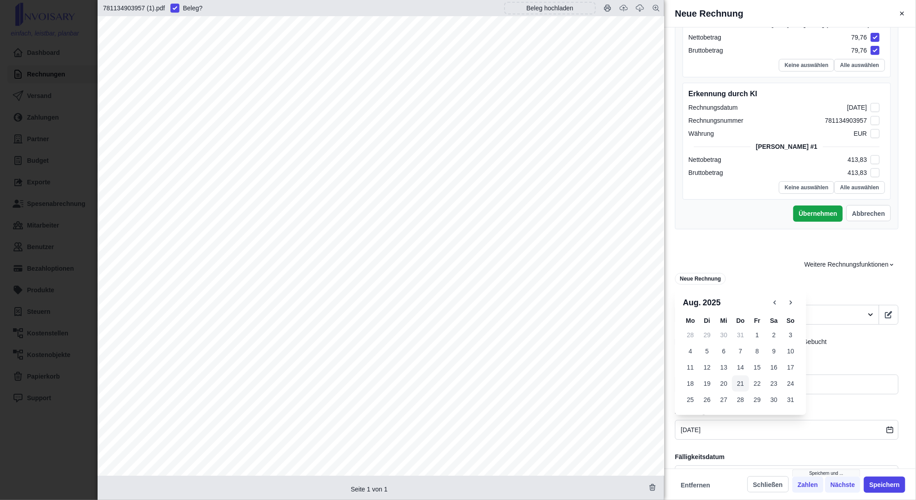
click at [742, 380] on button "21" at bounding box center [740, 383] width 17 height 16
click at [841, 362] on label "Rechnungsnummer" at bounding box center [786, 366] width 223 height 9
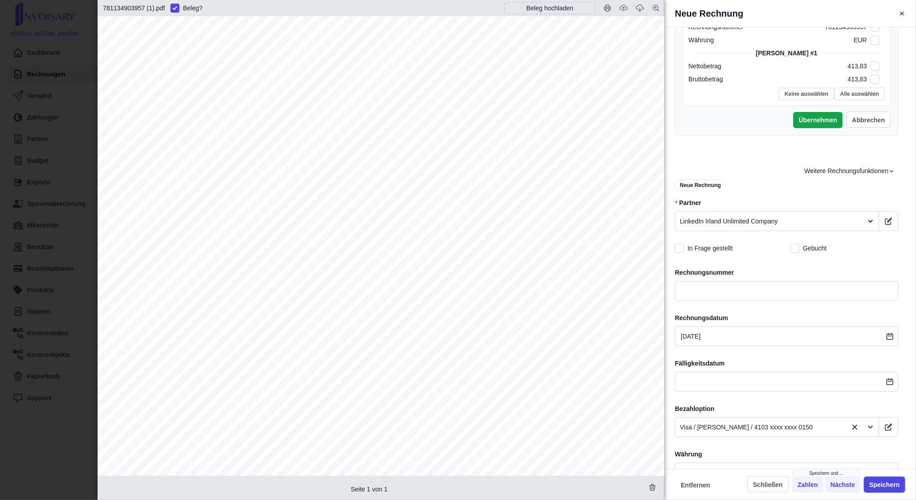
scroll to position [369, 0]
click at [129, 108] on span "781134903957" at bounding box center [145, 108] width 56 height 9
copy span "781134903957"
click at [709, 290] on input "text" at bounding box center [786, 291] width 223 height 20
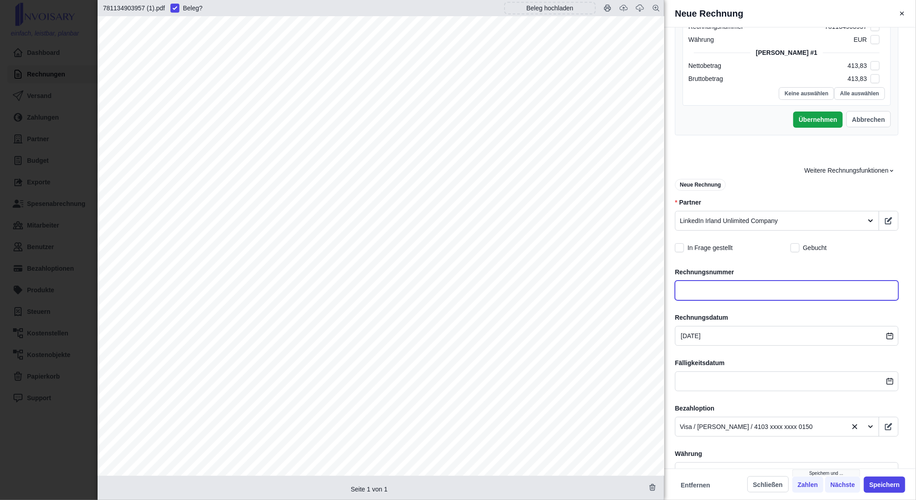
paste input "781134903957"
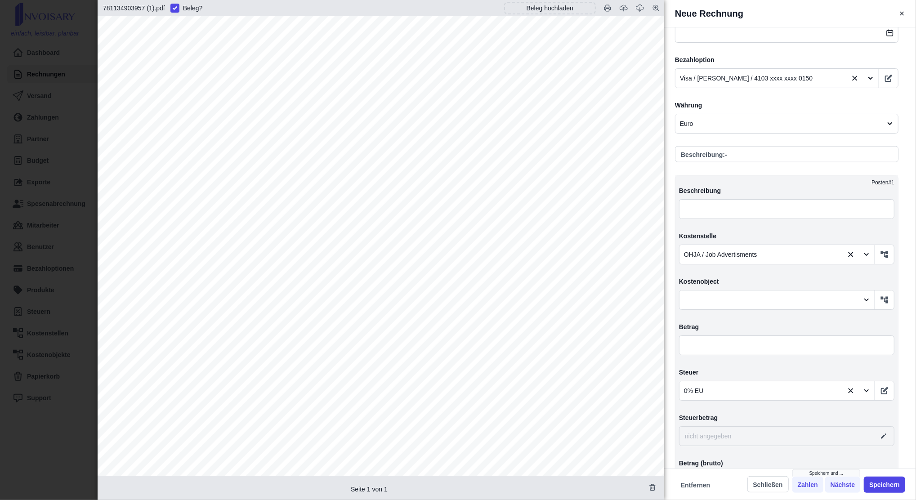
scroll to position [108, 0]
click at [686, 345] on input "text" at bounding box center [786, 345] width 215 height 20
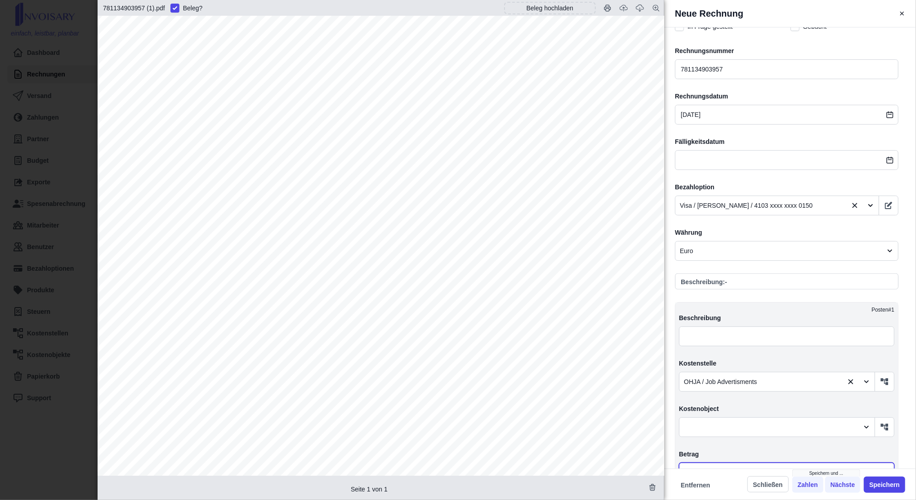
scroll to position [591, 0]
click at [889, 484] on button "Speichern" at bounding box center [884, 485] width 41 height 16
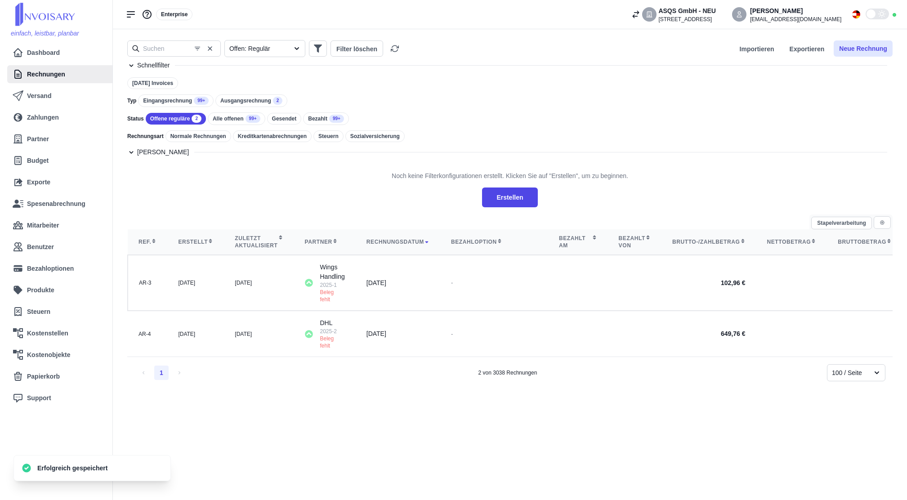
click at [861, 55] on button "Neue Rechnung" at bounding box center [863, 48] width 59 height 16
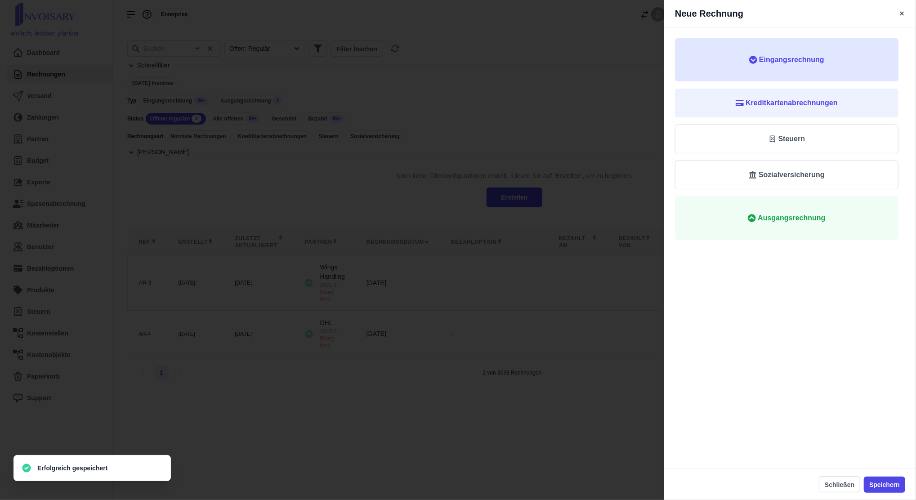
click at [834, 57] on span "Eingangsrechnung" at bounding box center [786, 59] width 195 height 11
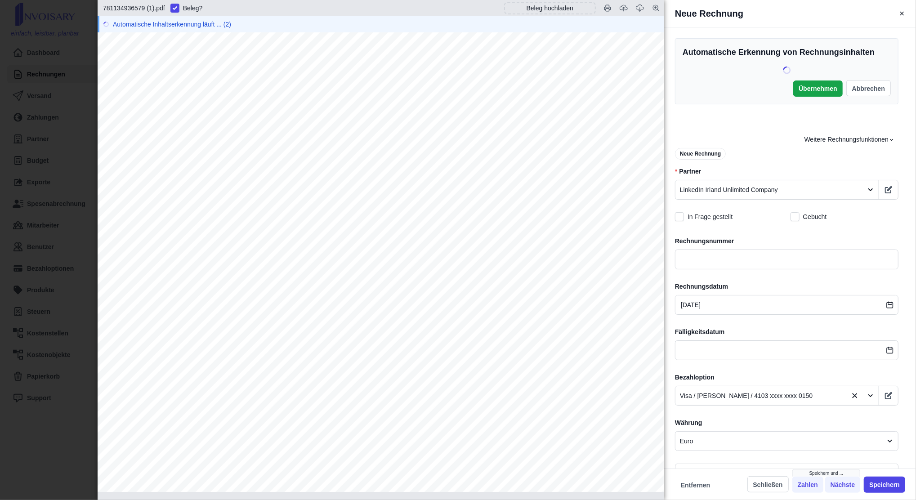
scroll to position [14, 0]
click at [157, 109] on span "781134936579" at bounding box center [144, 110] width 55 height 9
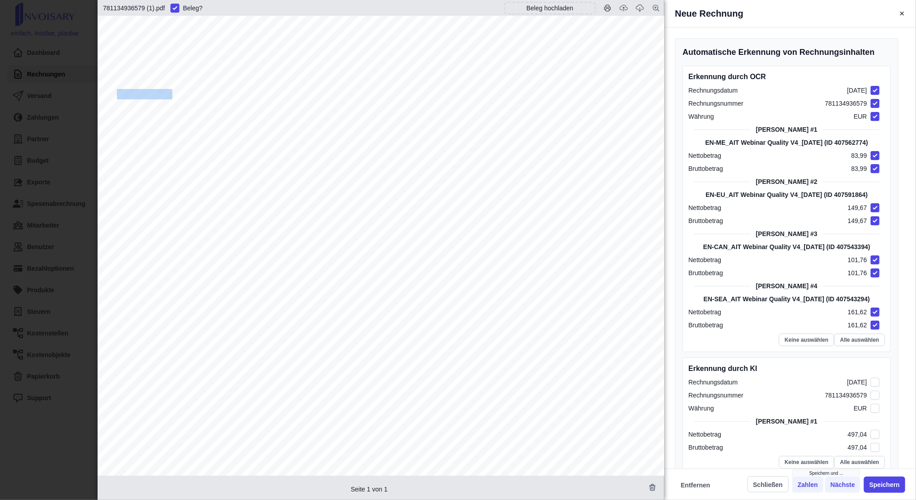
copy span "781134936579"
click at [157, 109] on div "Tax Invoice from LinkedIn Ireland Unlimited Company Invoice Number 781134936579…" at bounding box center [381, 368] width 567 height 733
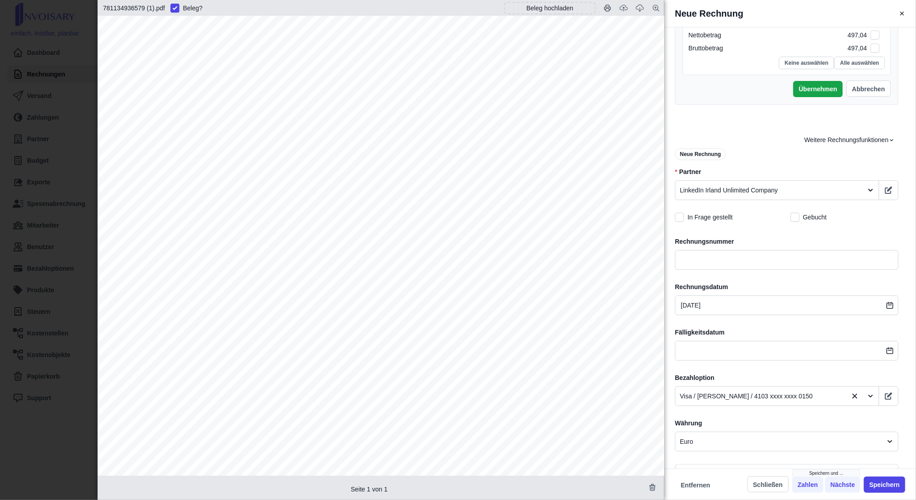
scroll to position [402, 0]
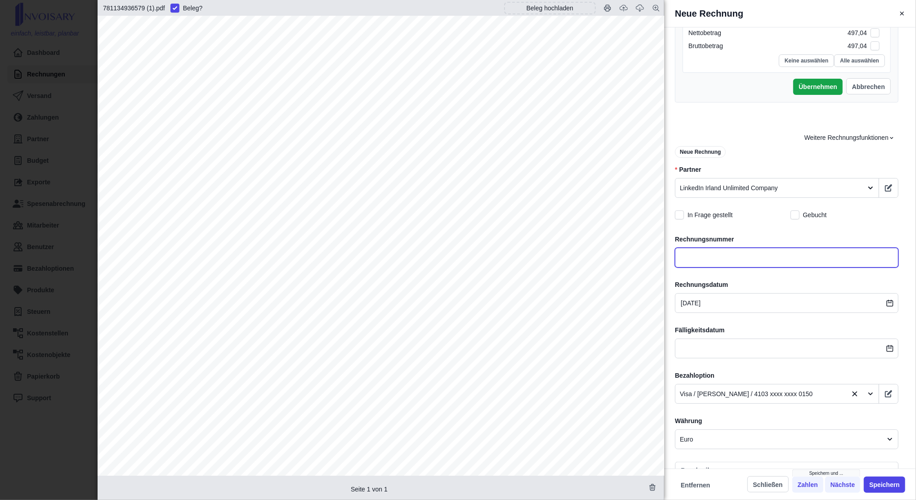
click at [761, 254] on input "text" at bounding box center [786, 258] width 223 height 20
paste input "781134936579"
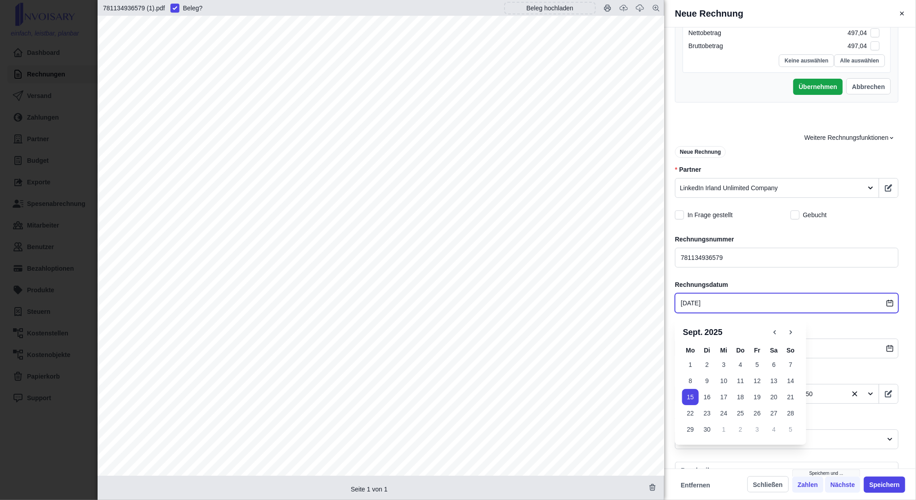
click at [759, 302] on input "[DATE]" at bounding box center [786, 303] width 223 height 20
click at [777, 333] on icon "button" at bounding box center [775, 332] width 8 height 8
click at [754, 410] on button "22" at bounding box center [757, 413] width 17 height 16
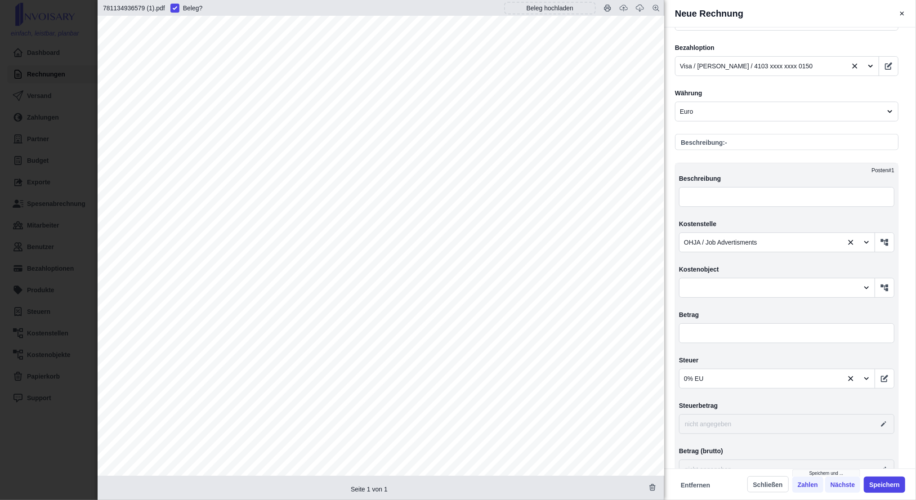
scroll to position [148, 0]
click at [691, 330] on input "text" at bounding box center [786, 333] width 215 height 20
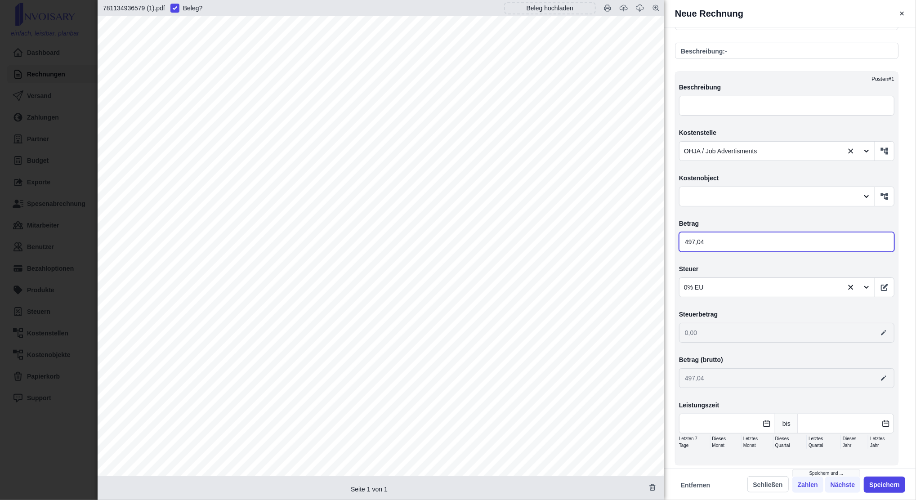
scroll to position [843, 0]
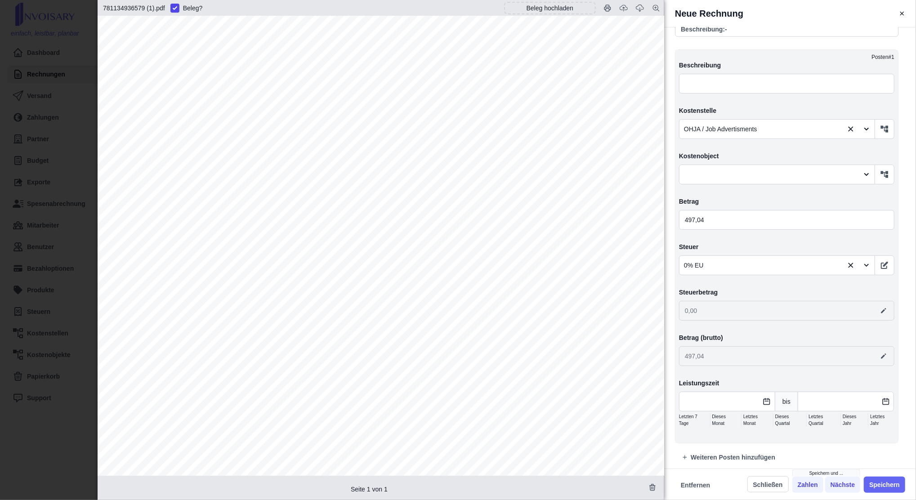
click at [872, 482] on button "Speichern" at bounding box center [884, 485] width 41 height 16
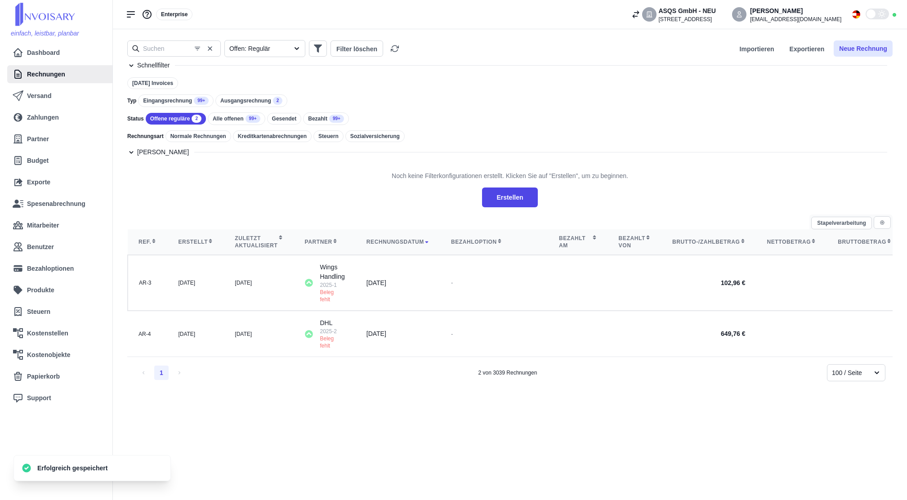
click at [877, 49] on button "Neue Rechnung" at bounding box center [863, 48] width 59 height 16
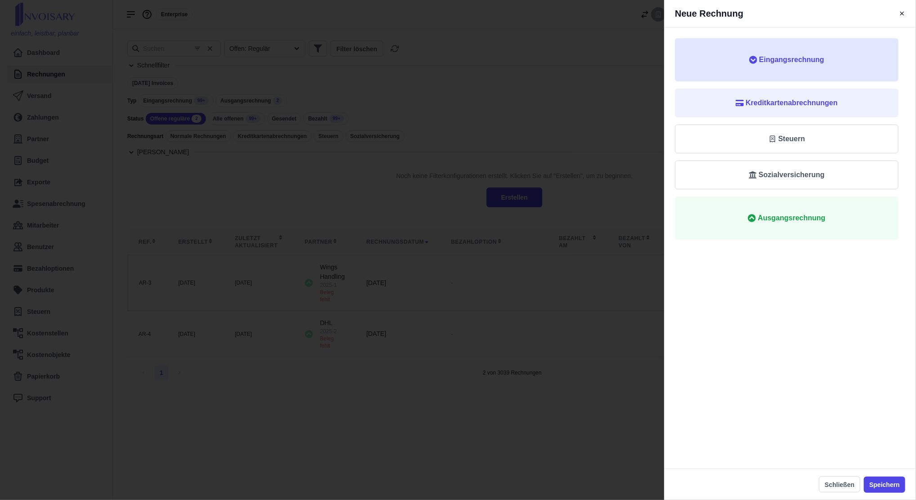
click at [818, 65] on button "Eingangsrechnung" at bounding box center [786, 59] width 223 height 43
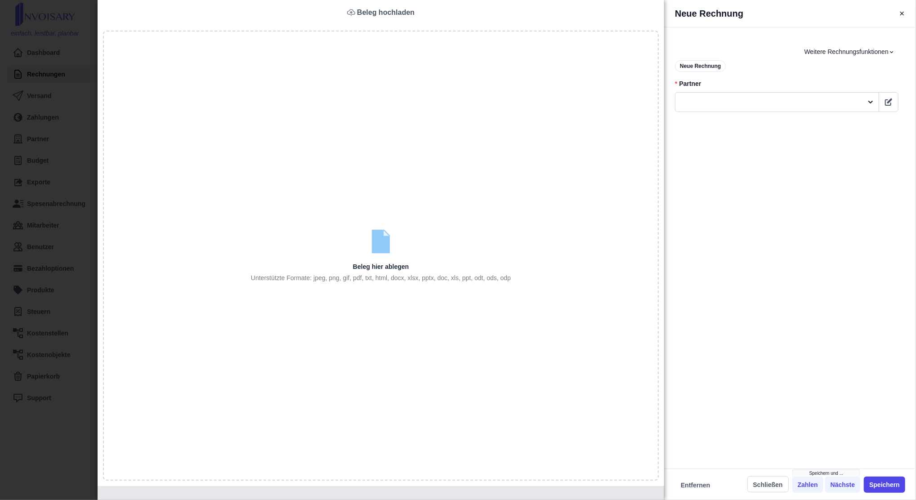
click at [371, 177] on input "file" at bounding box center [381, 256] width 554 height 450
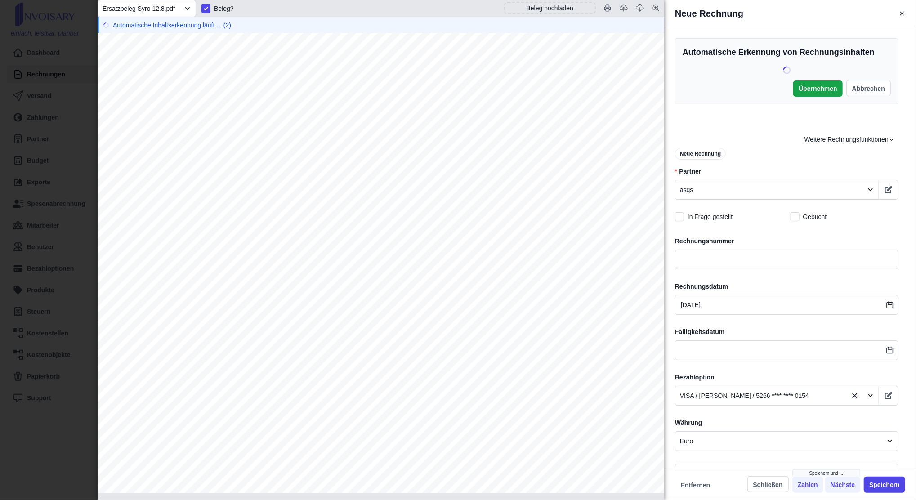
scroll to position [77, 0]
